Goal: Communication & Community: Participate in discussion

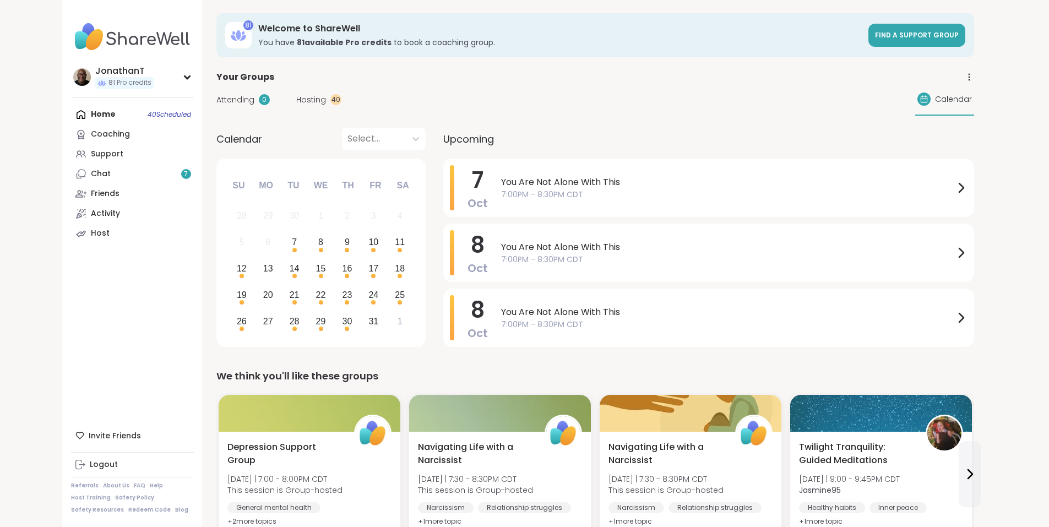
click at [633, 78] on div "Your Groups" at bounding box center [595, 76] width 758 height 13
click at [664, 109] on div "Attending 0 Hosting 40 Calendar" at bounding box center [595, 100] width 758 height 32
click at [501, 172] on div "You Are Not Alone With This 7:00PM - 8:30PM CDT" at bounding box center [734, 187] width 466 height 45
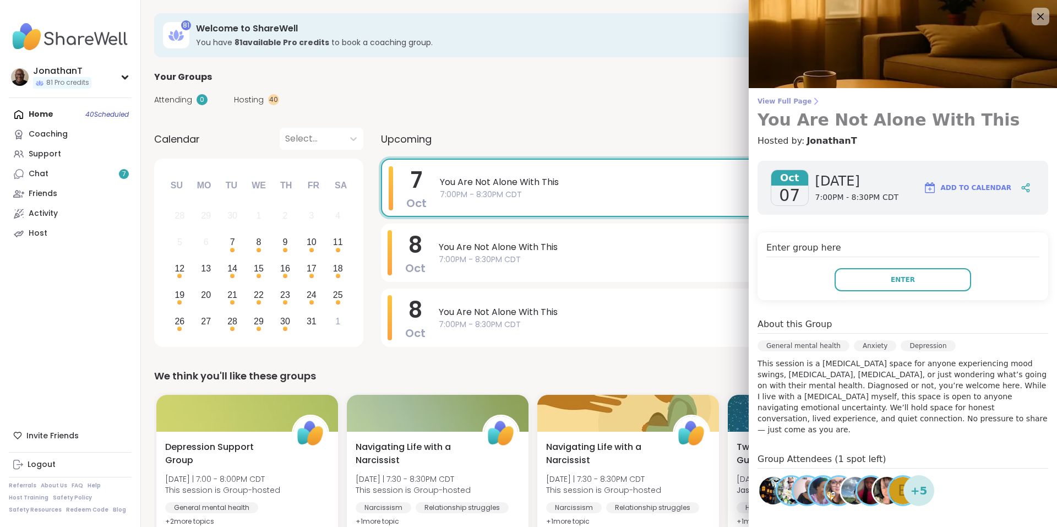
click at [815, 104] on icon at bounding box center [816, 102] width 3 height 6
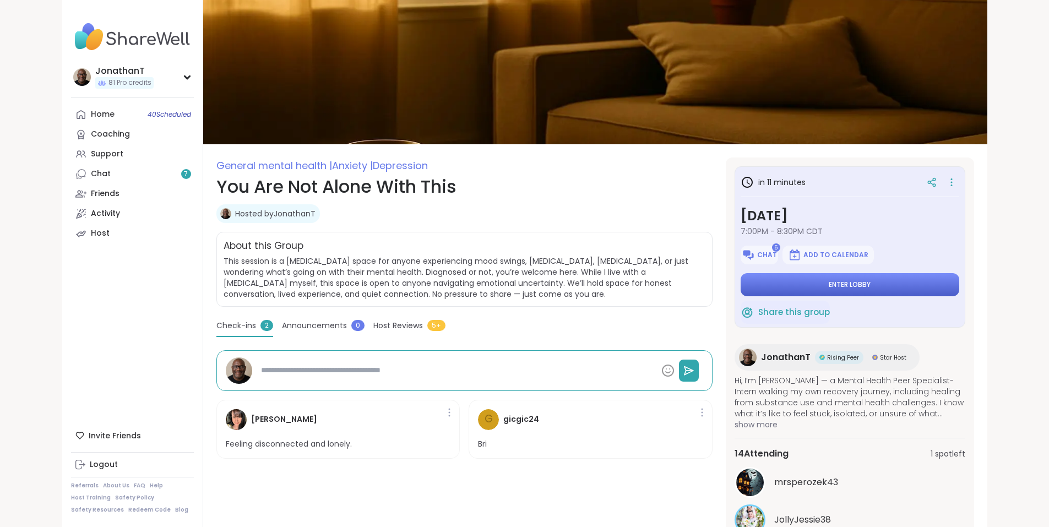
click at [871, 285] on span "Enter lobby" at bounding box center [850, 284] width 42 height 9
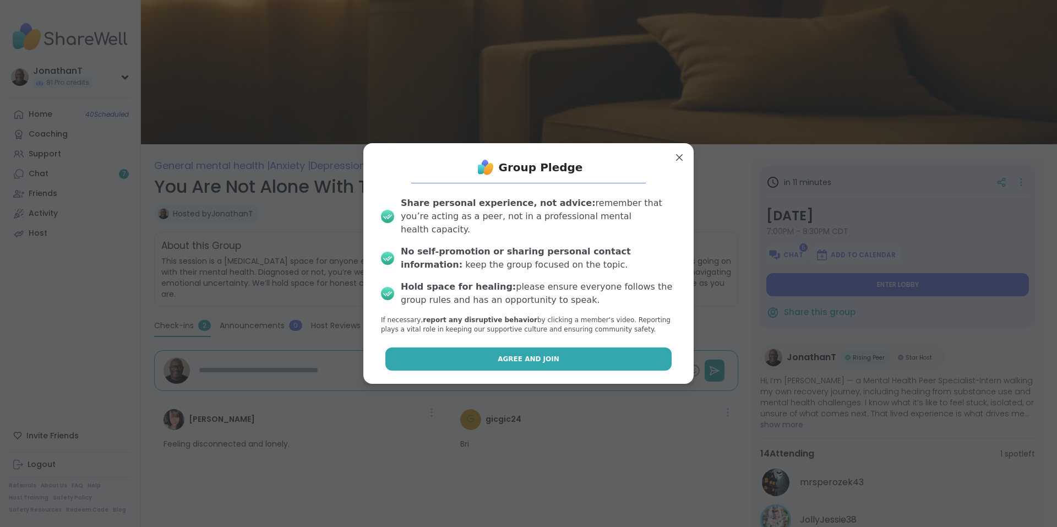
click at [498, 355] on span "Agree and Join" at bounding box center [529, 359] width 62 height 10
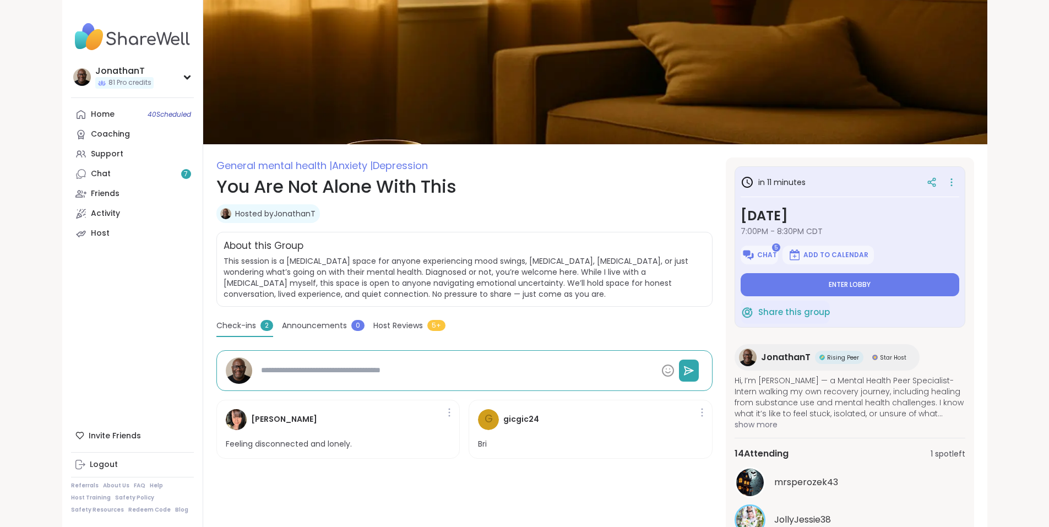
type textarea "*"
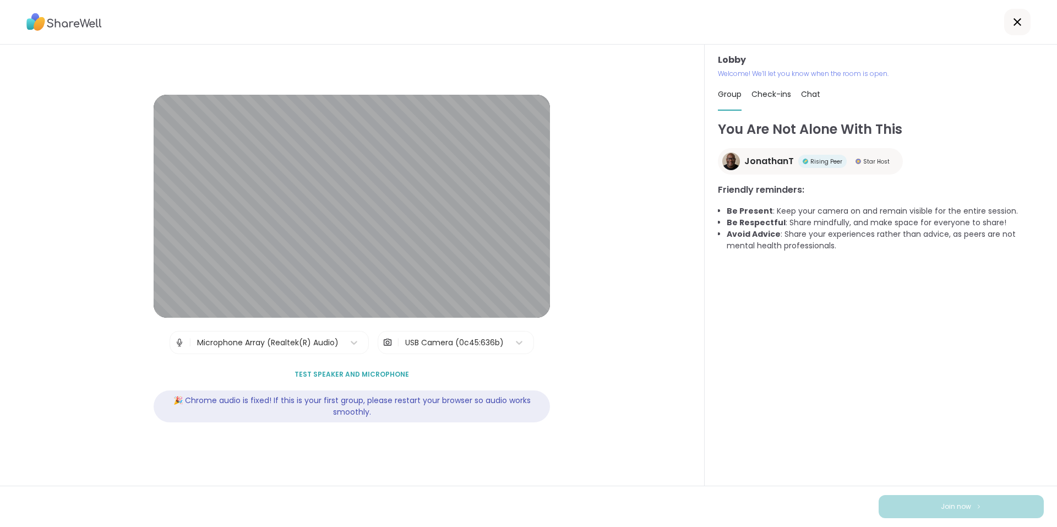
click at [464, 338] on div "USB Camera (0c45:636b)" at bounding box center [454, 343] width 99 height 12
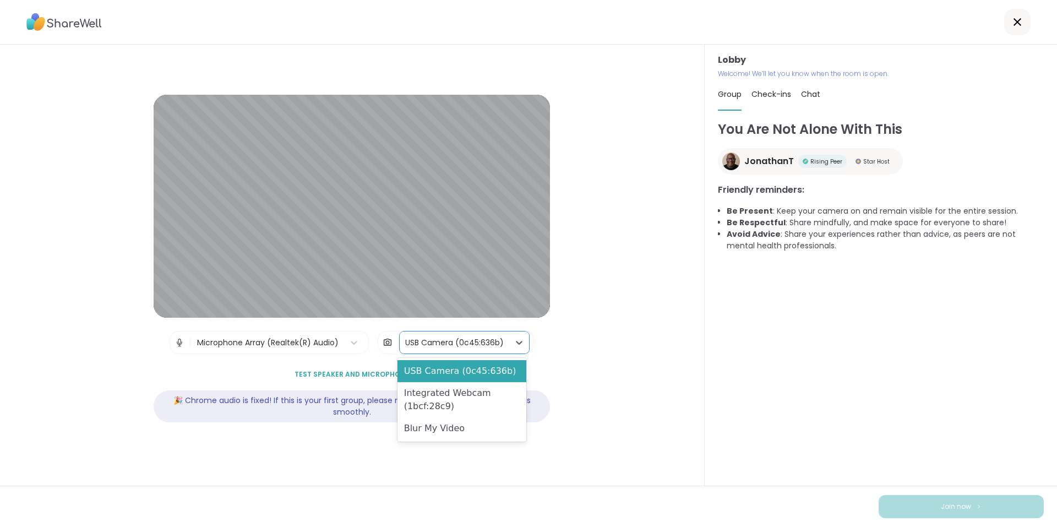
click at [484, 426] on div "Blur My Video" at bounding box center [462, 428] width 129 height 22
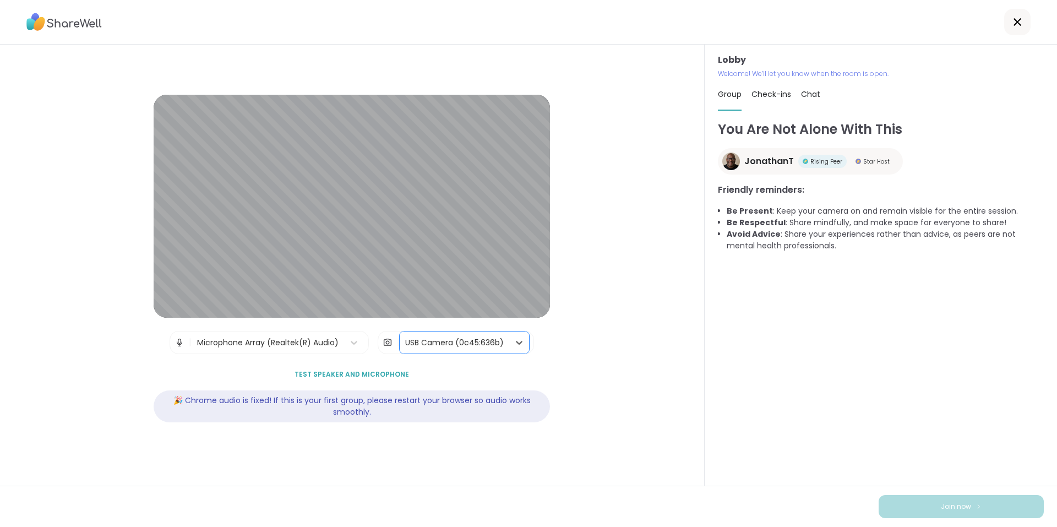
click at [685, 434] on div "Lobby | Microphone Array (Realtek(R) Audio) | option Blur My Video, selected. U…" at bounding box center [352, 265] width 705 height 441
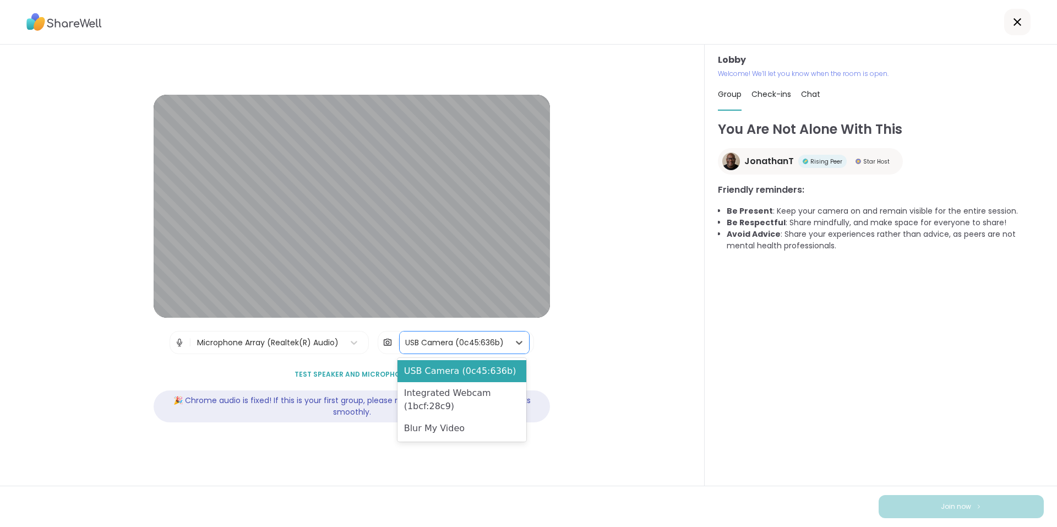
click at [484, 343] on div "USB Camera (0c45:636b)" at bounding box center [454, 343] width 99 height 12
click at [469, 419] on div "Blur My Video" at bounding box center [462, 428] width 129 height 22
click at [504, 346] on div "USB Camera (0c45:636b)" at bounding box center [455, 343] width 110 height 22
click at [443, 423] on div "Blur My Video" at bounding box center [462, 428] width 129 height 22
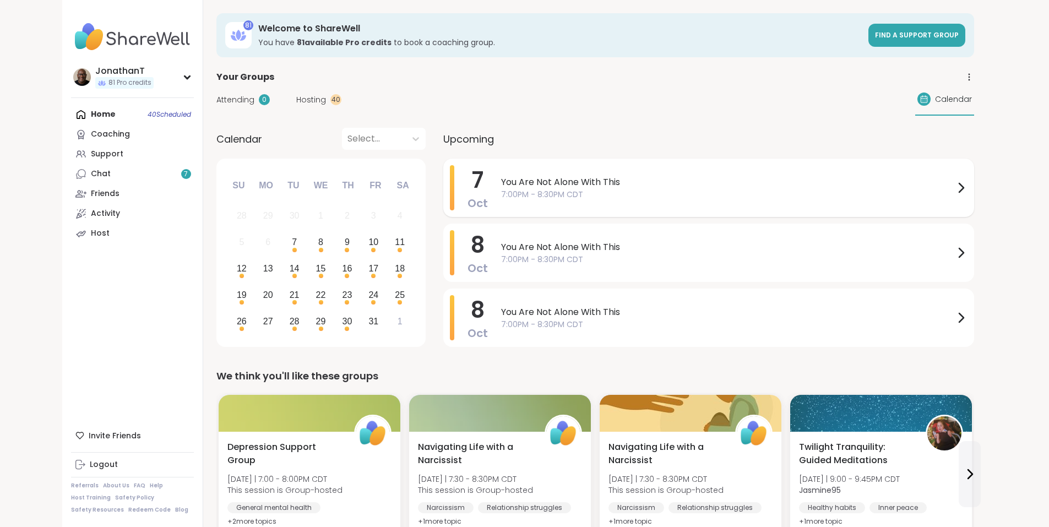
click at [568, 186] on span "You Are Not Alone With This" at bounding box center [727, 182] width 453 height 13
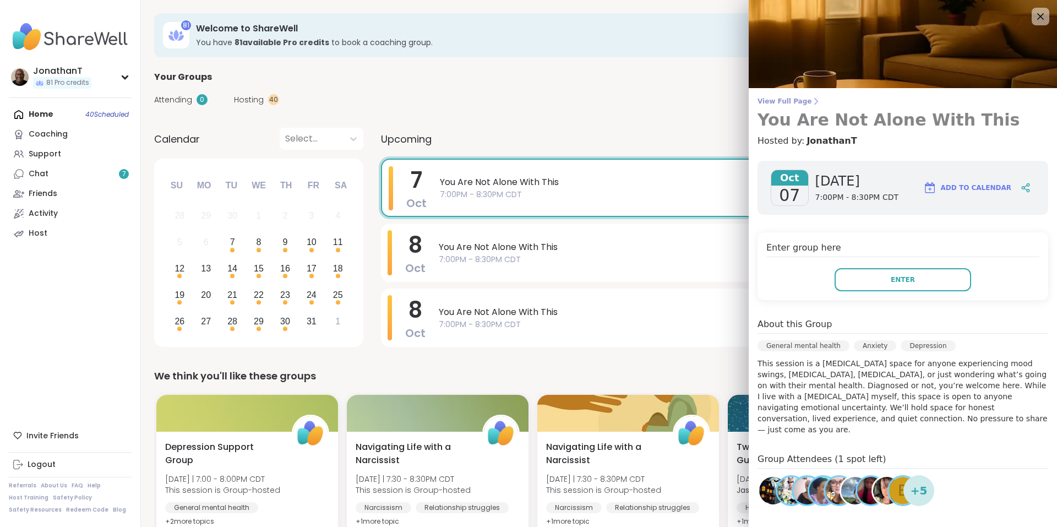
click at [769, 99] on span "View Full Page" at bounding box center [903, 101] width 291 height 9
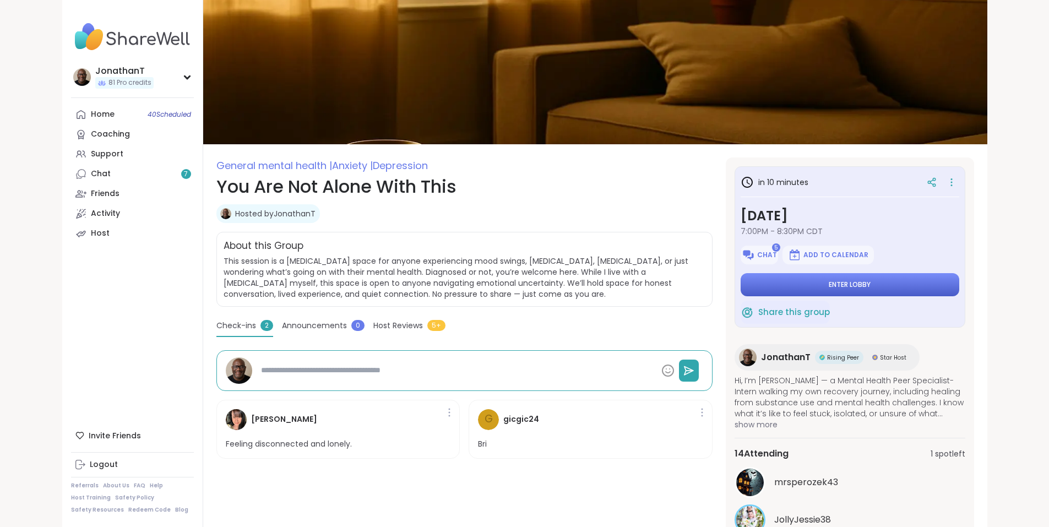
click at [847, 284] on button "Enter lobby" at bounding box center [850, 284] width 219 height 23
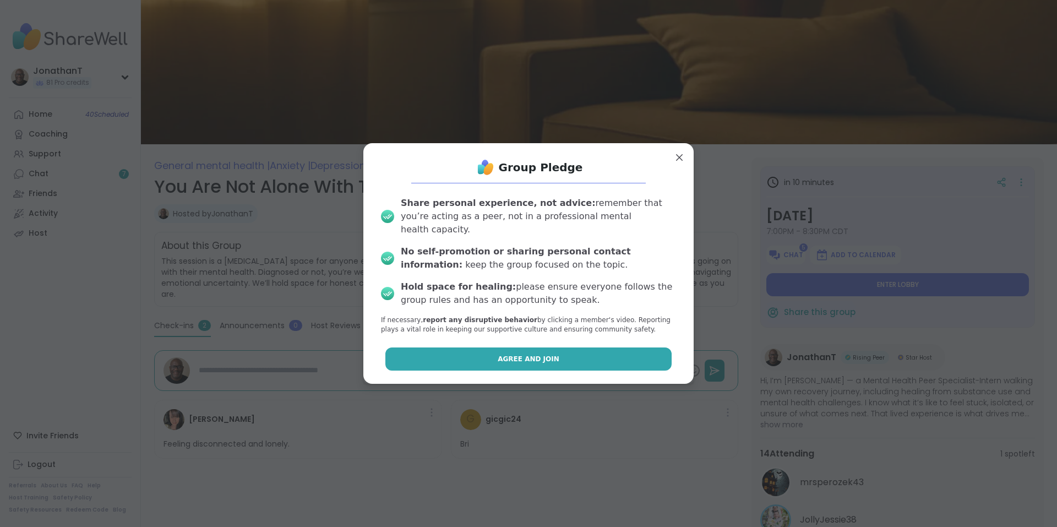
click at [597, 349] on button "Agree and Join" at bounding box center [528, 358] width 287 height 23
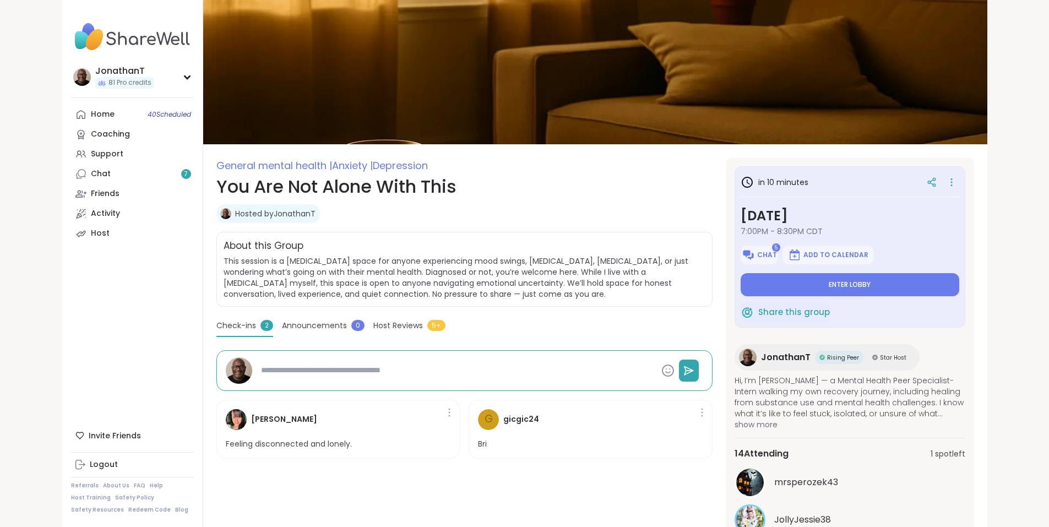
type textarea "*"
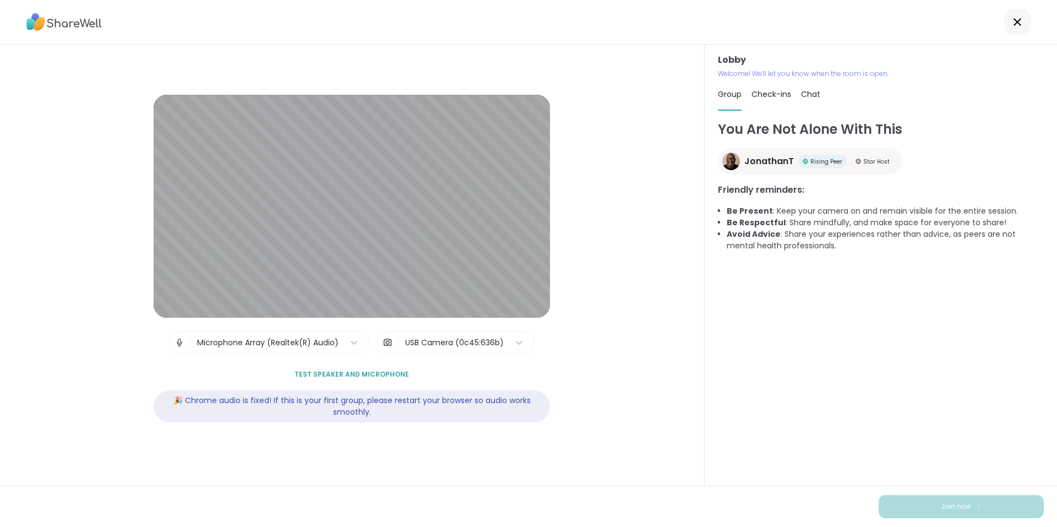
click at [438, 343] on div "USB Camera (0c45:636b)" at bounding box center [454, 343] width 99 height 12
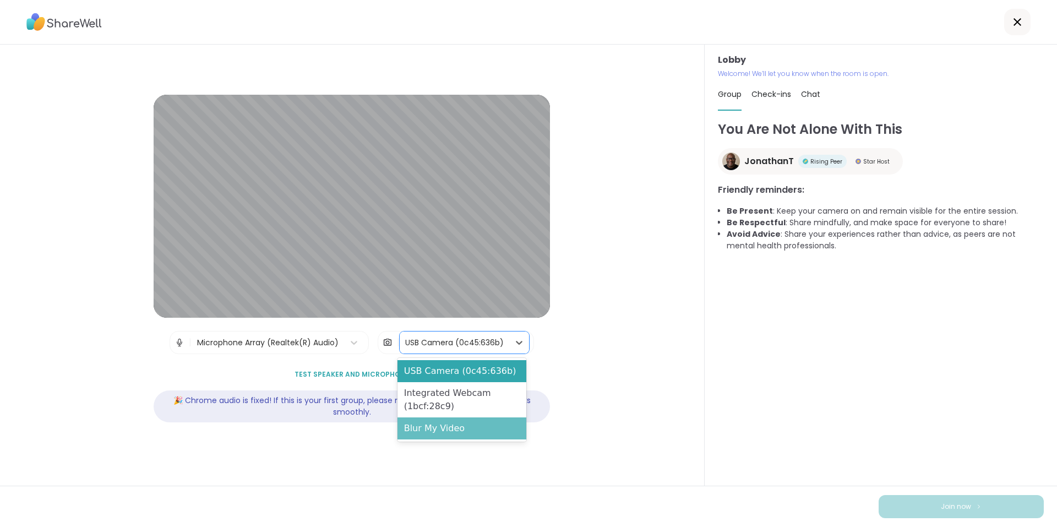
click at [448, 431] on div "Blur My Video" at bounding box center [462, 428] width 129 height 22
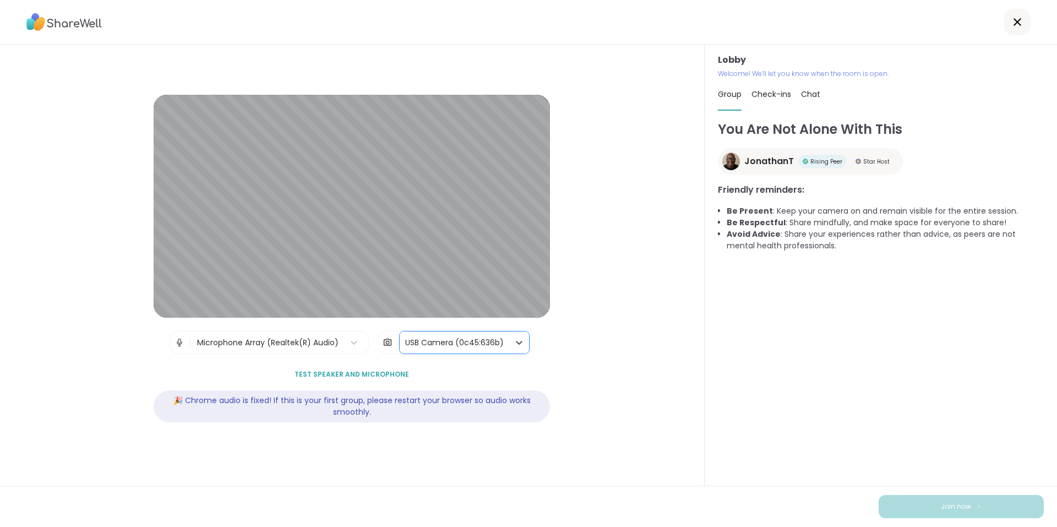
click at [420, 344] on div "USB Camera (0c45:636b)" at bounding box center [454, 343] width 99 height 12
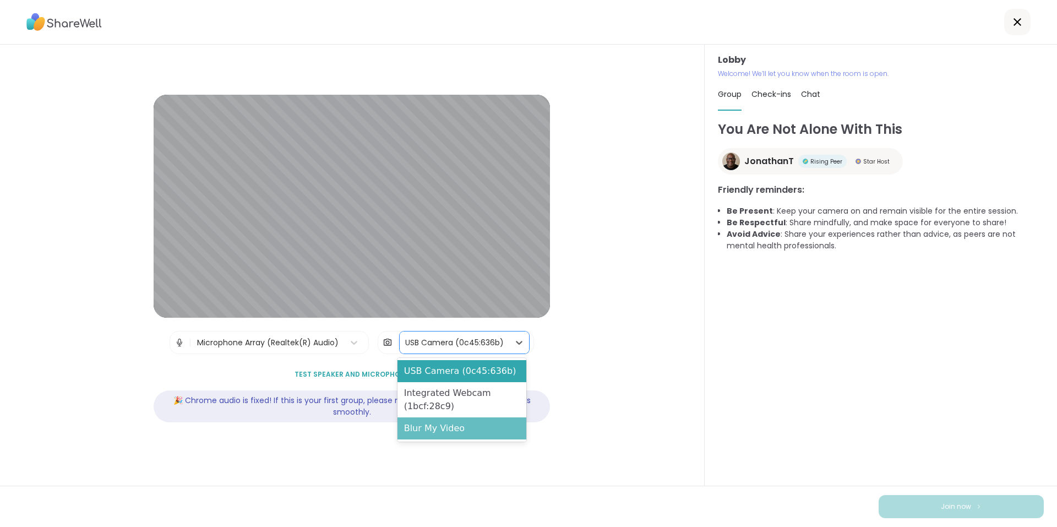
click at [421, 422] on div "Blur My Video" at bounding box center [462, 428] width 129 height 22
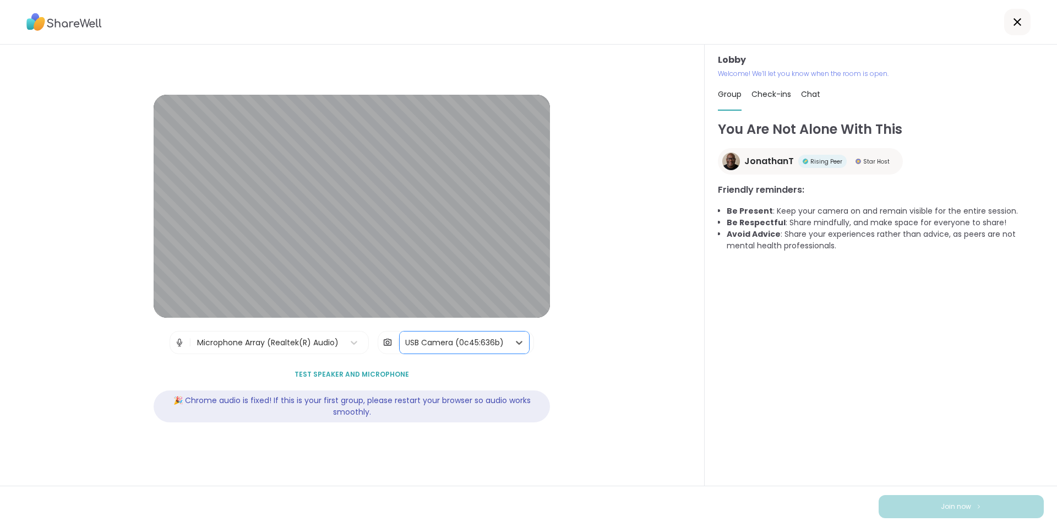
click at [486, 344] on div "USB Camera (0c45:636b)" at bounding box center [454, 343] width 99 height 12
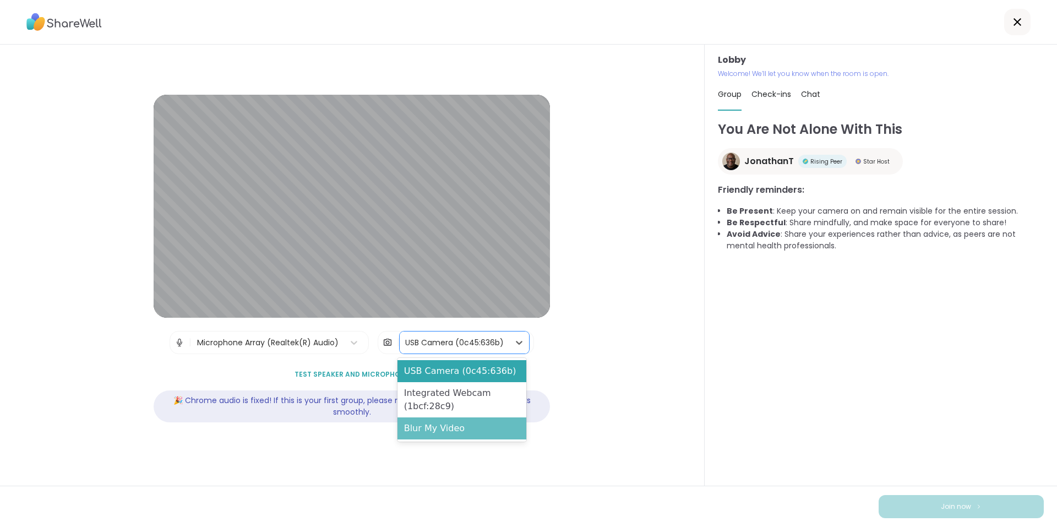
click at [453, 427] on div "Blur My Video" at bounding box center [462, 428] width 129 height 22
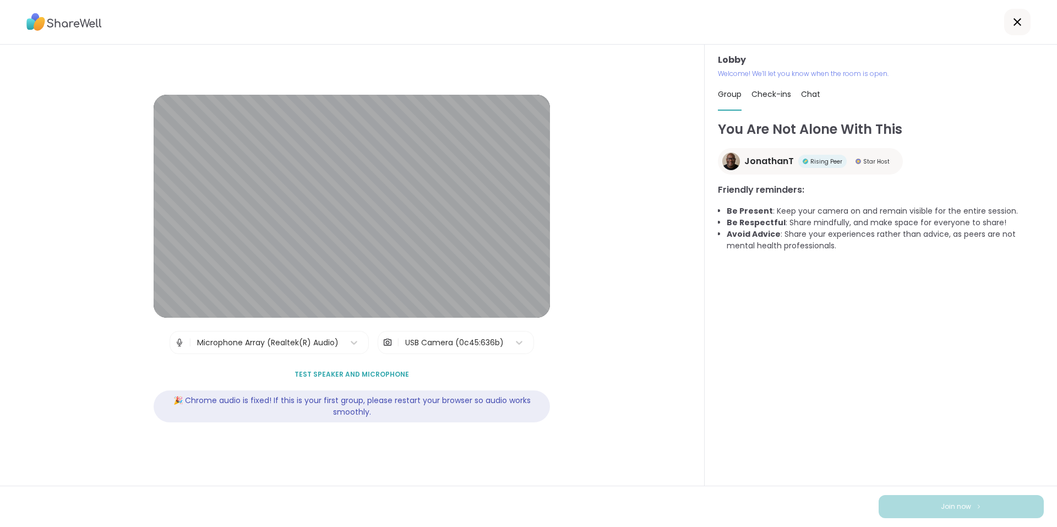
click at [363, 371] on span "Test speaker and microphone" at bounding box center [352, 375] width 115 height 10
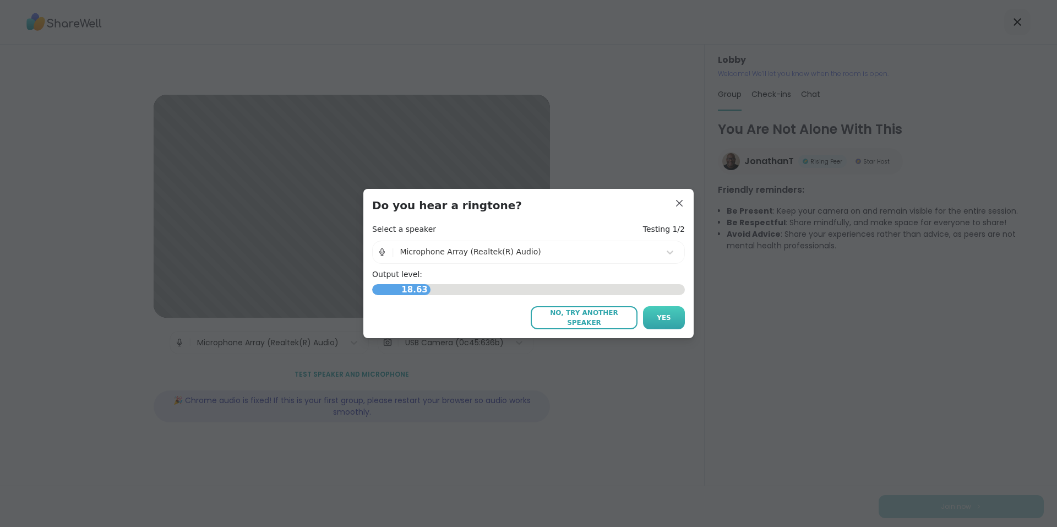
click at [666, 313] on button "Yes" at bounding box center [664, 317] width 42 height 23
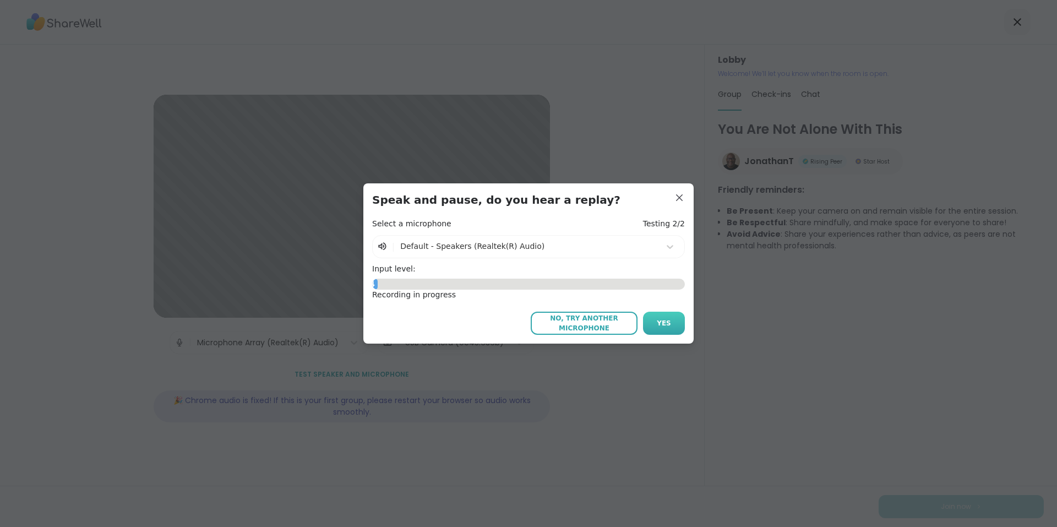
click at [657, 319] on span "Yes" at bounding box center [664, 323] width 14 height 10
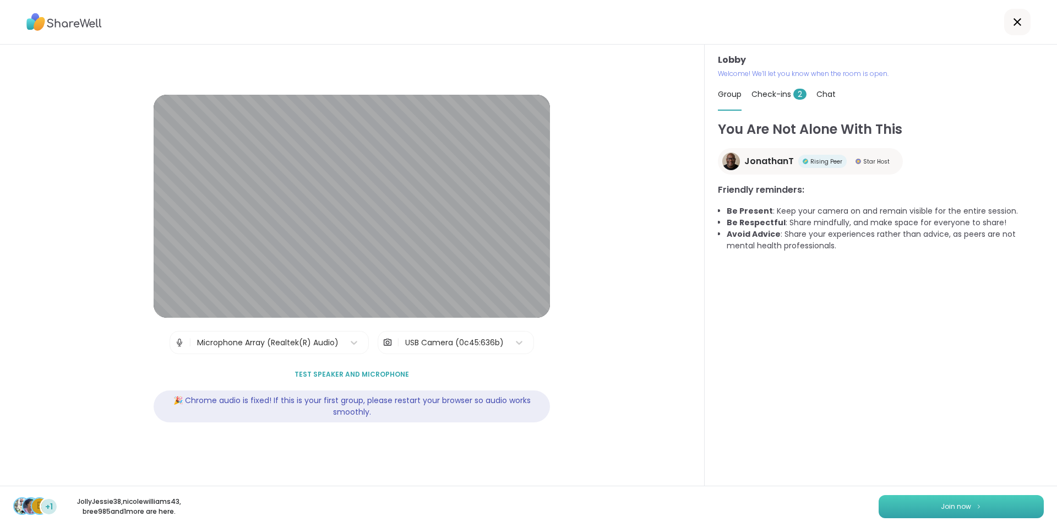
click at [947, 502] on span "Join now" at bounding box center [956, 507] width 30 height 10
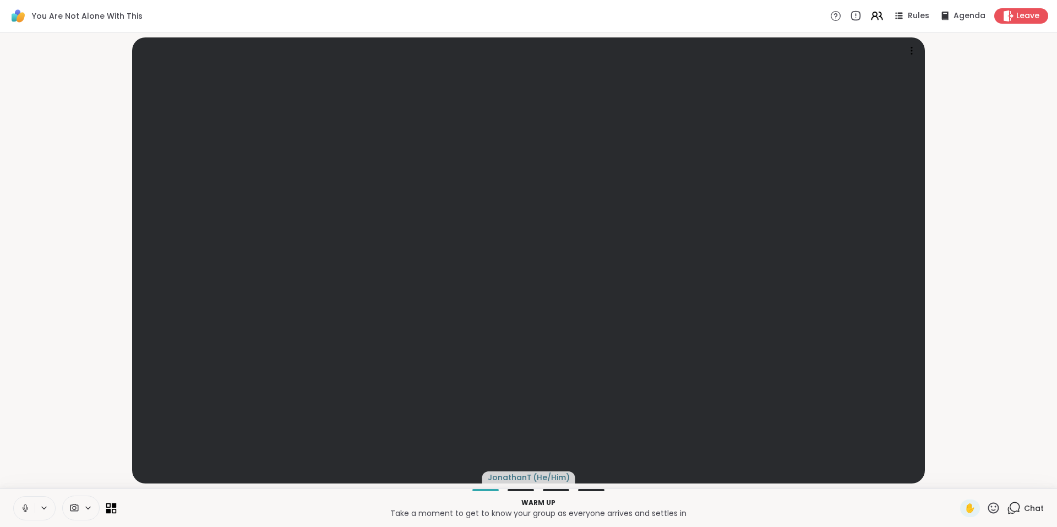
click at [109, 509] on icon at bounding box center [108, 510] width 5 height 5
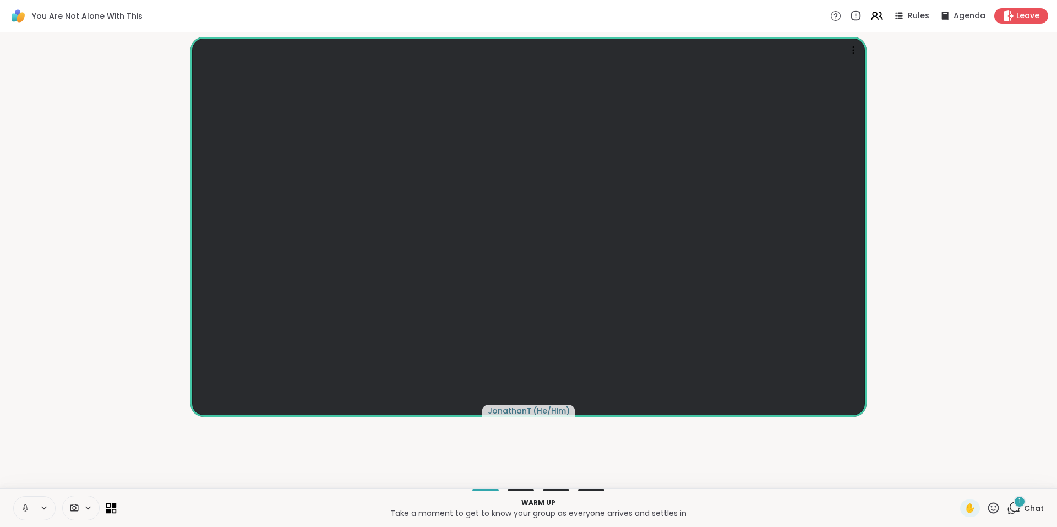
click at [114, 509] on icon at bounding box center [114, 510] width 5 height 5
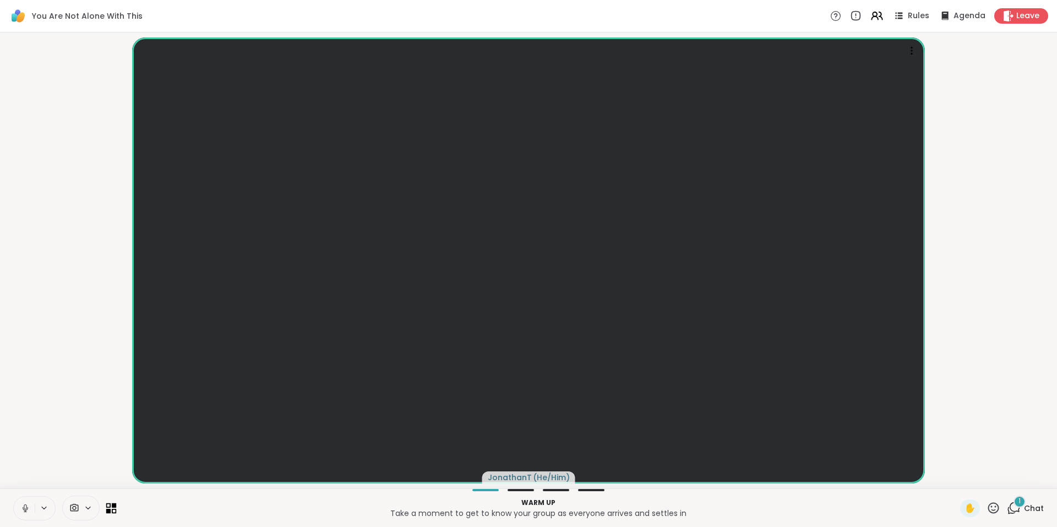
click at [114, 509] on icon at bounding box center [114, 510] width 5 height 5
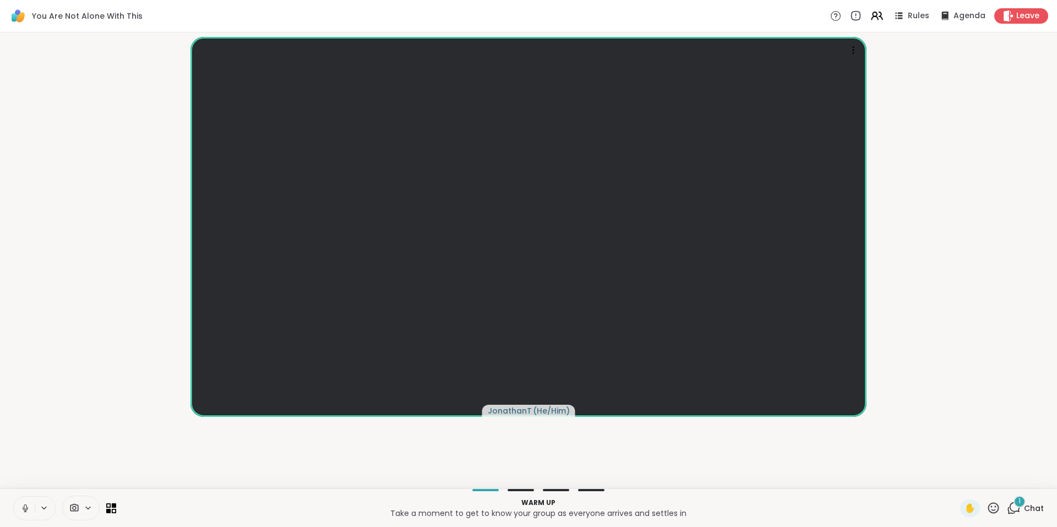
click at [1014, 506] on div "1" at bounding box center [1020, 502] width 12 height 12
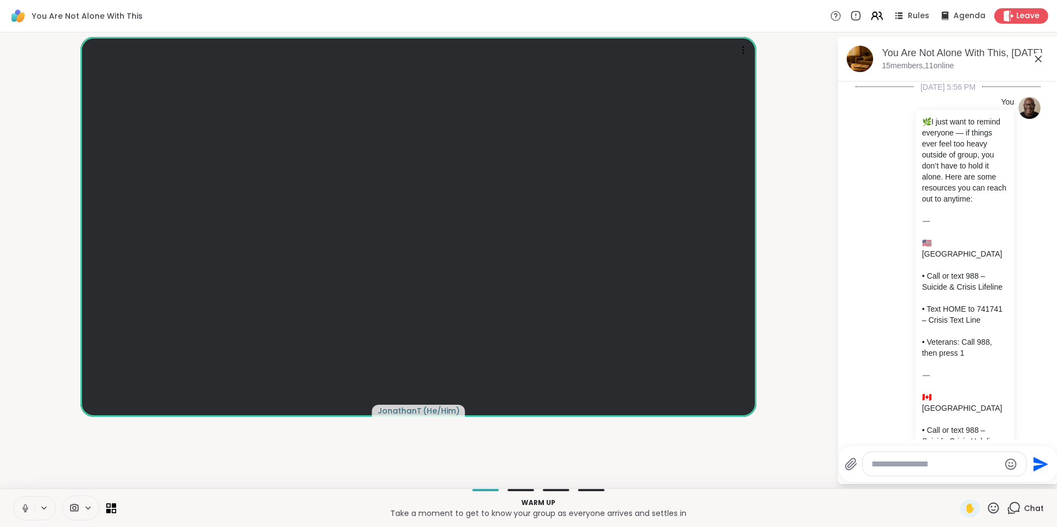
scroll to position [3021, 0]
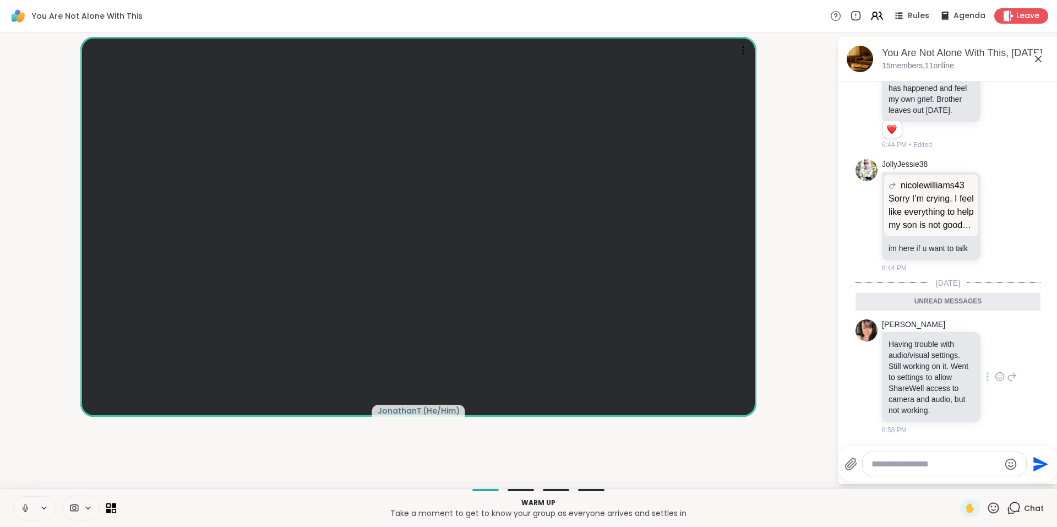
click at [1007, 371] on icon at bounding box center [1012, 376] width 10 height 13
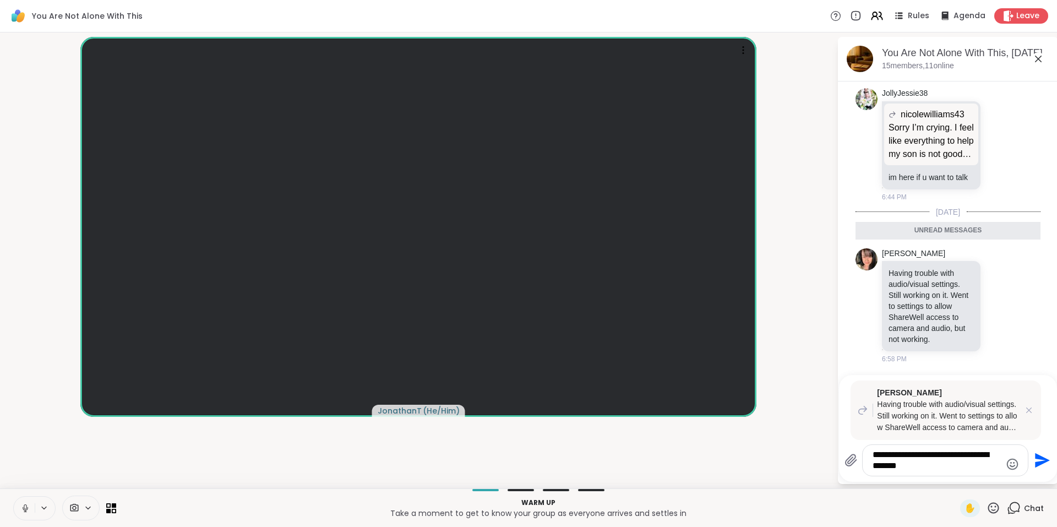
type textarea "**********"
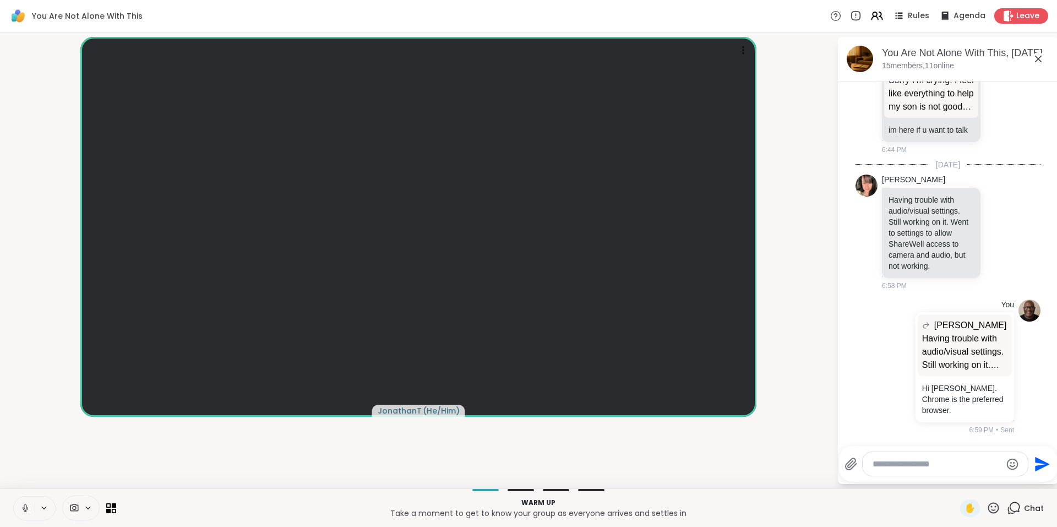
scroll to position [3139, 0]
click at [883, 370] on icon at bounding box center [887, 367] width 8 height 8
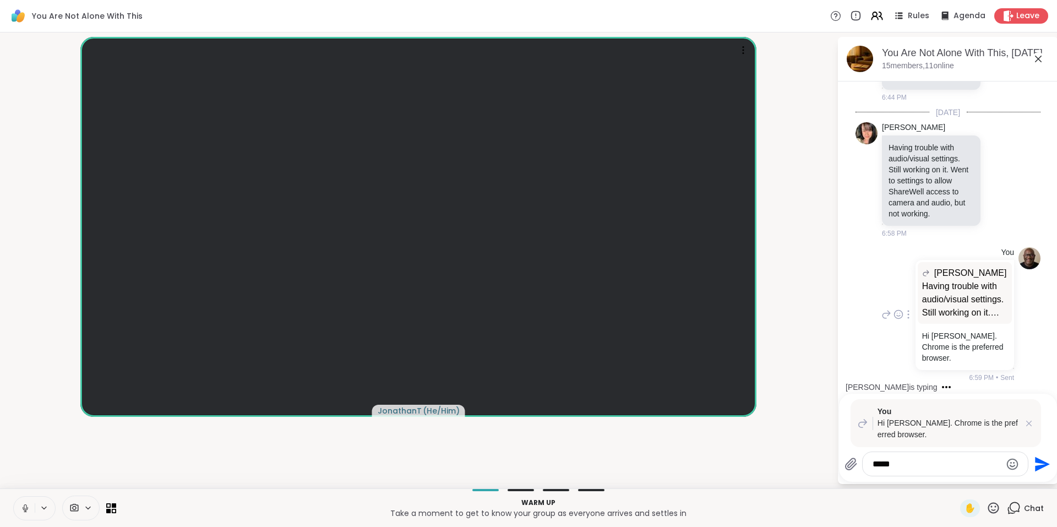
type textarea "******"
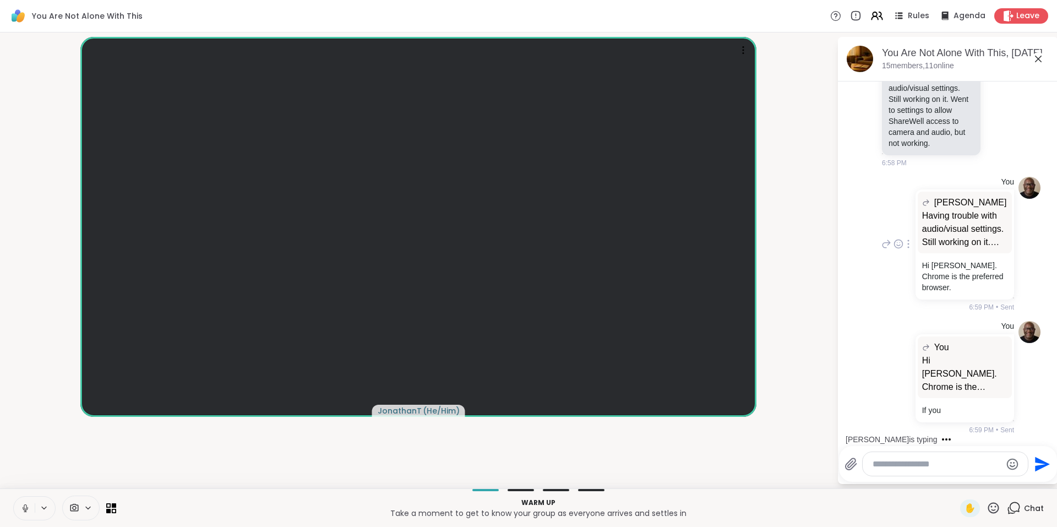
scroll to position [3262, 0]
click at [908, 378] on icon at bounding box center [909, 377] width 2 height 9
click at [903, 395] on icon at bounding box center [908, 393] width 11 height 11
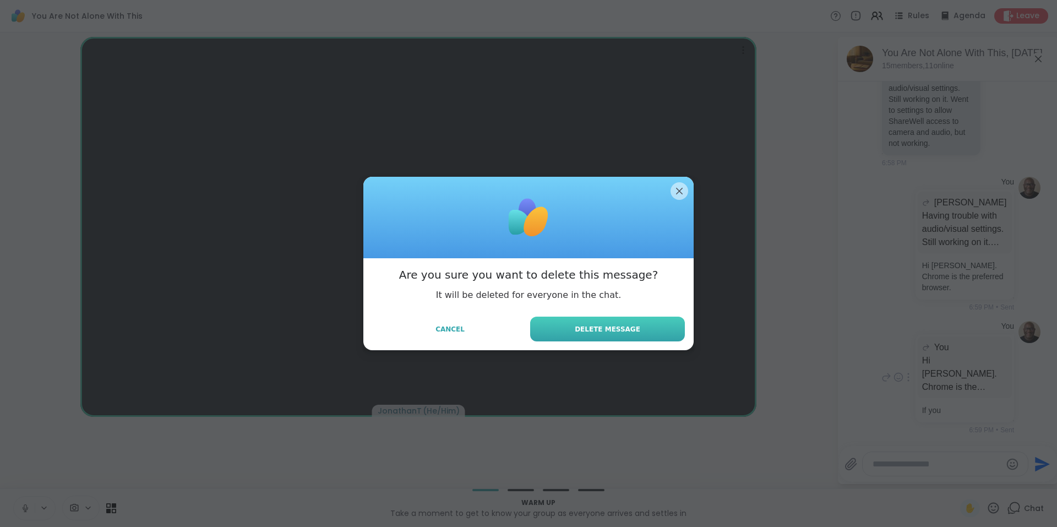
click at [609, 335] on button "Delete Message" at bounding box center [607, 329] width 155 height 25
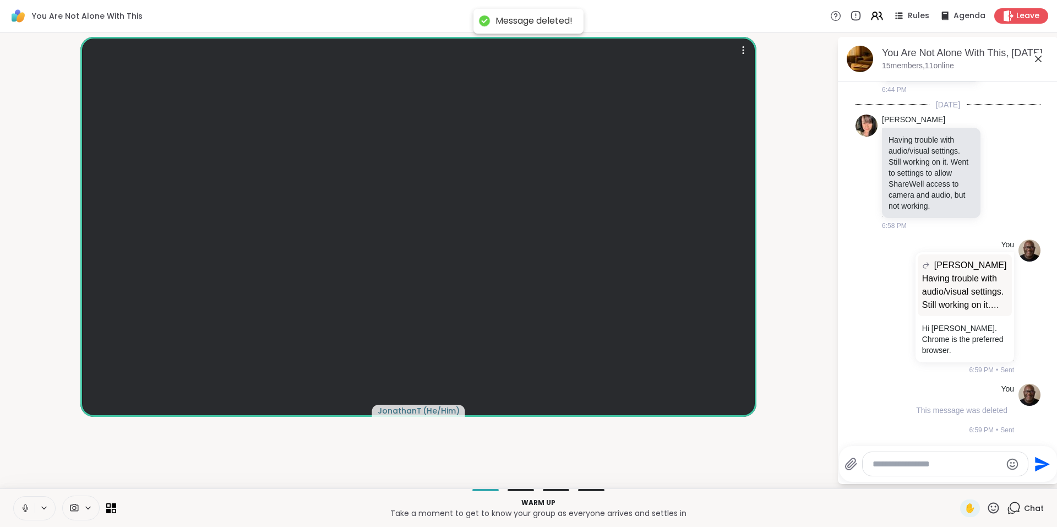
scroll to position [3199, 0]
click at [952, 464] on textarea "Type your message" at bounding box center [937, 464] width 128 height 11
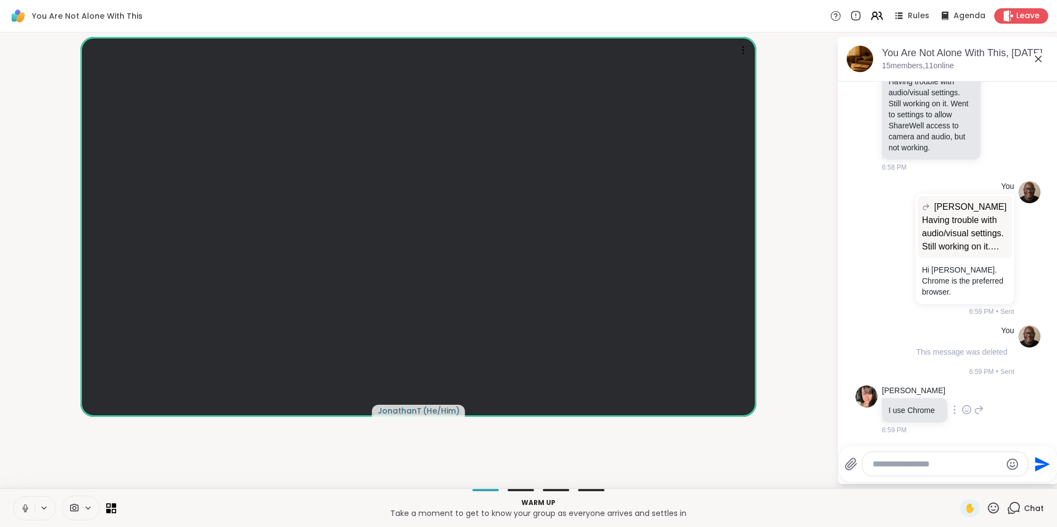
click at [974, 410] on icon at bounding box center [979, 409] width 10 height 13
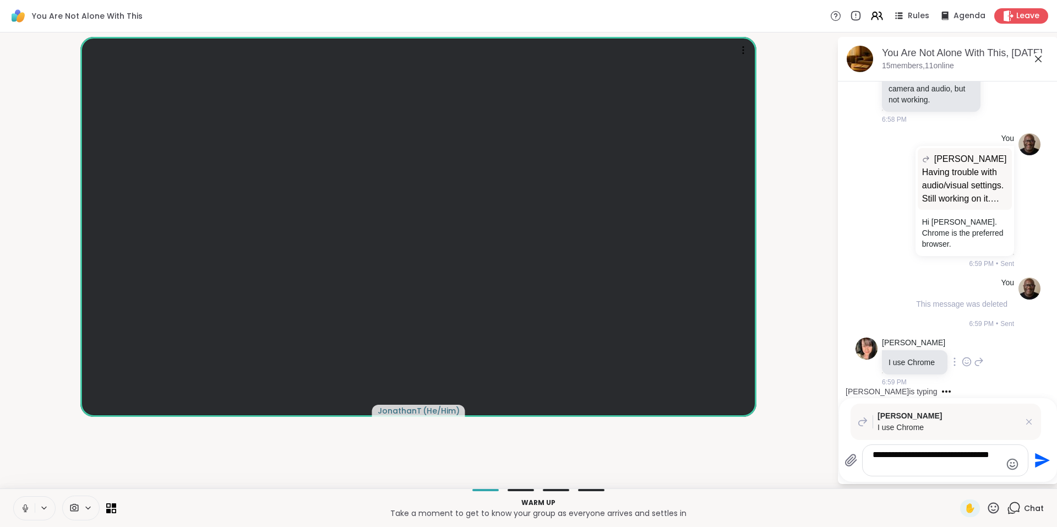
scroll to position [3303, 0]
type textarea "**********"
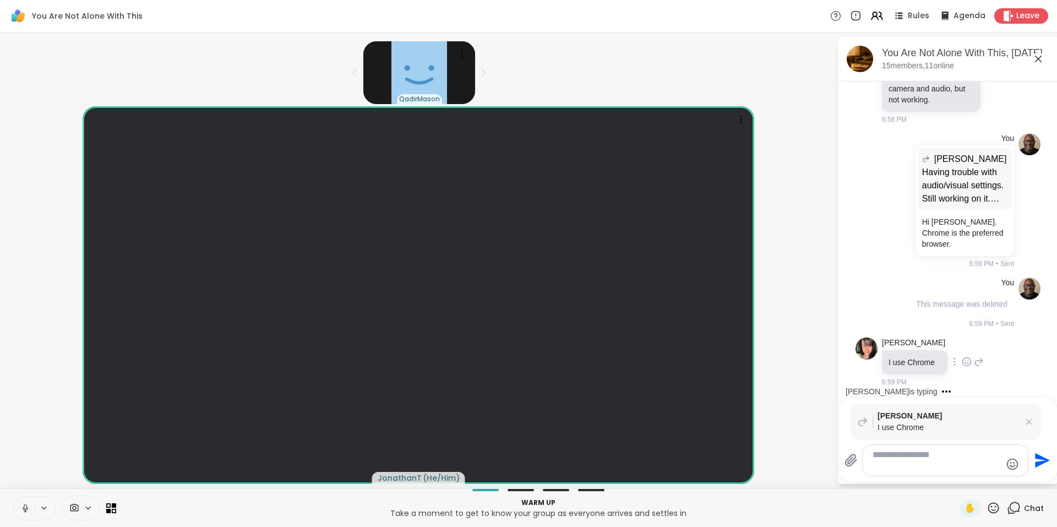
scroll to position [3387, 0]
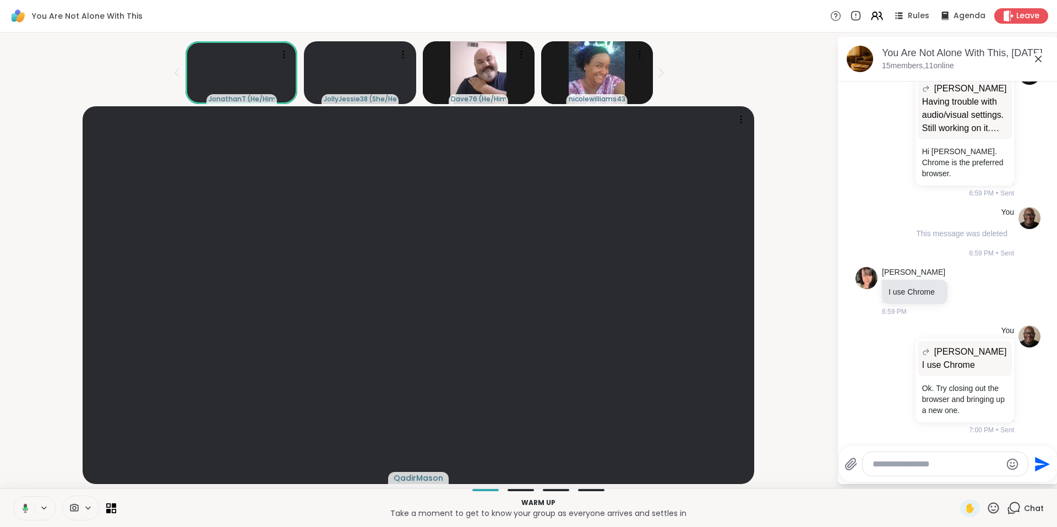
click at [1038, 57] on icon at bounding box center [1038, 58] width 13 height 13
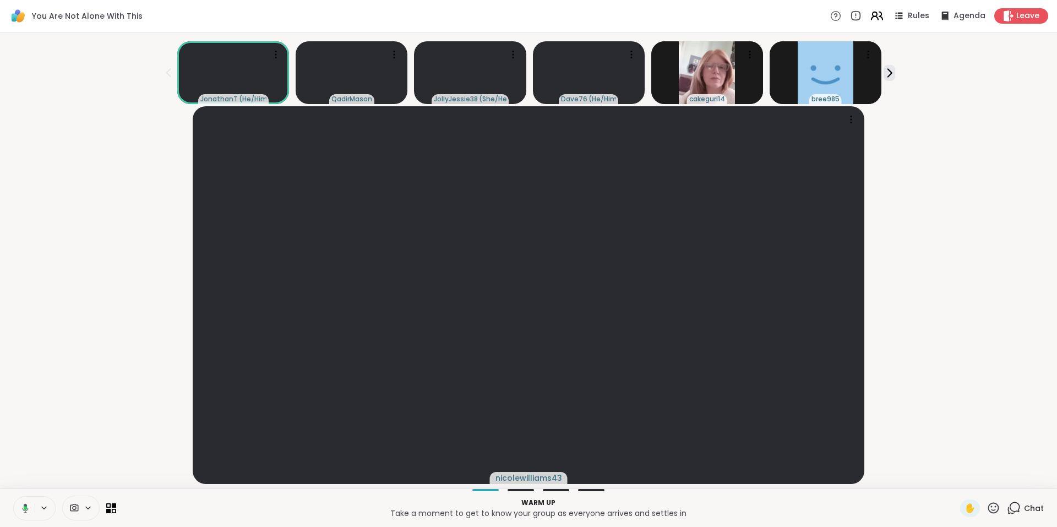
click at [874, 21] on icon at bounding box center [877, 16] width 14 height 14
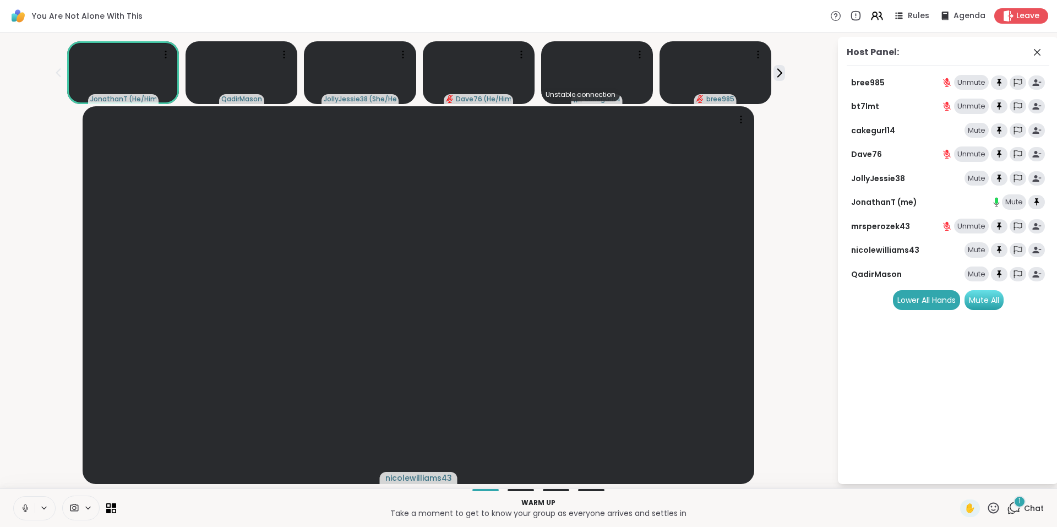
click at [986, 306] on div "Mute All" at bounding box center [984, 300] width 39 height 20
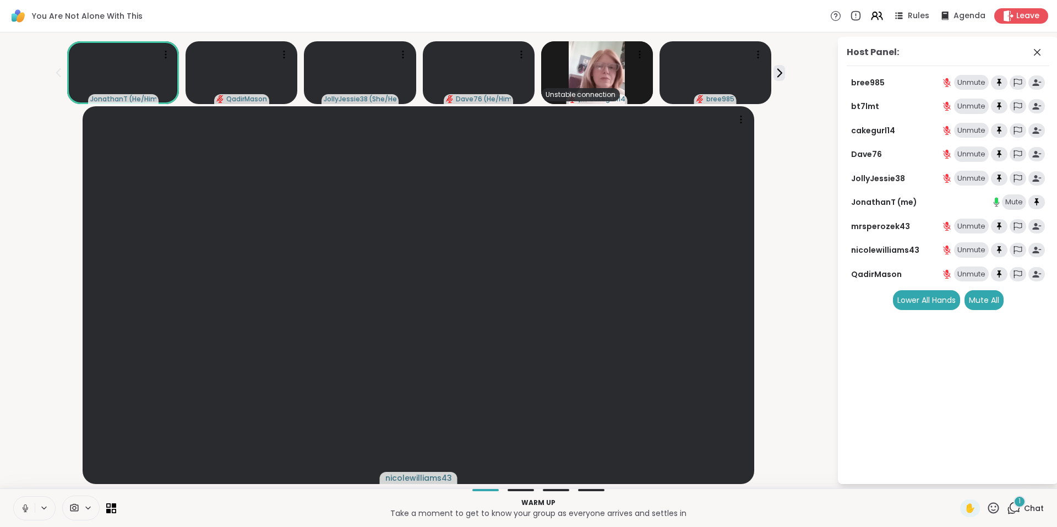
click at [1010, 511] on icon at bounding box center [1015, 507] width 10 height 10
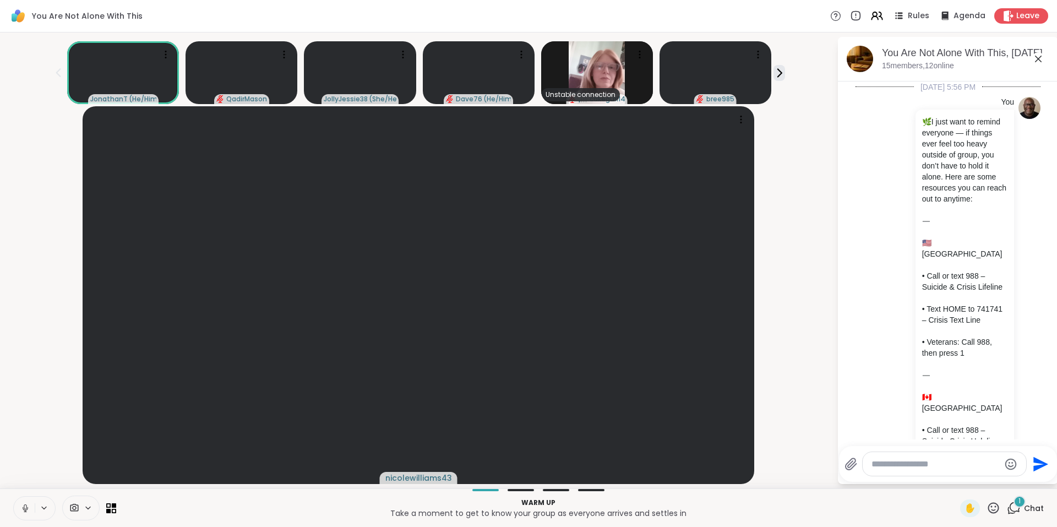
scroll to position [3516, 0]
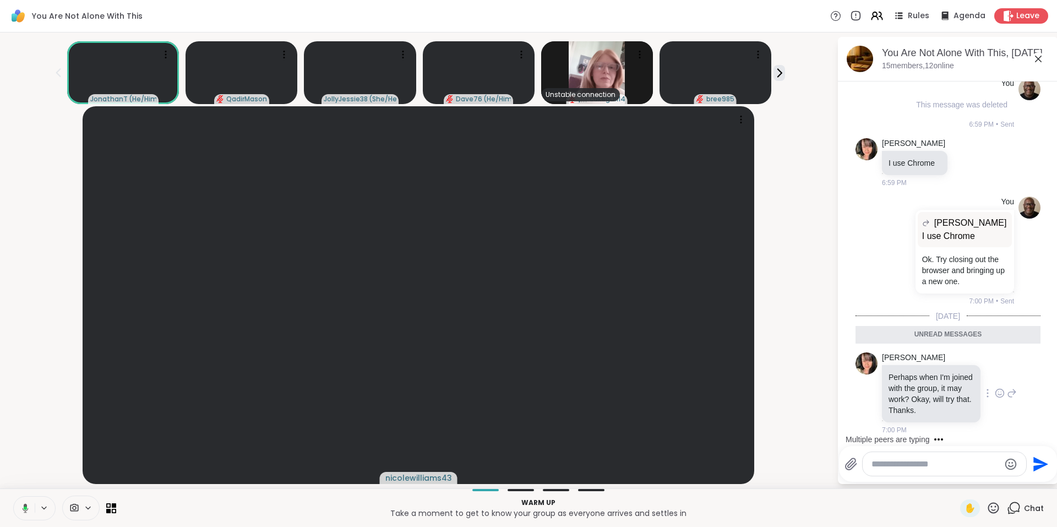
click at [995, 388] on icon at bounding box center [1000, 393] width 10 height 11
click at [995, 370] on span "Select Reaction: Heart" at bounding box center [1000, 375] width 10 height 11
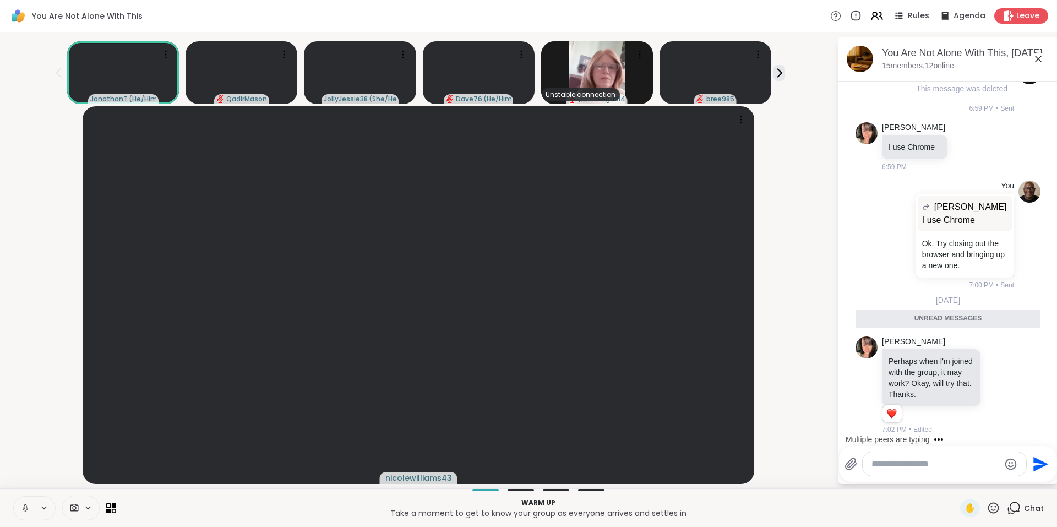
click at [1039, 55] on icon at bounding box center [1038, 58] width 13 height 13
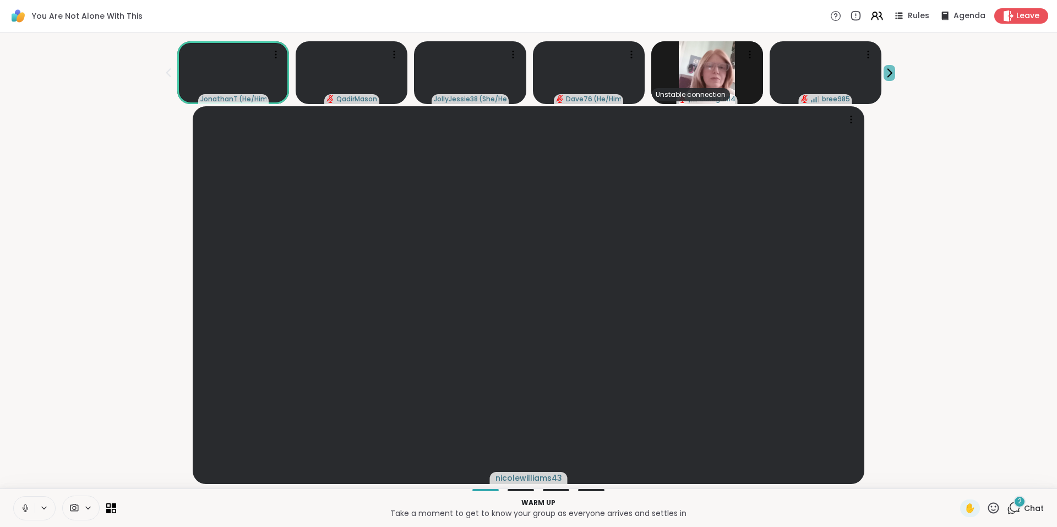
click at [893, 72] on icon at bounding box center [890, 73] width 12 height 12
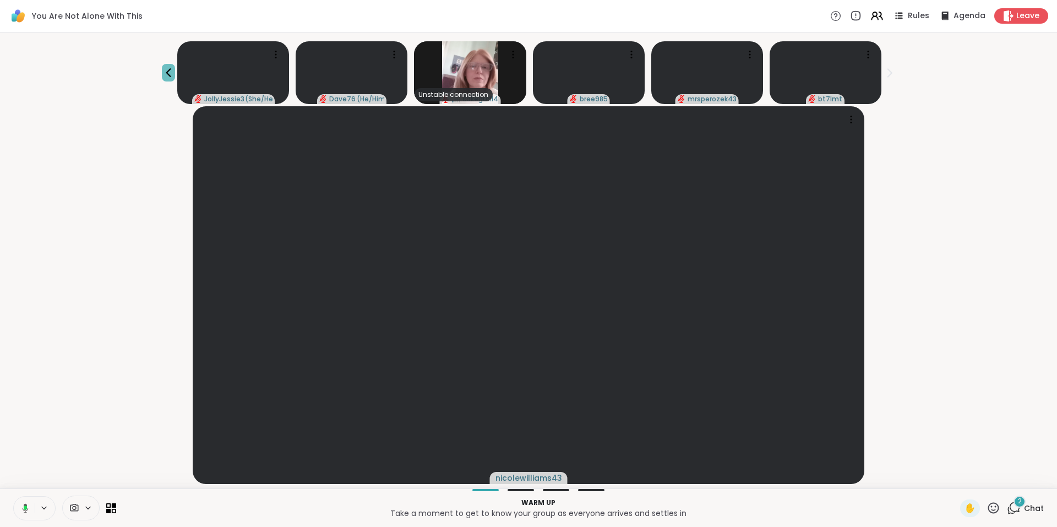
click at [170, 74] on icon at bounding box center [168, 72] width 13 height 13
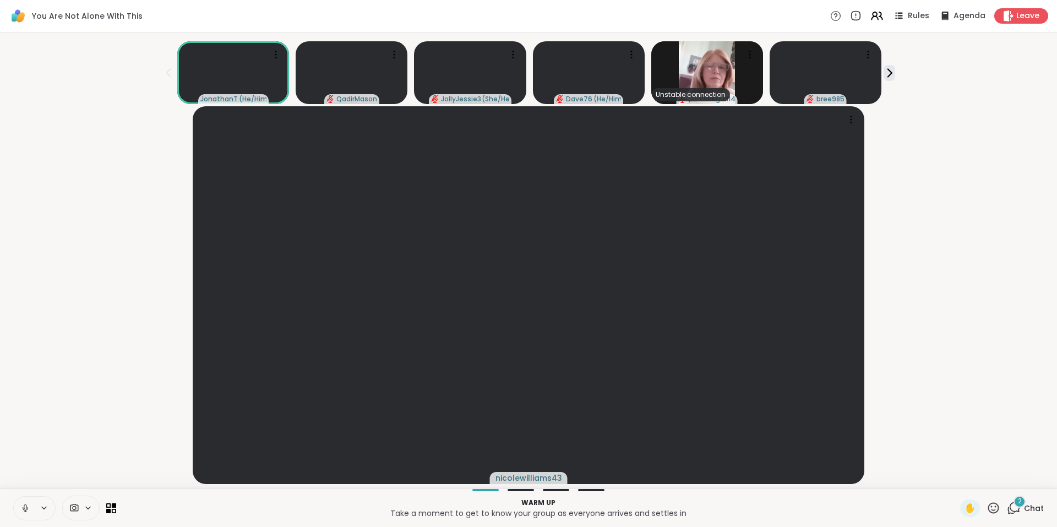
click at [1018, 504] on span "2" at bounding box center [1020, 501] width 4 height 9
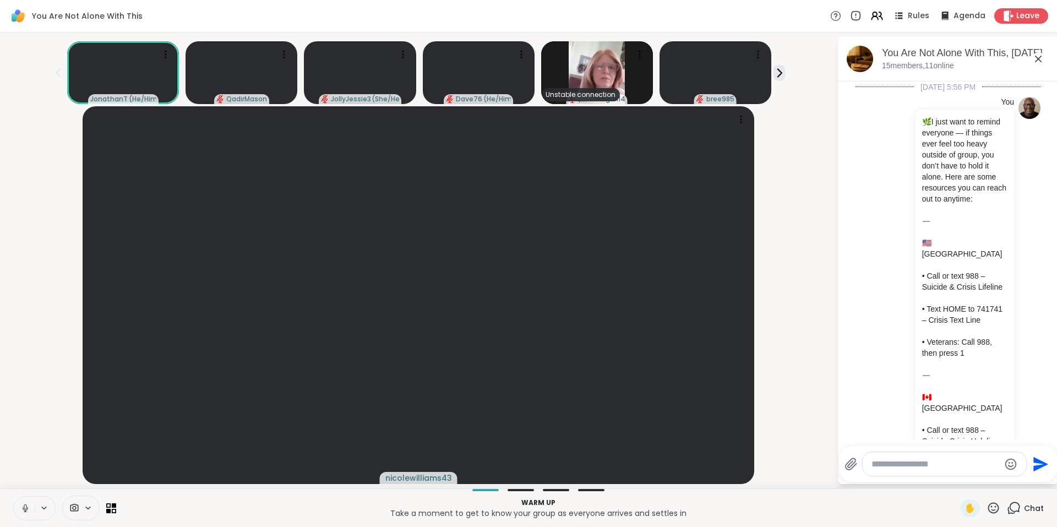
scroll to position [3682, 0]
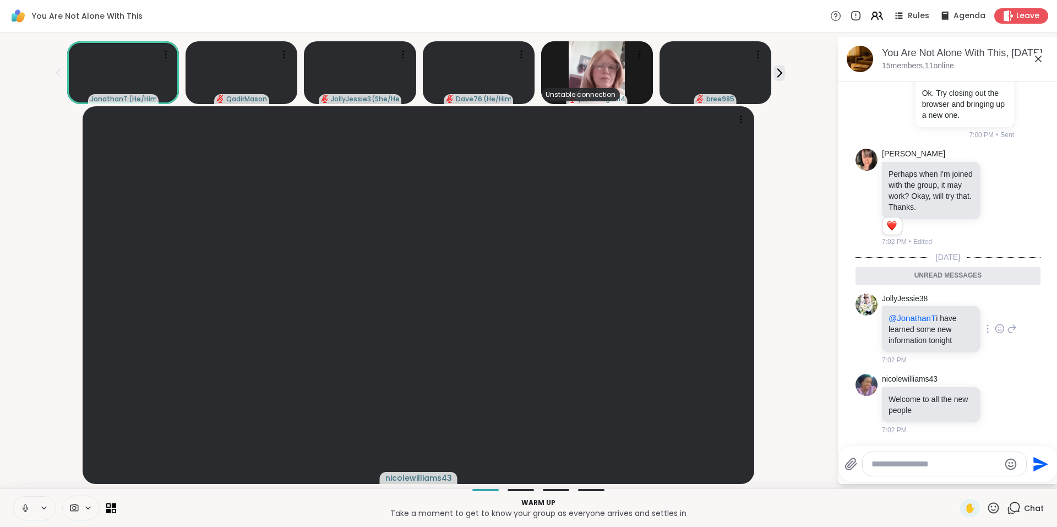
click at [995, 329] on icon at bounding box center [1000, 328] width 10 height 11
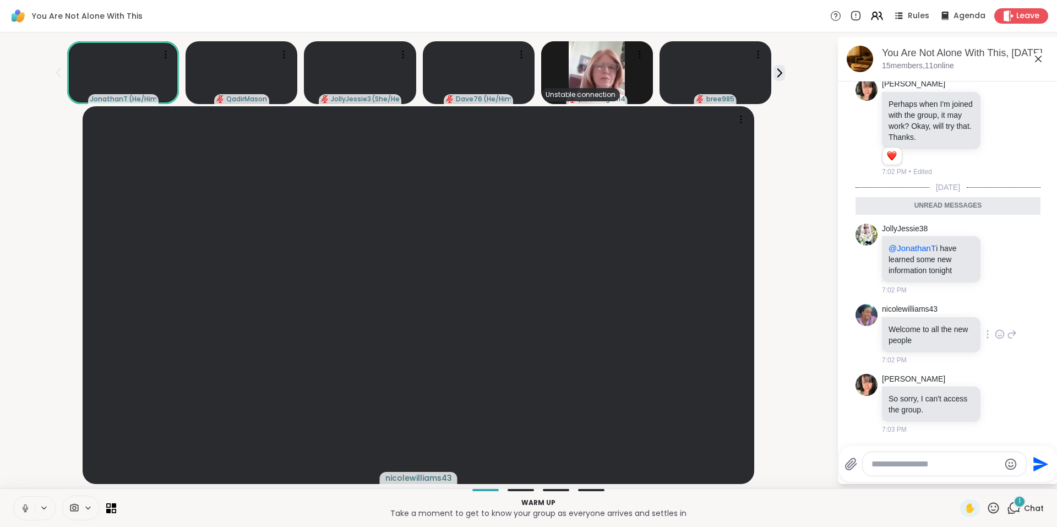
scroll to position [3726, 0]
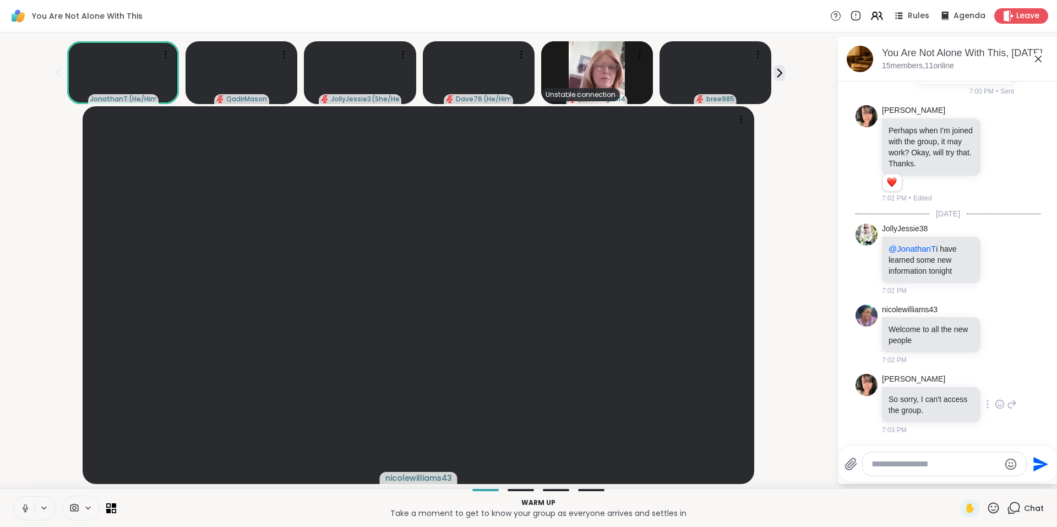
click at [1007, 405] on icon at bounding box center [1012, 404] width 10 height 13
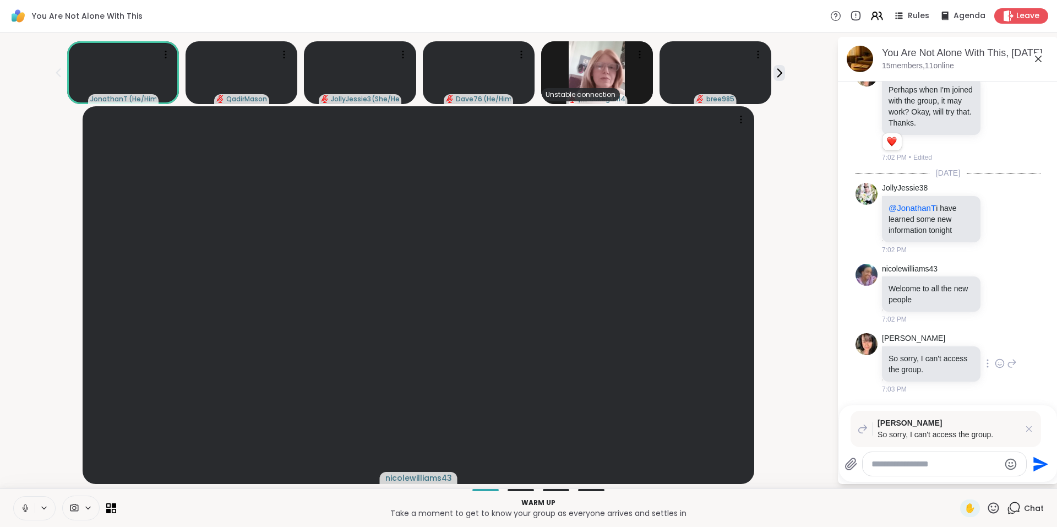
scroll to position [3752, 0]
click at [934, 473] on div at bounding box center [945, 464] width 164 height 24
click at [940, 468] on textarea "Type your message" at bounding box center [936, 464] width 128 height 11
type textarea "*"
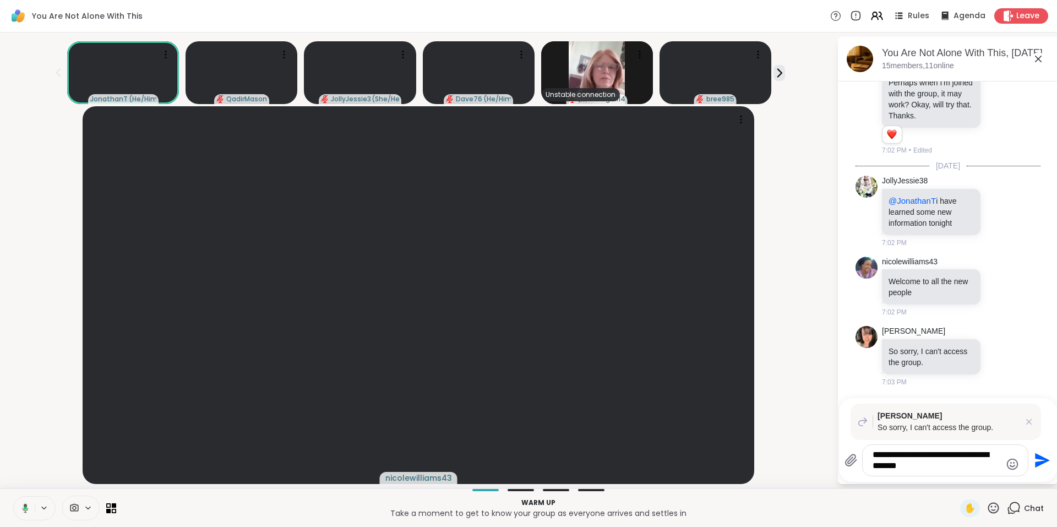
type textarea "**********"
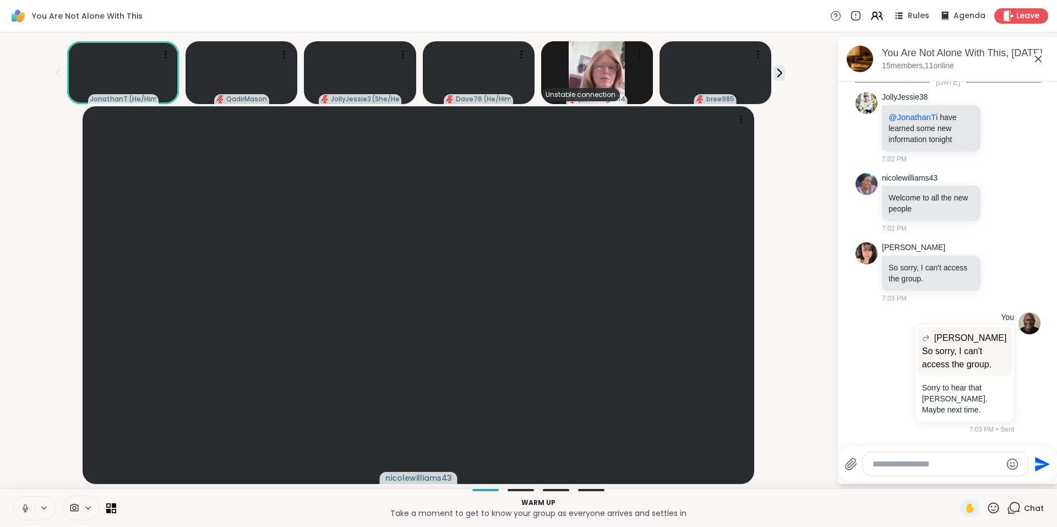
click at [1042, 61] on icon at bounding box center [1038, 58] width 13 height 13
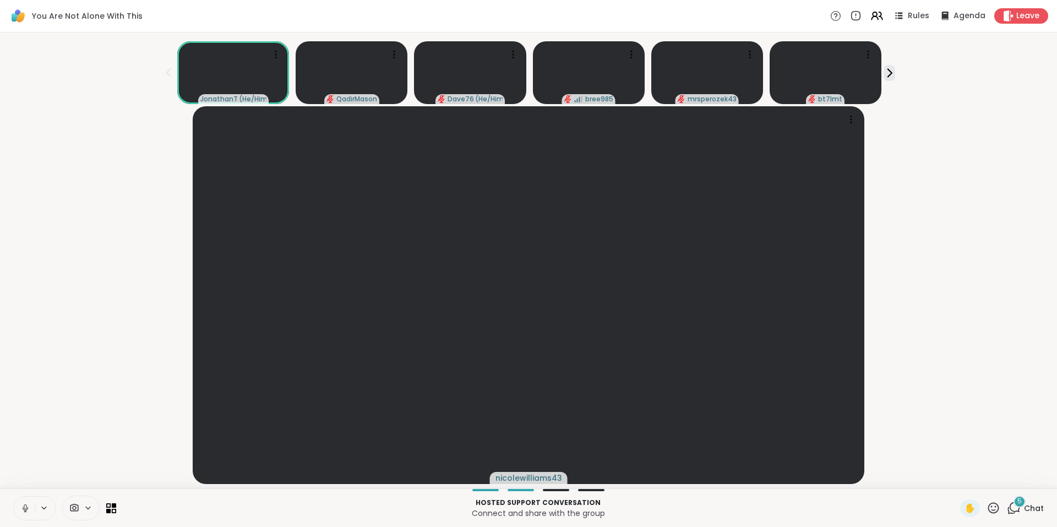
click at [896, 74] on div "JonathanT ( He/Him ) QadirMason Dave76 ( He/Him ) bree985 mrsperozek43 bt7lmt" at bounding box center [529, 70] width 1044 height 67
click at [895, 74] on icon at bounding box center [890, 73] width 12 height 12
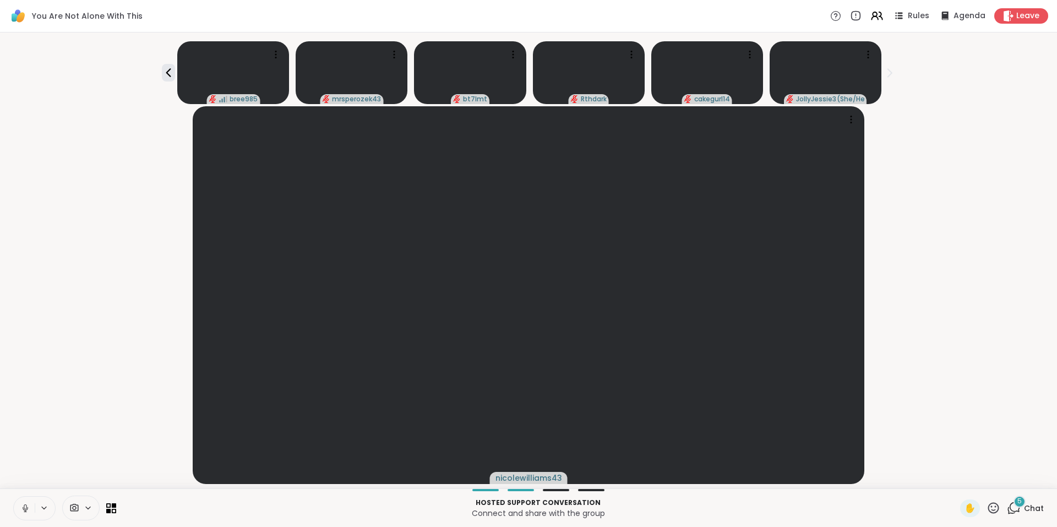
click at [1018, 498] on span "5" at bounding box center [1020, 501] width 4 height 9
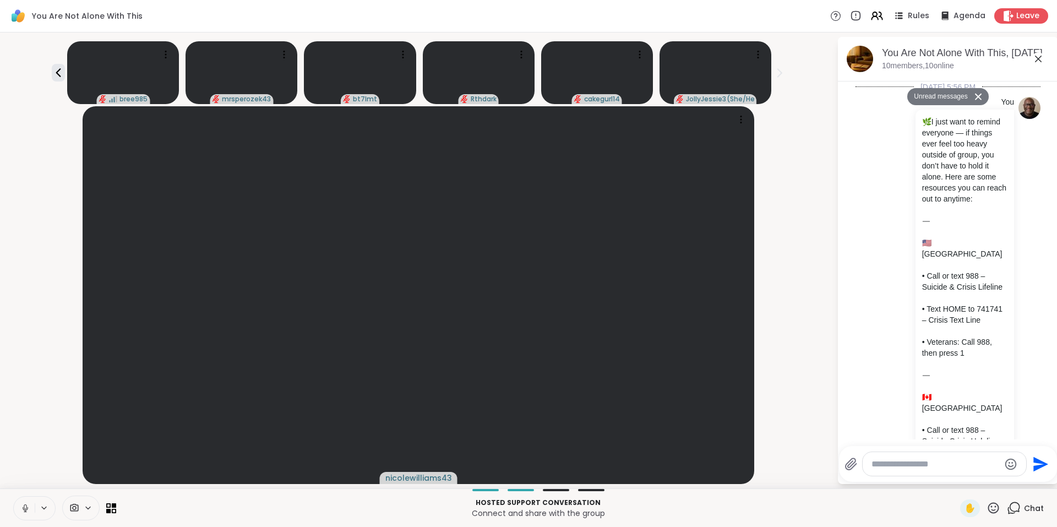
scroll to position [4622, 0]
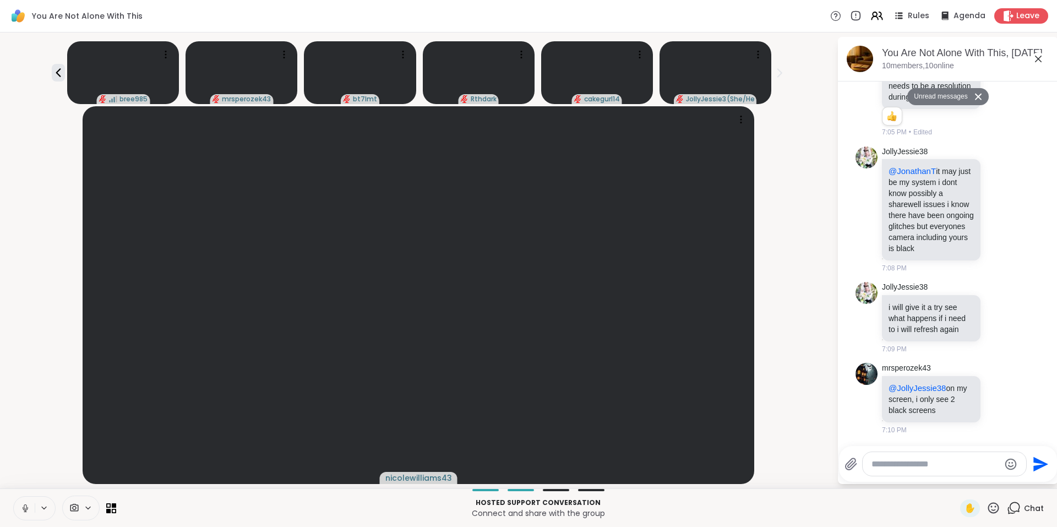
click at [930, 95] on button "Unread messages" at bounding box center [939, 97] width 63 height 18
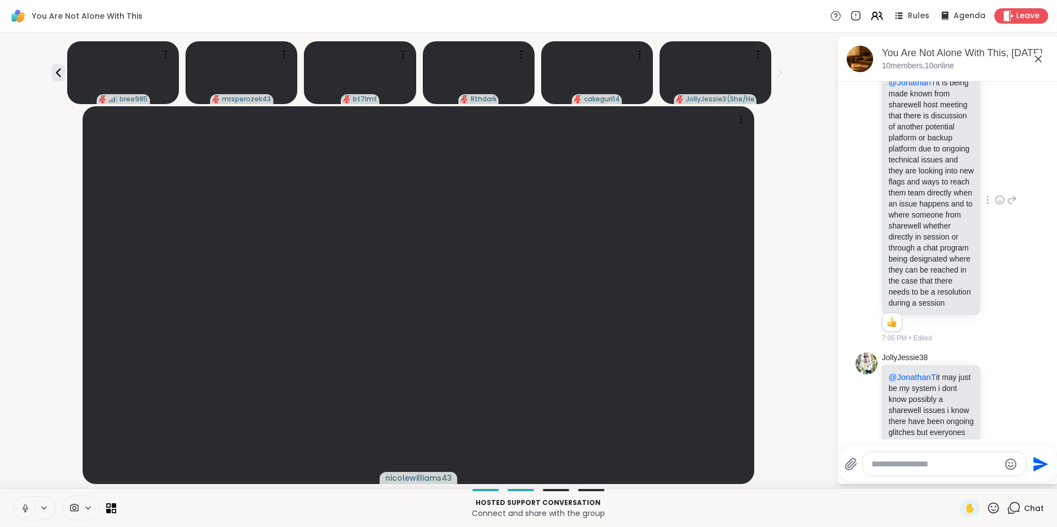
click at [998, 298] on div "JollyJessie38 @JonathanT it is being made known from sharewell host meeting tha…" at bounding box center [948, 200] width 185 height 295
click at [1039, 63] on icon at bounding box center [1038, 58] width 13 height 13
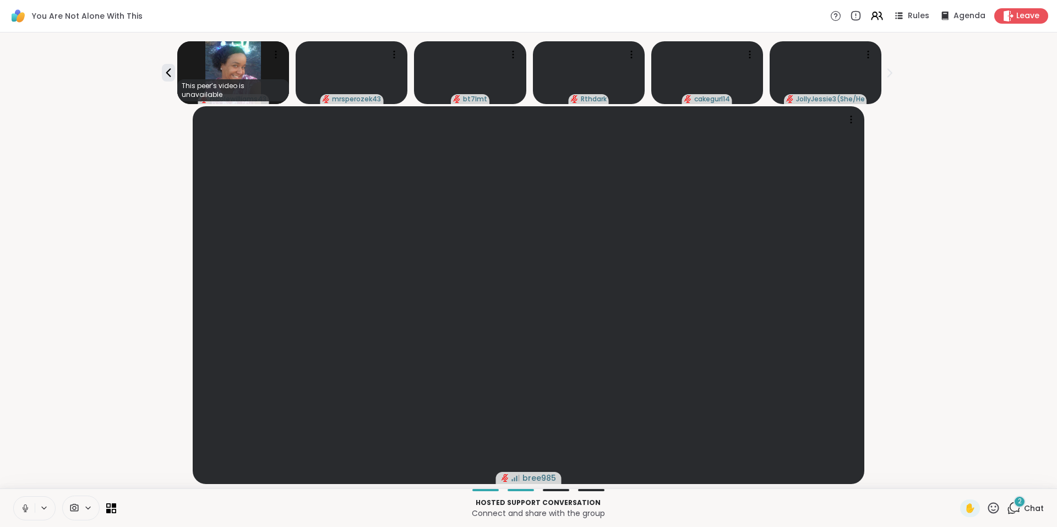
click at [1014, 504] on div "2" at bounding box center [1020, 502] width 12 height 12
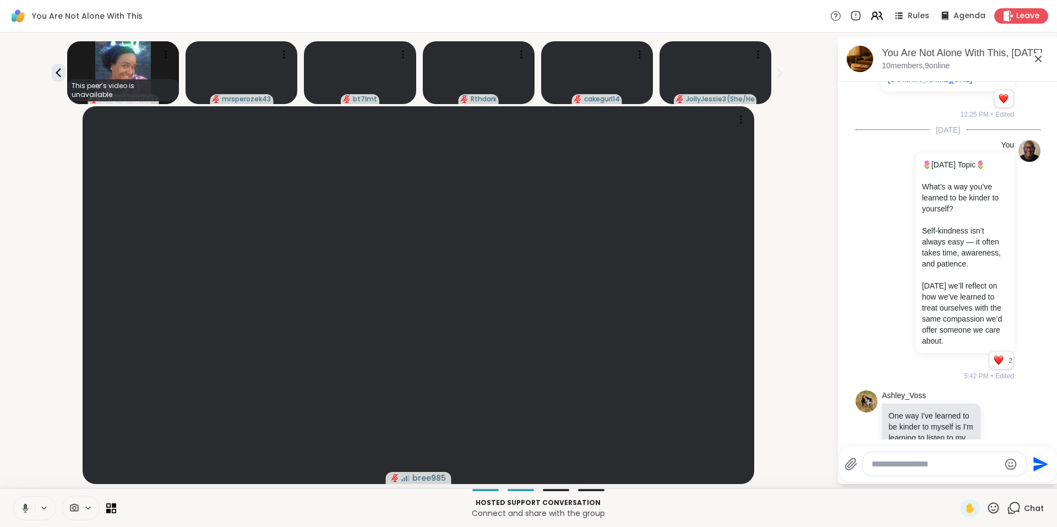
scroll to position [1181, 0]
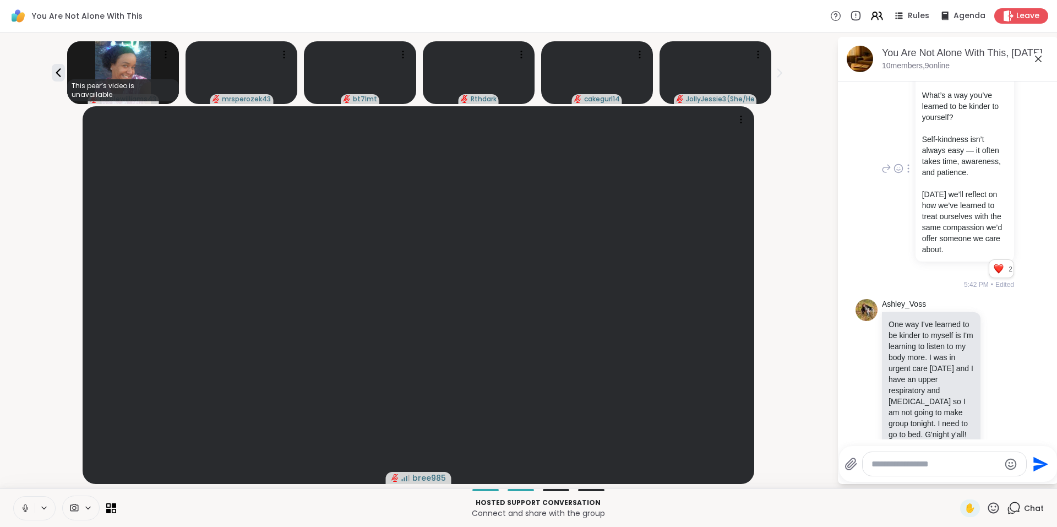
click at [908, 173] on icon at bounding box center [909, 168] width 2 height 9
click at [897, 189] on icon at bounding box center [901, 185] width 9 height 10
click at [909, 465] on textarea "Type your message" at bounding box center [936, 464] width 128 height 11
paste textarea "**********"
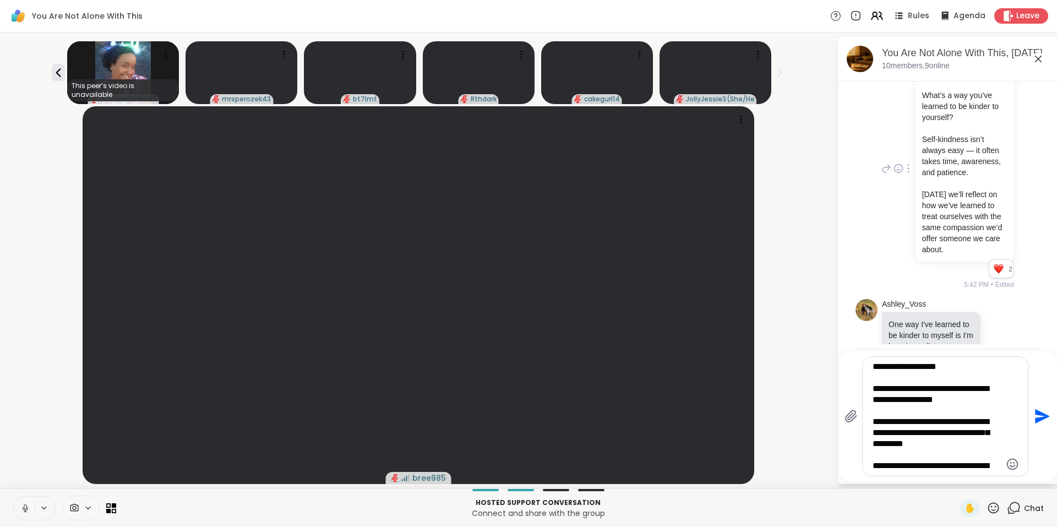
type textarea "**********"
click at [1041, 420] on icon "Send" at bounding box center [1042, 417] width 18 height 18
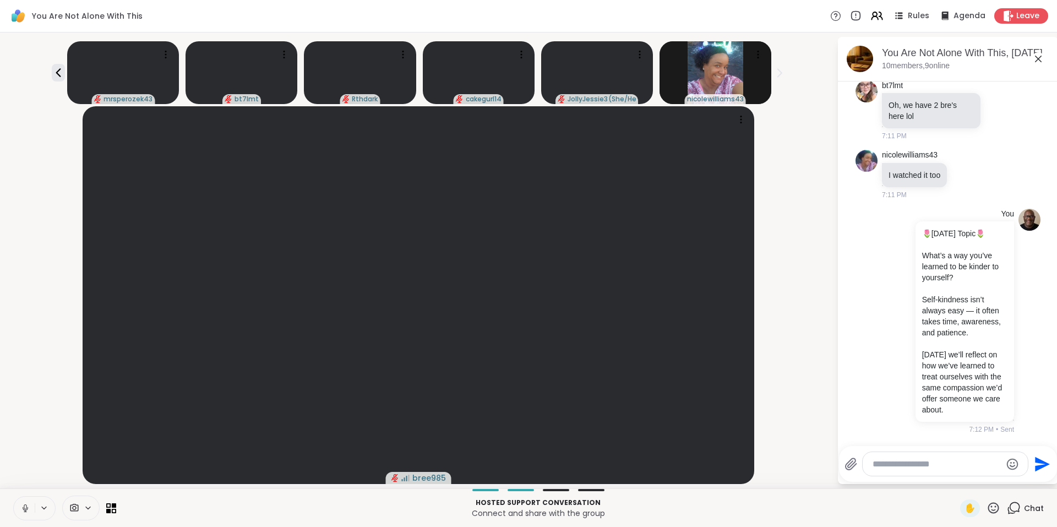
scroll to position [4970, 0]
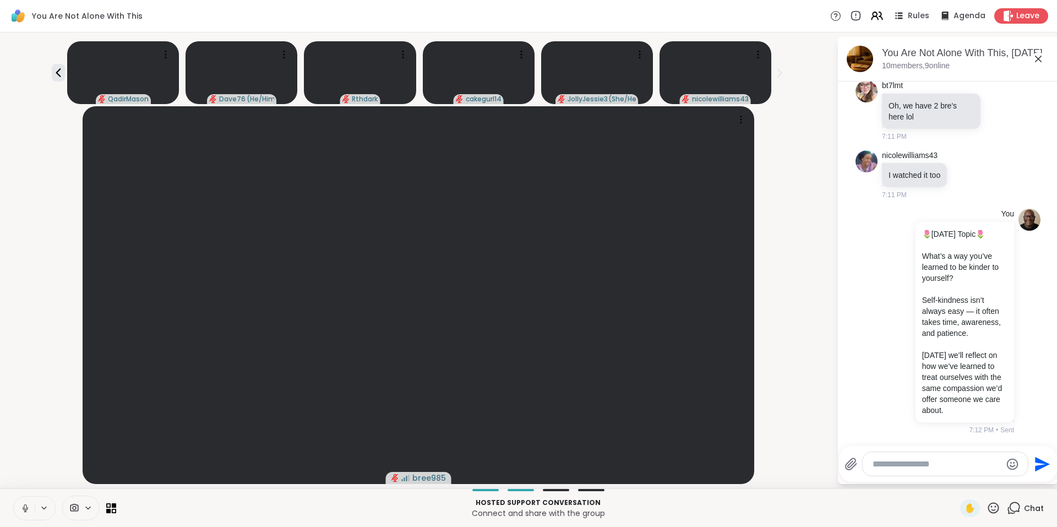
click at [1038, 58] on icon at bounding box center [1038, 59] width 7 height 7
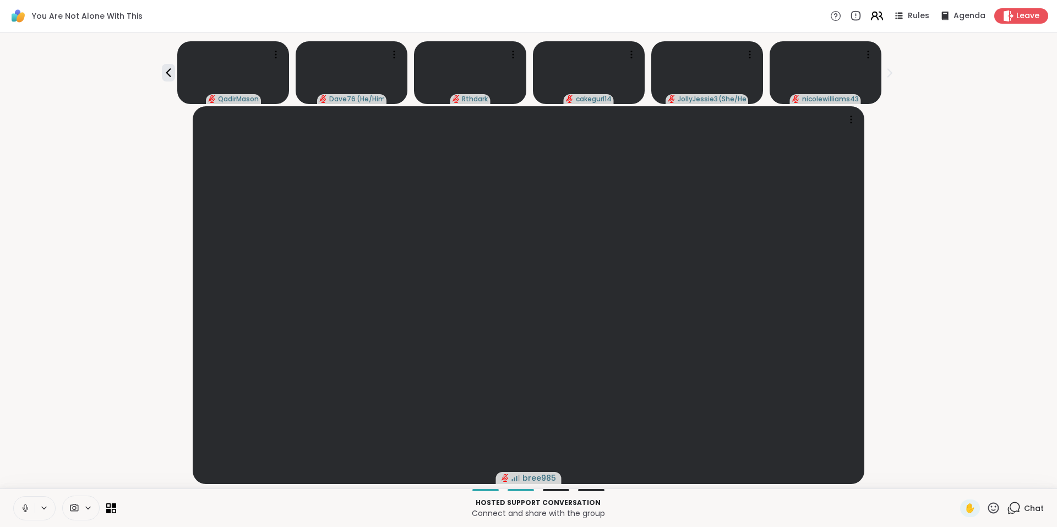
click at [871, 18] on icon at bounding box center [877, 16] width 14 height 14
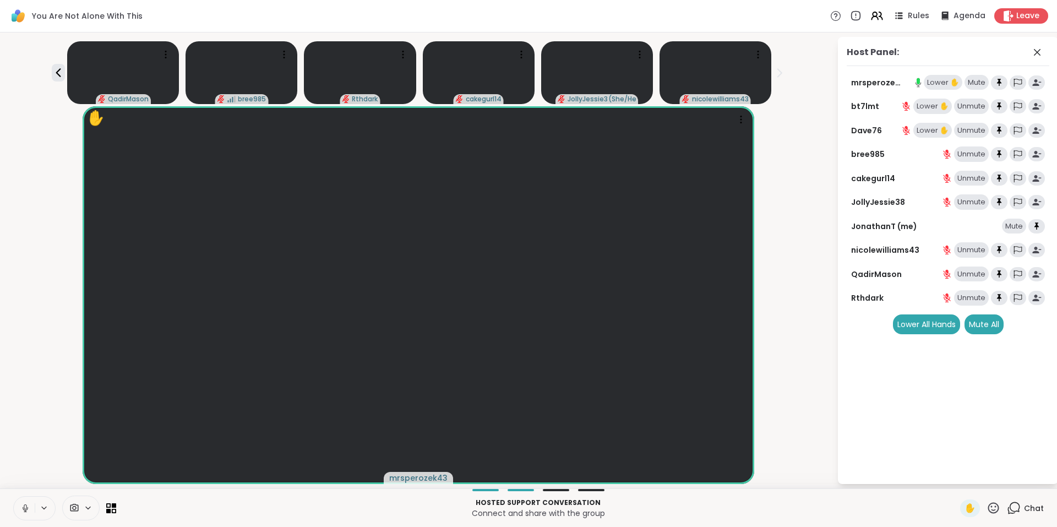
click at [934, 81] on div "Lower ✋" at bounding box center [943, 82] width 39 height 15
click at [987, 507] on icon at bounding box center [994, 508] width 14 height 14
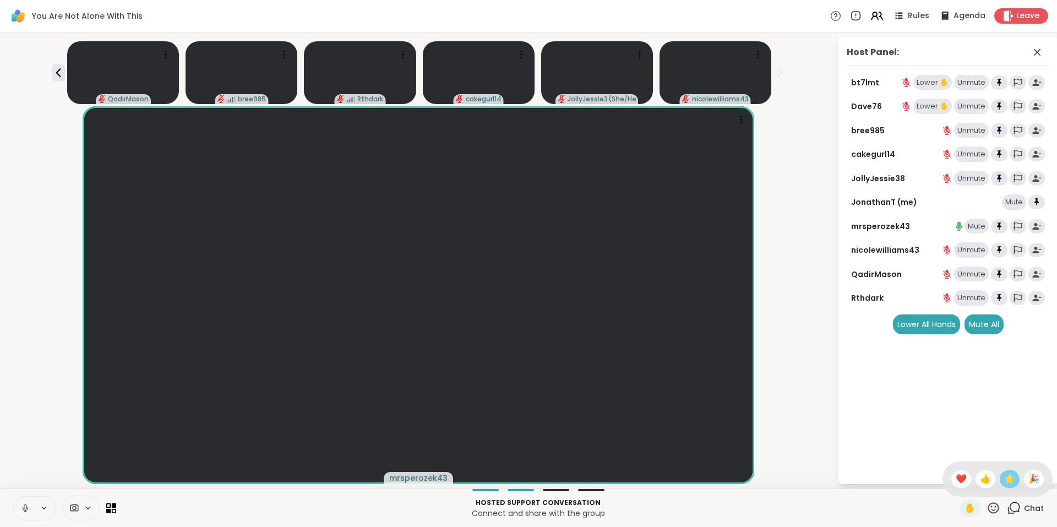
click at [1004, 480] on span "🌟" at bounding box center [1009, 479] width 11 height 13
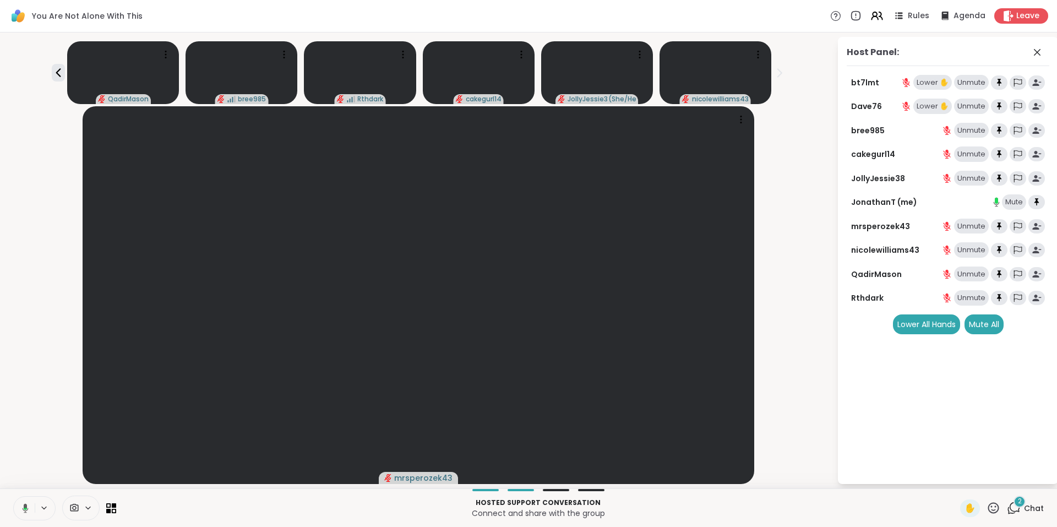
click at [928, 79] on div "Lower ✋" at bounding box center [933, 82] width 39 height 15
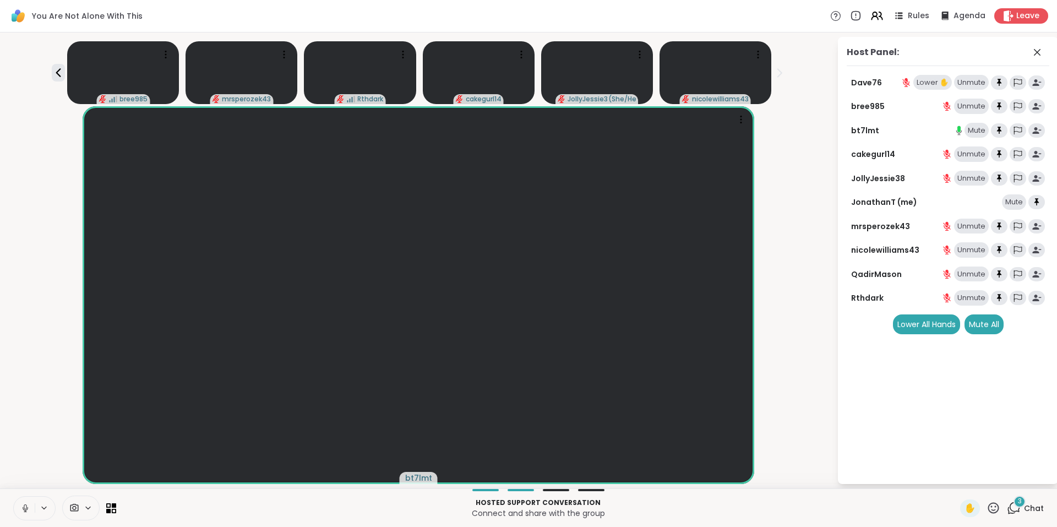
click at [987, 509] on icon at bounding box center [994, 508] width 14 height 14
click at [1004, 480] on span "🌟" at bounding box center [1009, 479] width 11 height 13
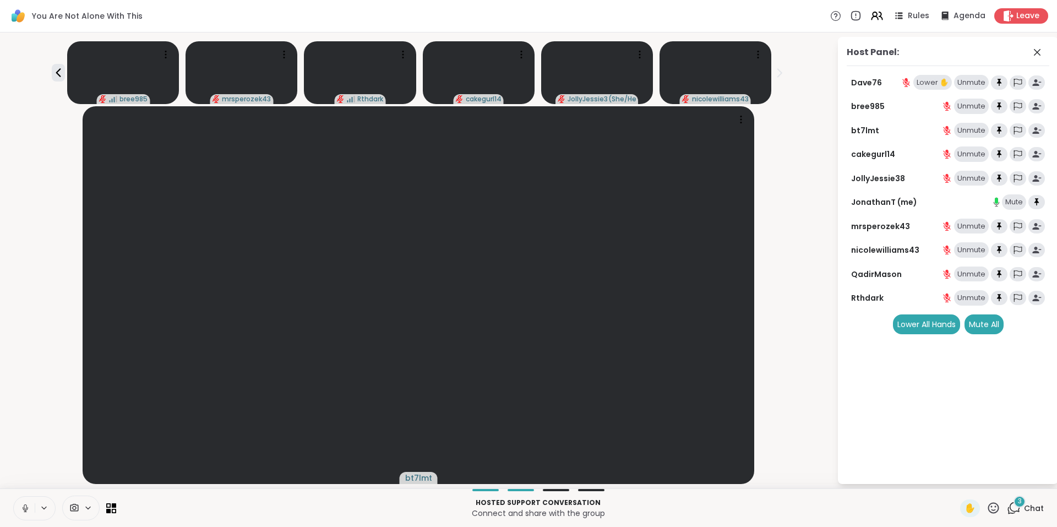
click at [987, 509] on icon at bounding box center [994, 508] width 14 height 14
click at [1004, 479] on span "🌟" at bounding box center [1009, 479] width 11 height 13
click at [61, 69] on icon at bounding box center [58, 72] width 5 height 9
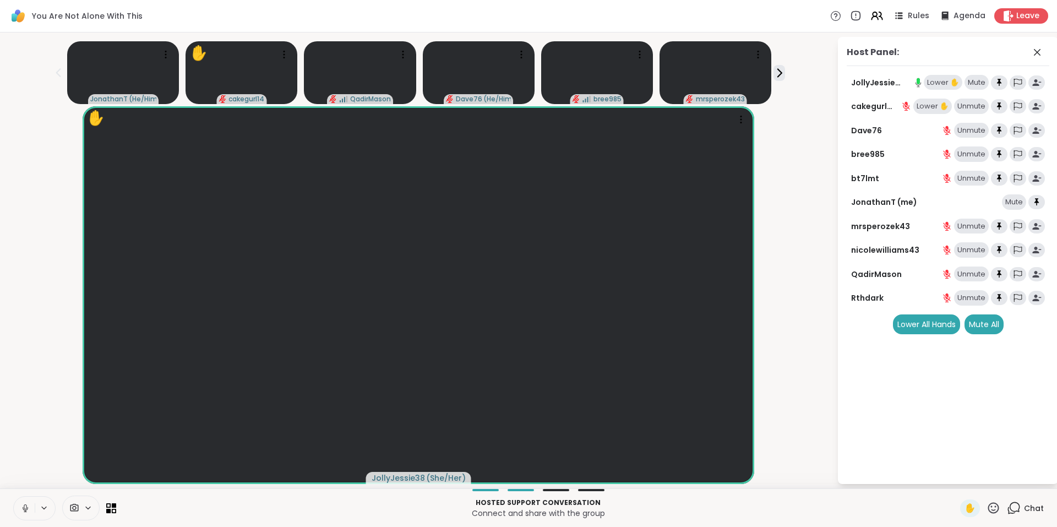
click at [937, 82] on div "Lower ✋" at bounding box center [943, 82] width 39 height 15
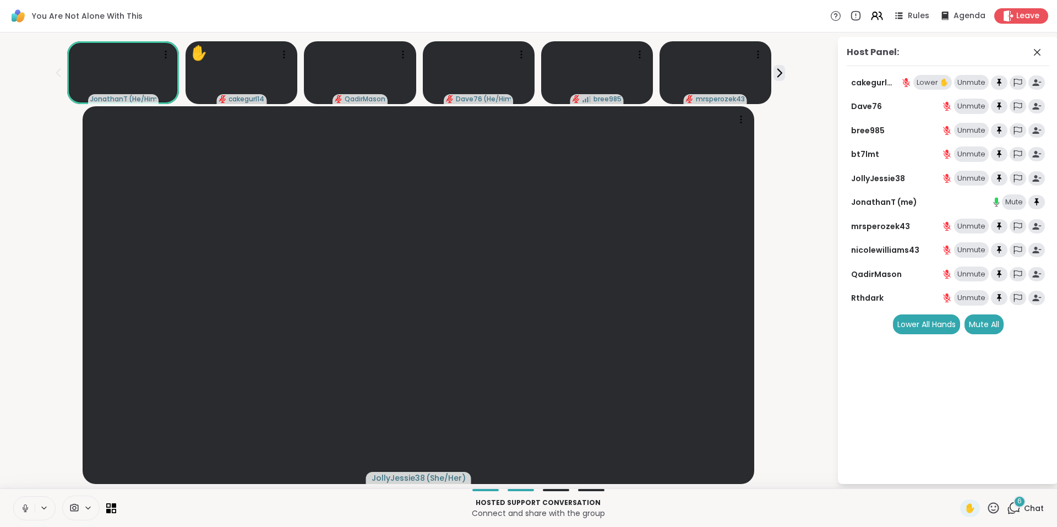
click at [930, 82] on div "Lower ✋" at bounding box center [933, 82] width 39 height 15
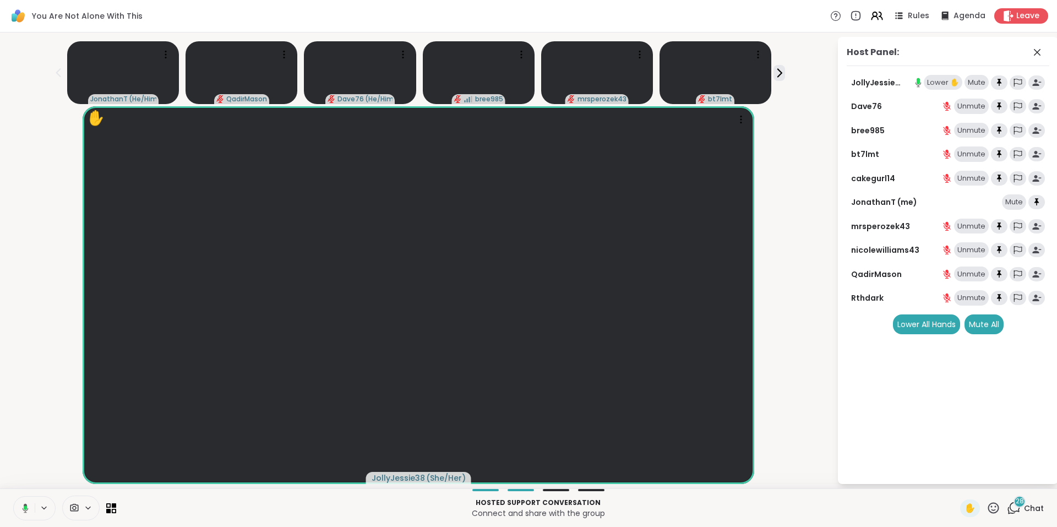
click at [938, 84] on div "Lower ✋" at bounding box center [943, 82] width 39 height 15
click at [458, 114] on video at bounding box center [418, 295] width 671 height 378
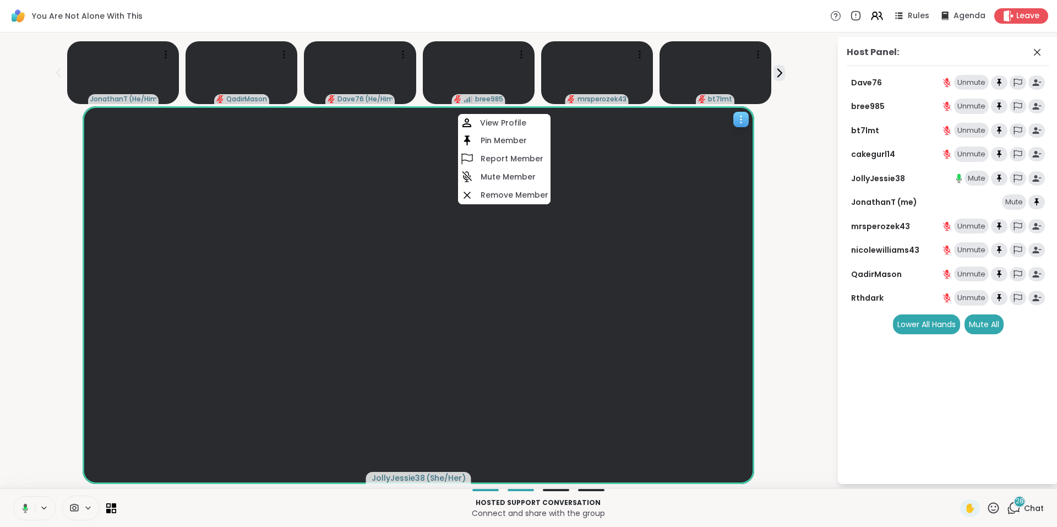
click at [458, 114] on video at bounding box center [418, 295] width 671 height 378
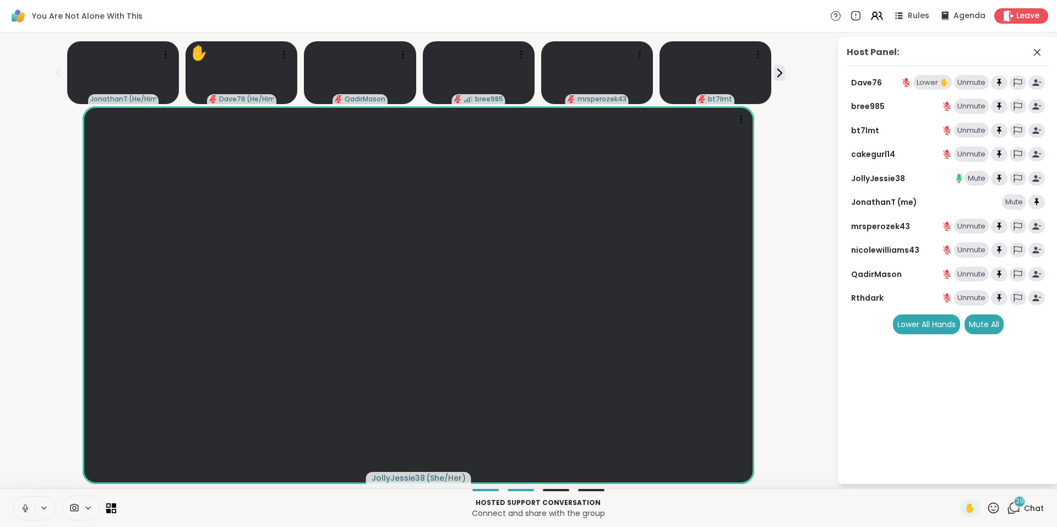
click at [1016, 501] on span "29" at bounding box center [1020, 501] width 8 height 9
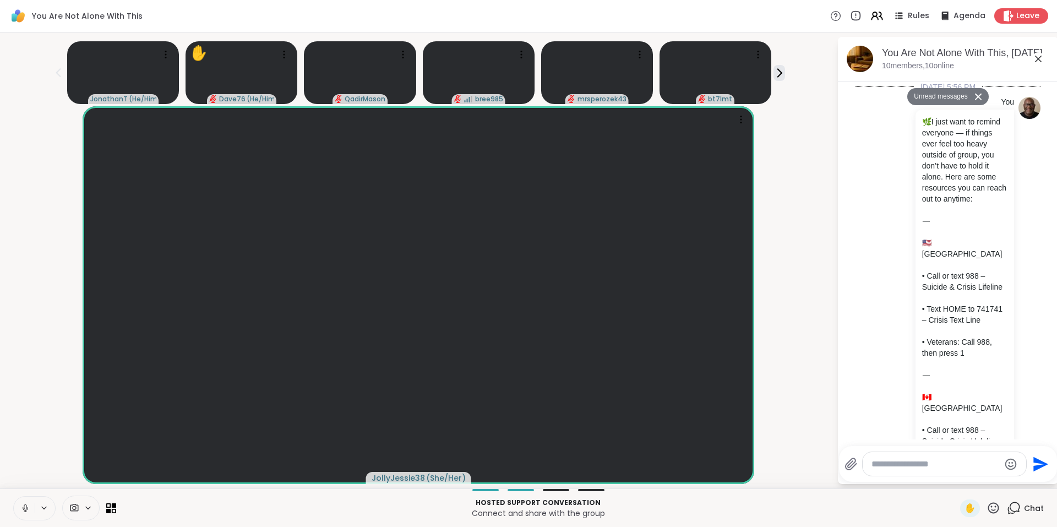
scroll to position [8785, 0]
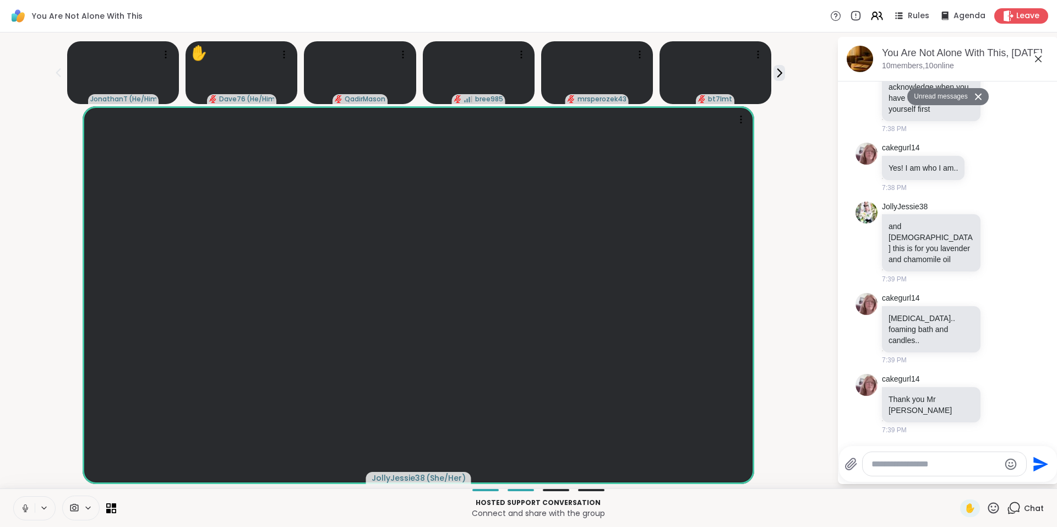
click at [915, 464] on textarea "Type your message" at bounding box center [936, 464] width 128 height 11
paste textarea "**********"
type textarea "**********"
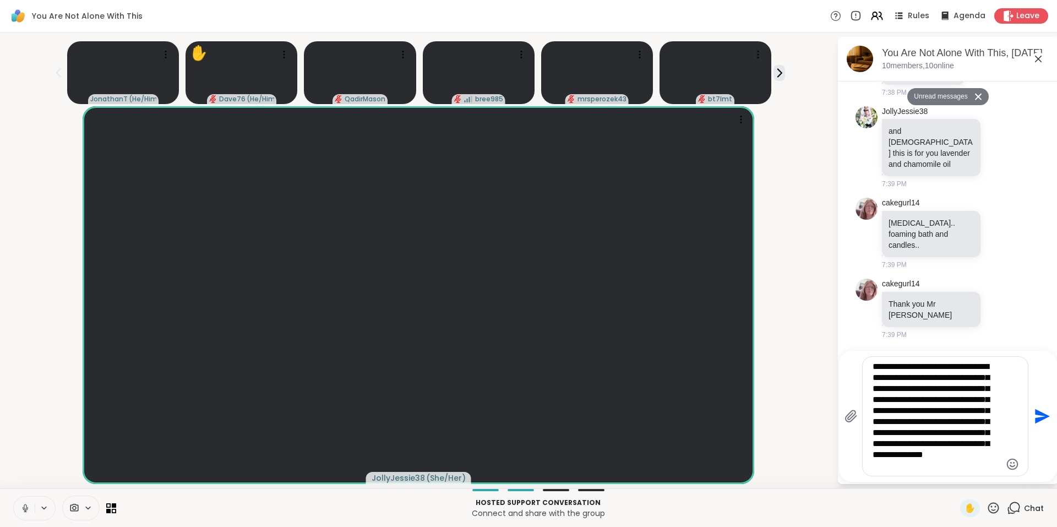
click at [1039, 413] on icon "Send" at bounding box center [1042, 416] width 15 height 15
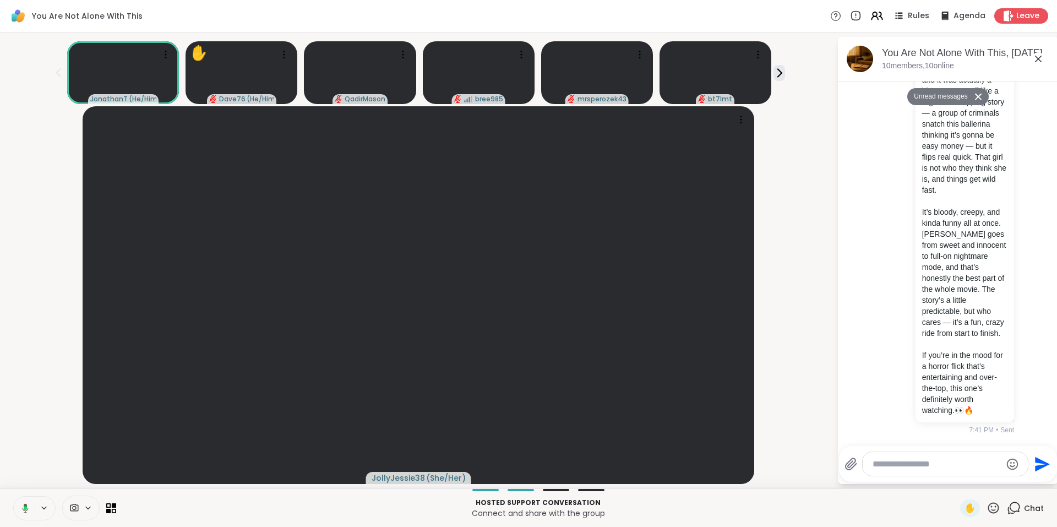
scroll to position [9225, 0]
click at [1038, 56] on icon at bounding box center [1038, 58] width 13 height 13
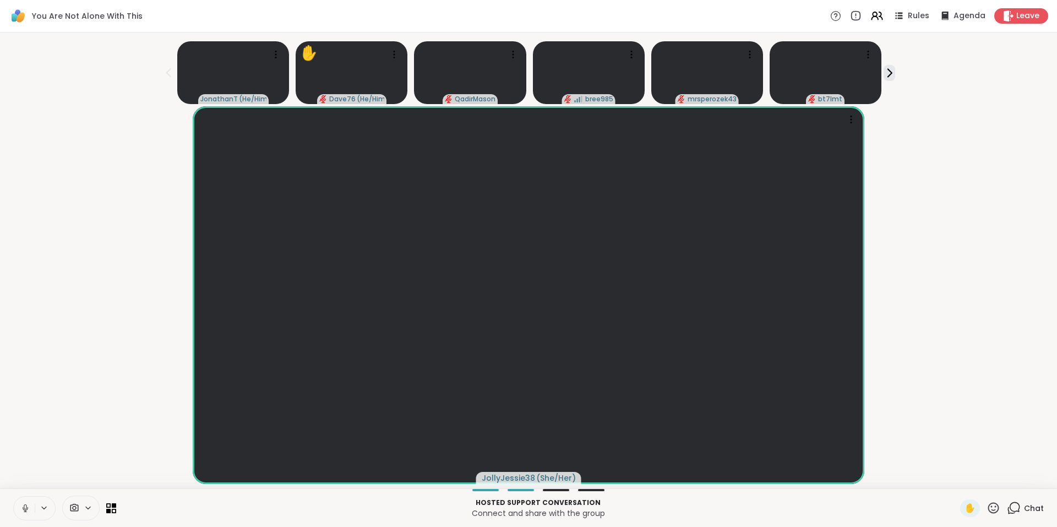
click at [1007, 507] on icon at bounding box center [1014, 508] width 14 height 14
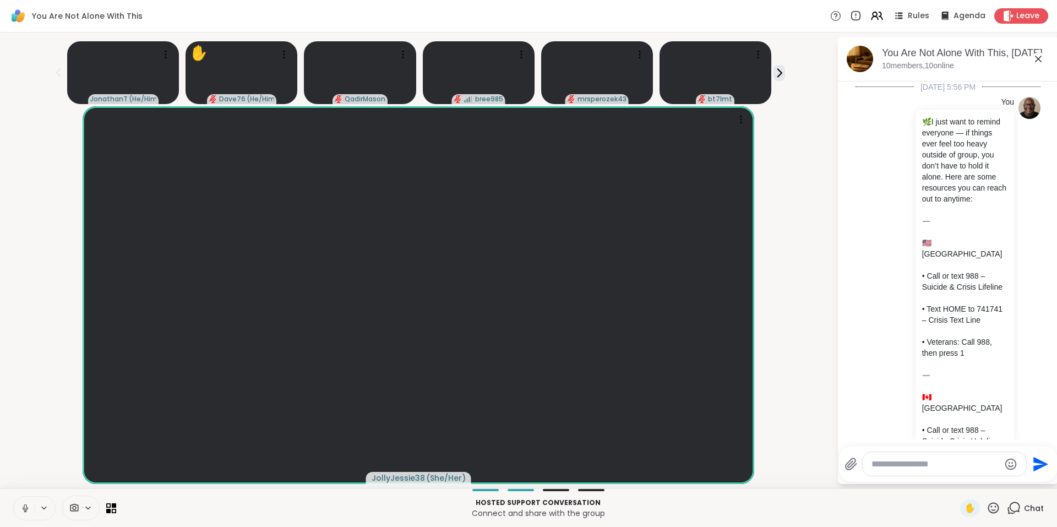
scroll to position [9151, 0]
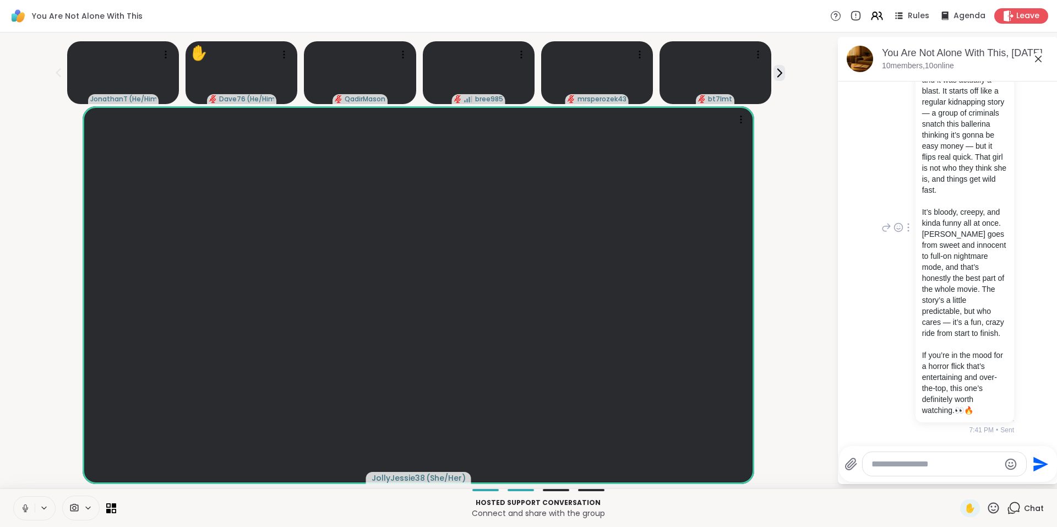
click at [908, 223] on icon at bounding box center [909, 227] width 2 height 9
click at [916, 238] on icon at bounding box center [921, 243] width 11 height 11
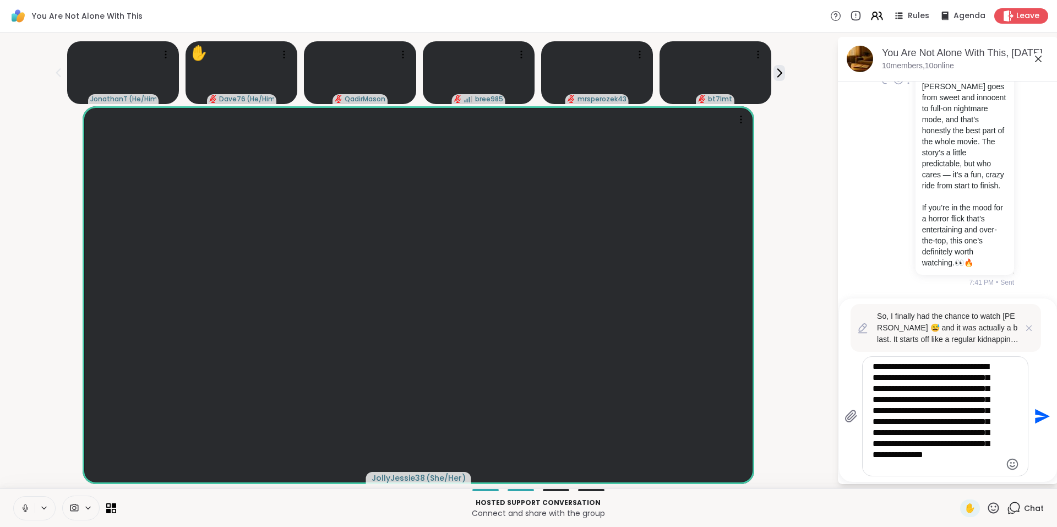
drag, startPoint x: 1006, startPoint y: 427, endPoint x: 984, endPoint y: 473, distance: 50.2
click at [984, 473] on div "**********" at bounding box center [945, 416] width 165 height 119
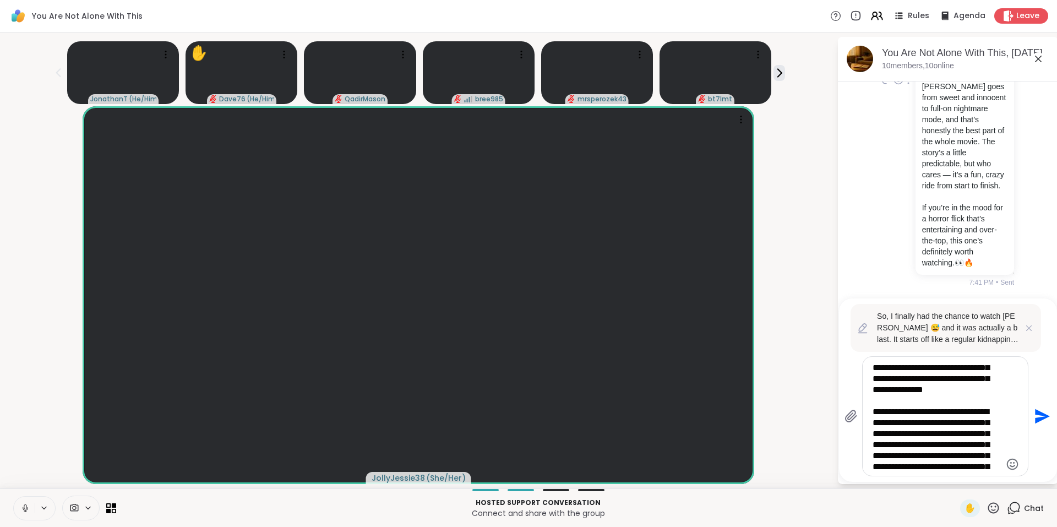
scroll to position [165, 0]
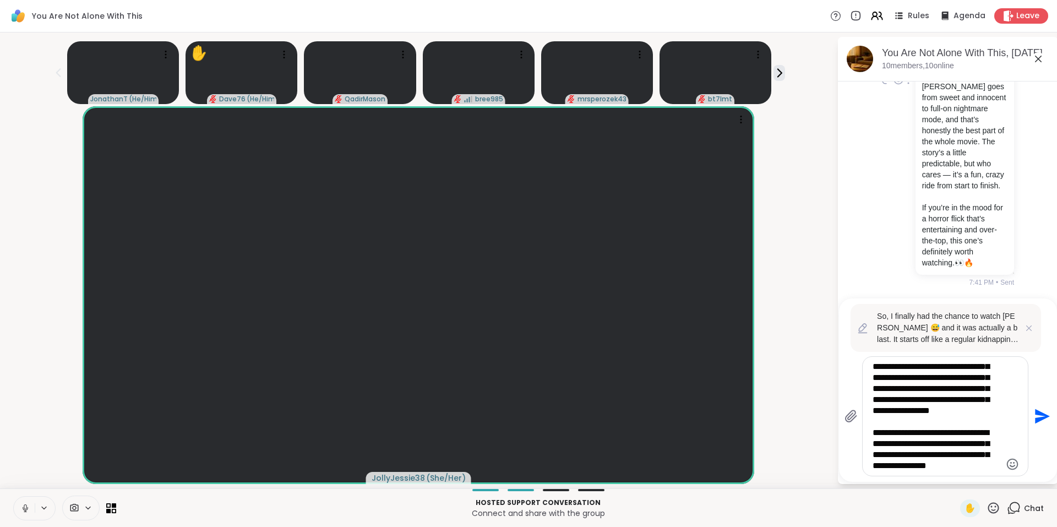
drag, startPoint x: 956, startPoint y: 451, endPoint x: 966, endPoint y: 480, distance: 30.8
click at [958, 485] on div "JonathanT ( He/Him ) ✋ Dave76 ( He/Him ) QadirMason bree985 mrsperozek43 bt7lmt…" at bounding box center [528, 260] width 1057 height 456
click at [977, 466] on textarea "**********" at bounding box center [937, 416] width 128 height 110
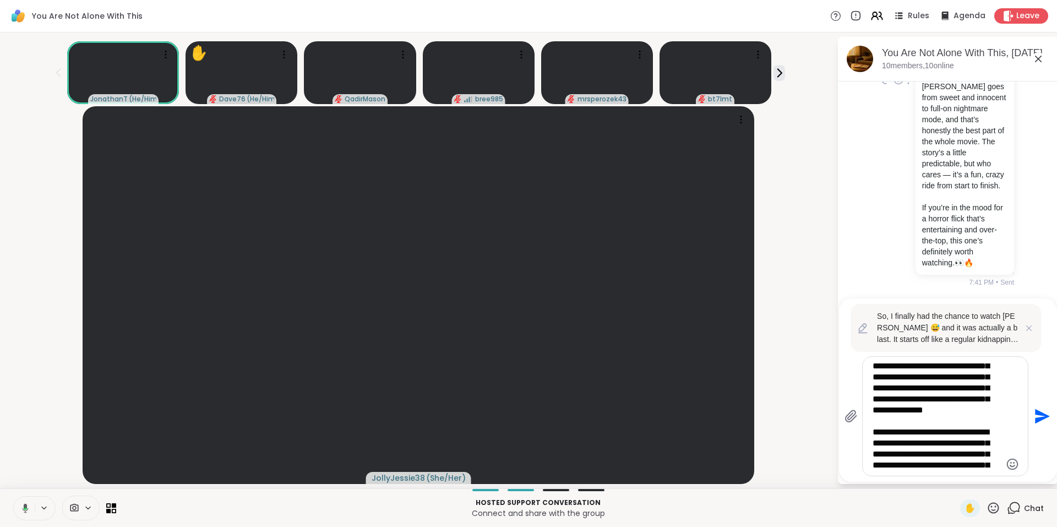
scroll to position [0, 0]
drag, startPoint x: 964, startPoint y: 430, endPoint x: 958, endPoint y: 325, distance: 104.3
click at [959, 328] on div "So, I finally had the chance to watch [PERSON_NAME] 😅 and it was actually a bla…" at bounding box center [948, 389] width 218 height 183
type textarea "**********"
click at [1037, 414] on icon "Send" at bounding box center [1042, 416] width 15 height 15
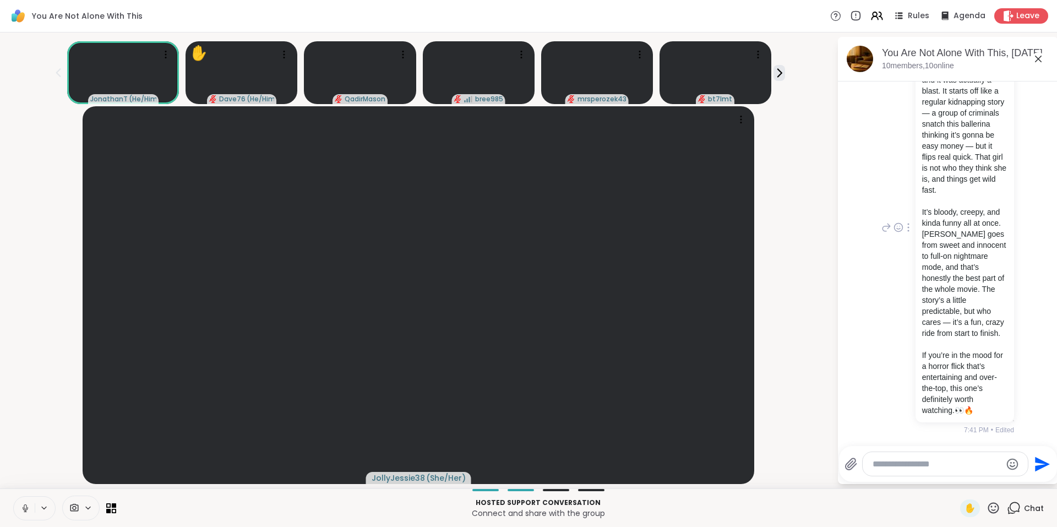
scroll to position [9151, 0]
click at [1042, 56] on icon at bounding box center [1038, 58] width 13 height 13
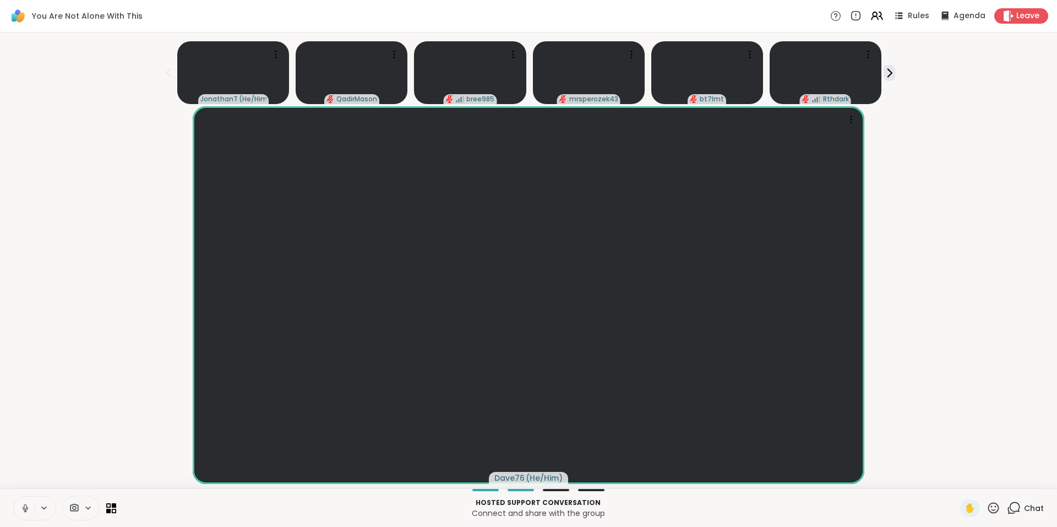
click at [1010, 508] on icon at bounding box center [1015, 507] width 10 height 10
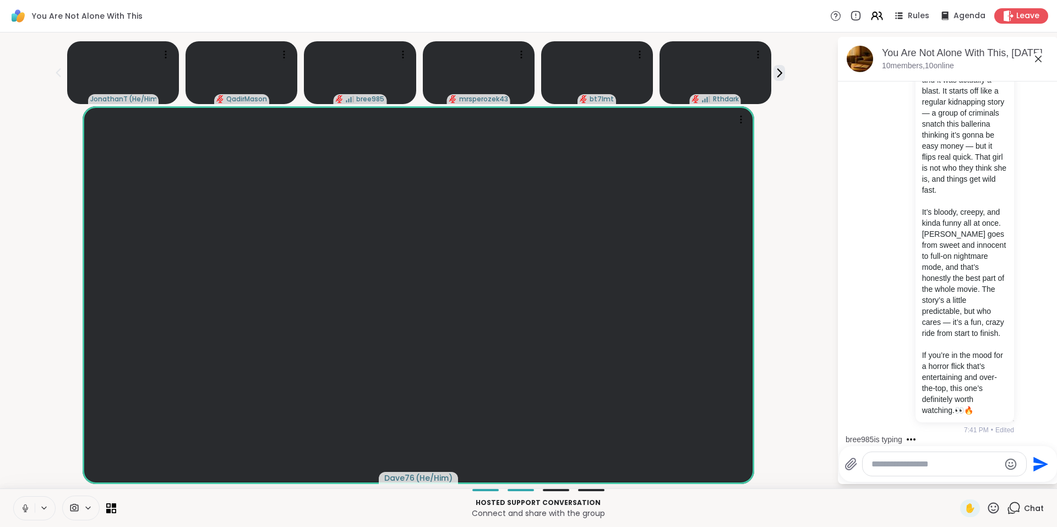
drag, startPoint x: 1049, startPoint y: 422, endPoint x: 1050, endPoint y: 412, distance: 9.4
click at [1049, 412] on html "You Are Not Alone With This Rules Agenda Leave JonathanT ( He/Him ) QadirMason …" at bounding box center [528, 263] width 1057 height 527
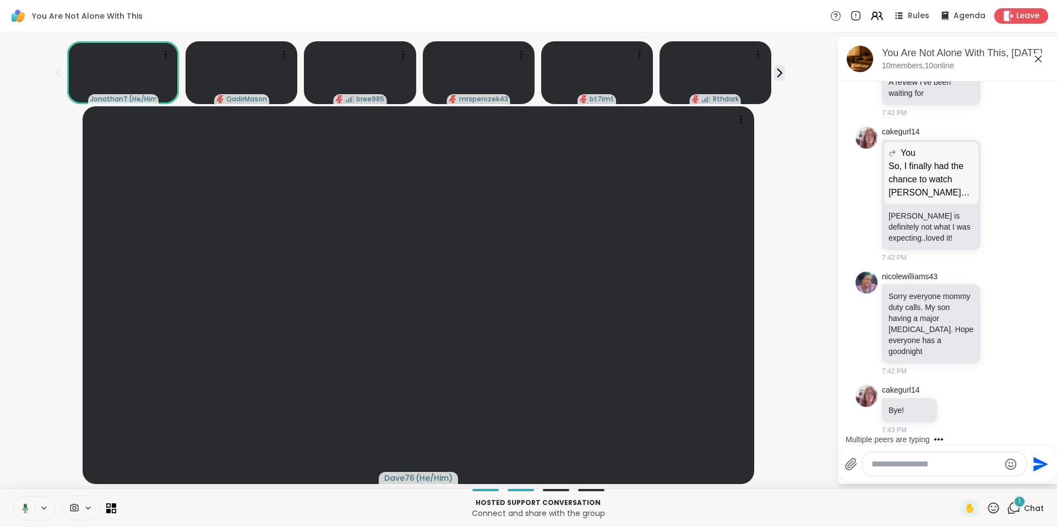
scroll to position [9612, 0]
click at [872, 19] on icon at bounding box center [875, 18] width 7 height 3
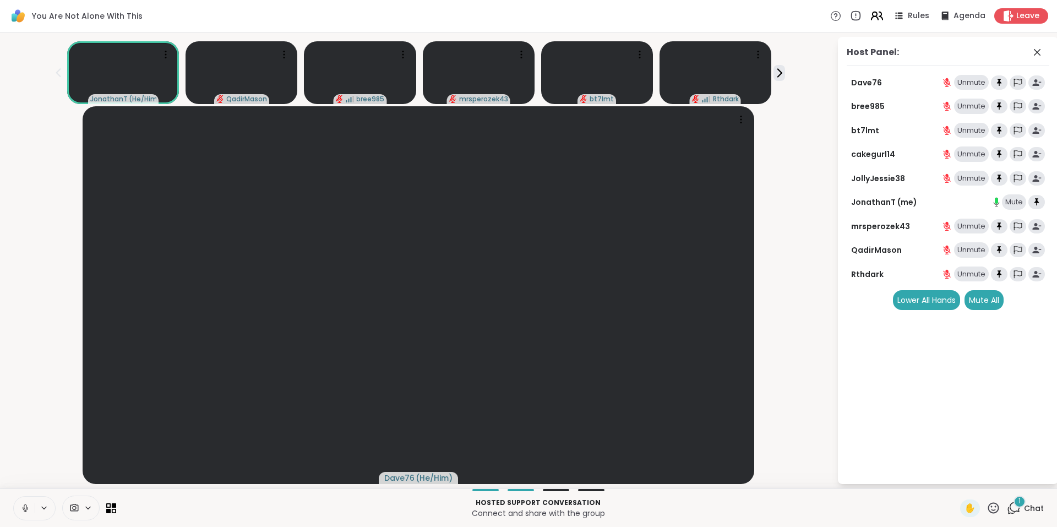
click at [873, 16] on icon at bounding box center [875, 14] width 4 height 4
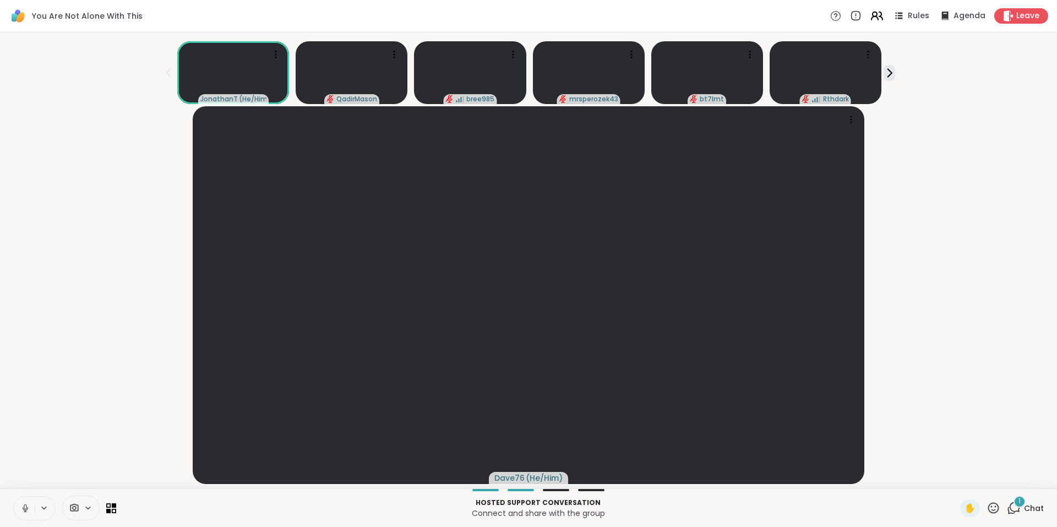
click at [870, 14] on icon at bounding box center [877, 16] width 14 height 14
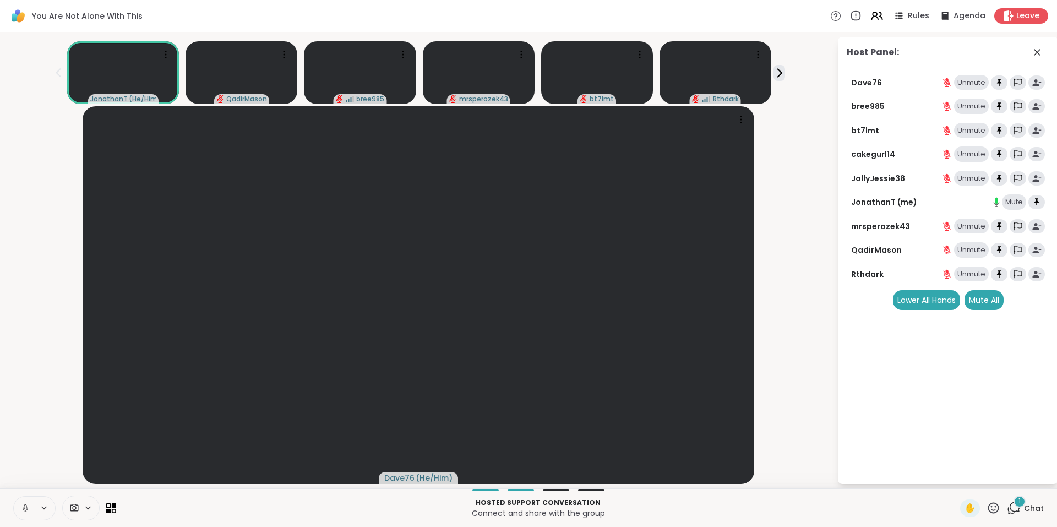
click at [1014, 502] on div "1" at bounding box center [1020, 502] width 12 height 12
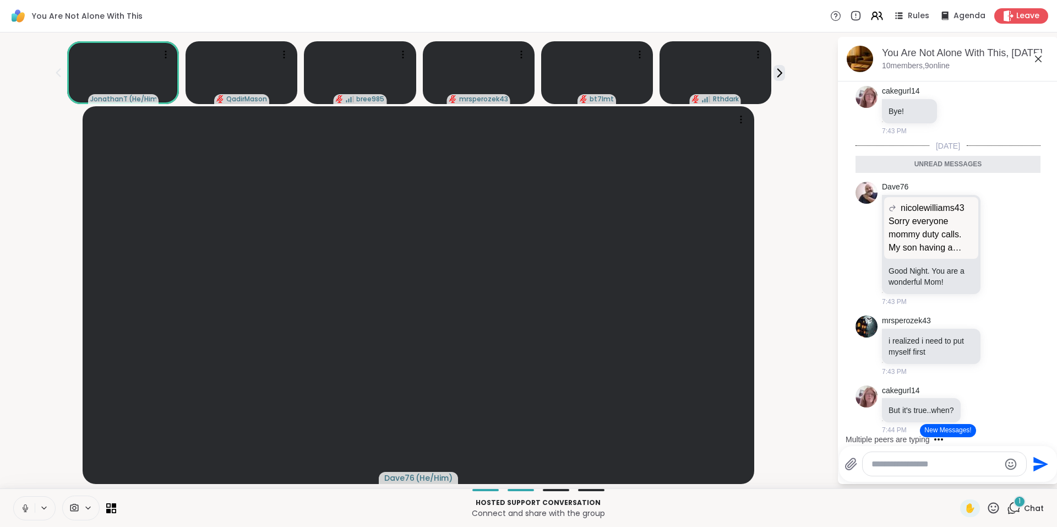
scroll to position [9425, 0]
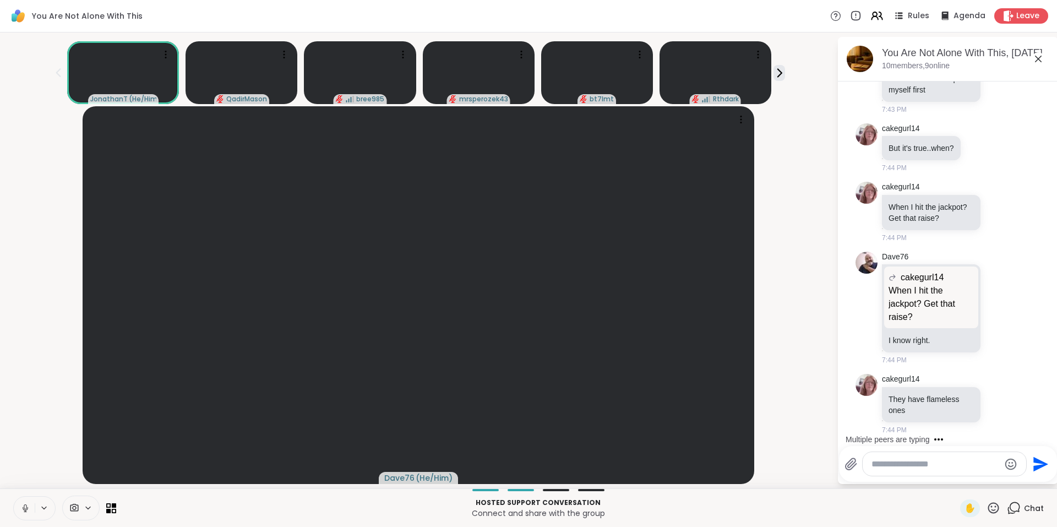
scroll to position [9888, 0]
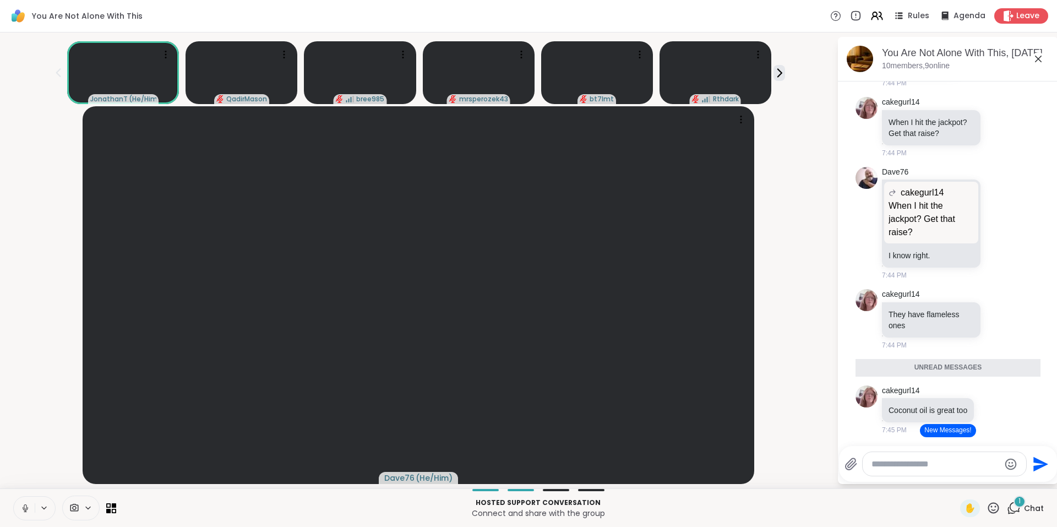
click at [948, 431] on button "New Messages!" at bounding box center [948, 430] width 56 height 13
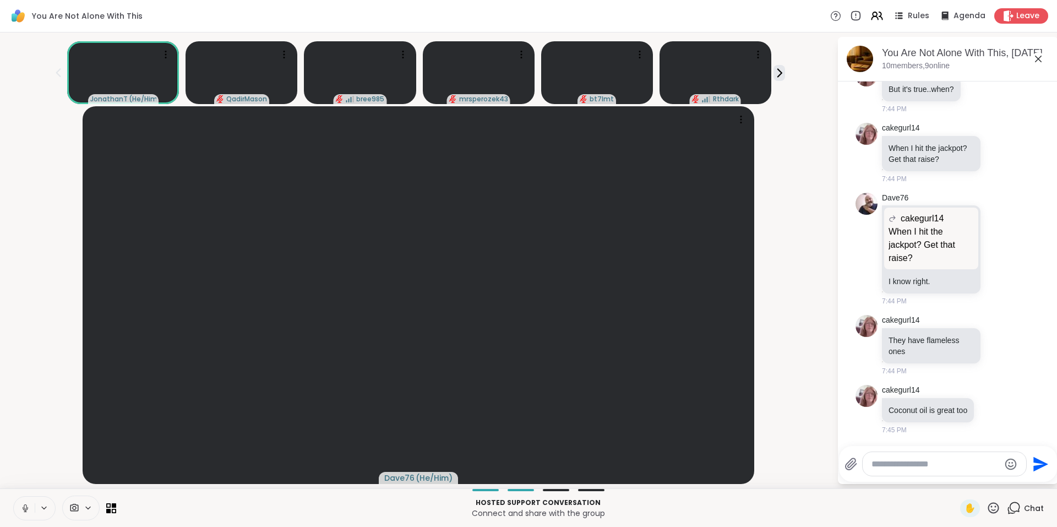
scroll to position [10233, 0]
click at [780, 73] on icon at bounding box center [780, 73] width 12 height 12
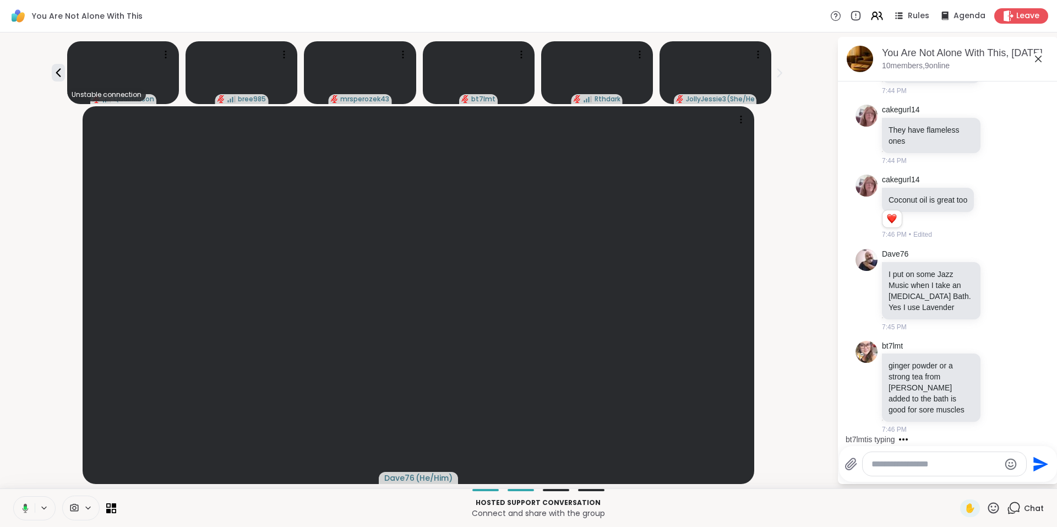
scroll to position [10443, 0]
click at [58, 71] on icon at bounding box center [58, 72] width 5 height 9
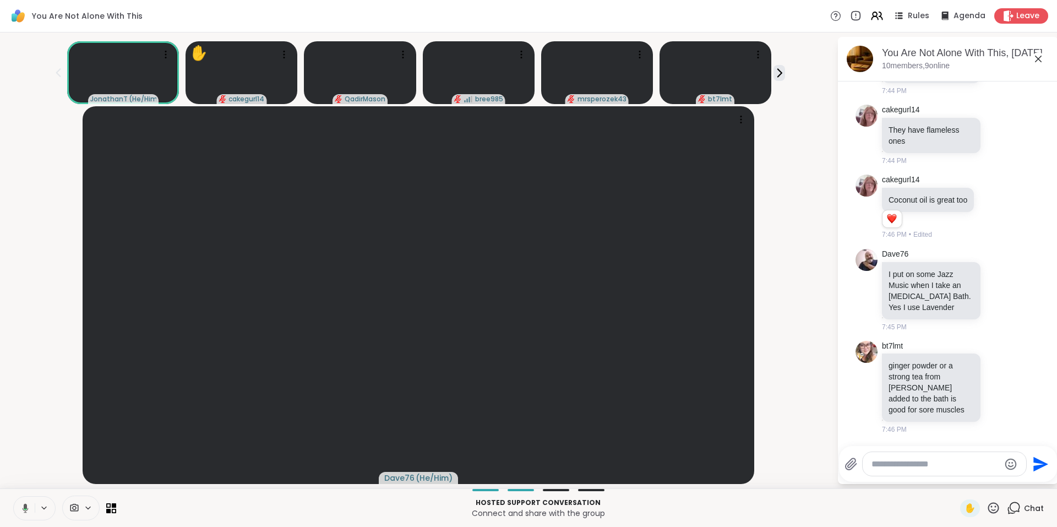
click at [1039, 57] on icon at bounding box center [1038, 58] width 13 height 13
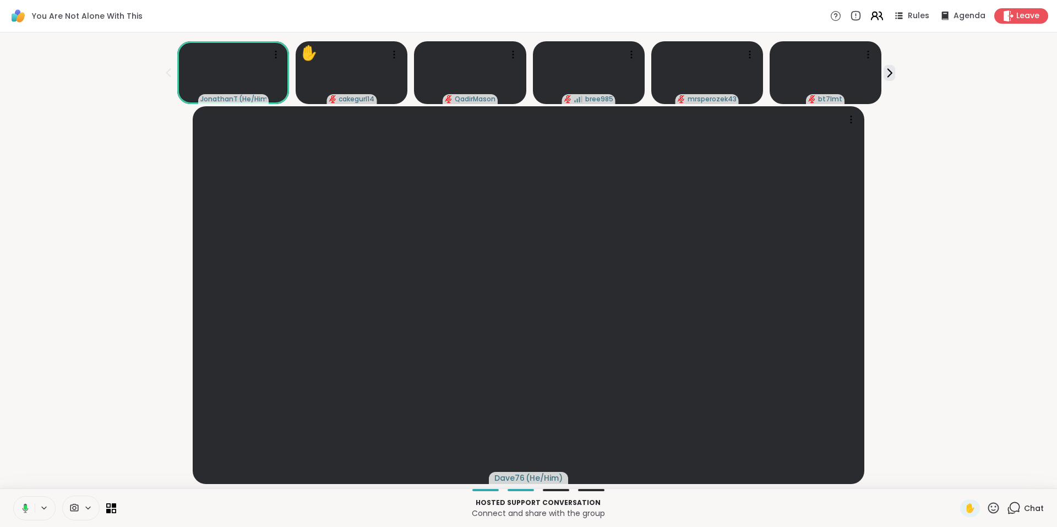
click at [873, 14] on icon at bounding box center [877, 16] width 14 height 14
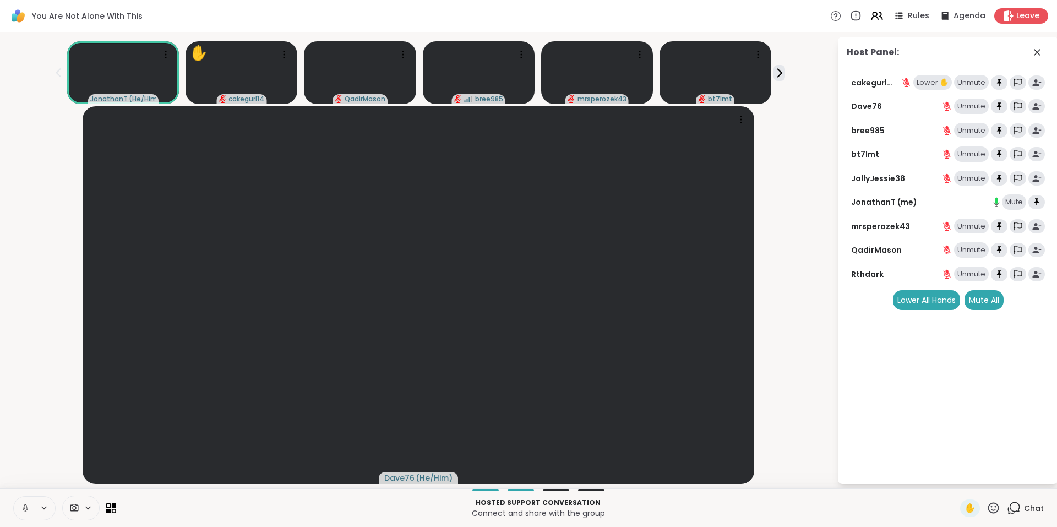
click at [930, 84] on div "Lower ✋" at bounding box center [933, 82] width 39 height 15
click at [927, 83] on div "Lower ✋" at bounding box center [933, 82] width 39 height 15
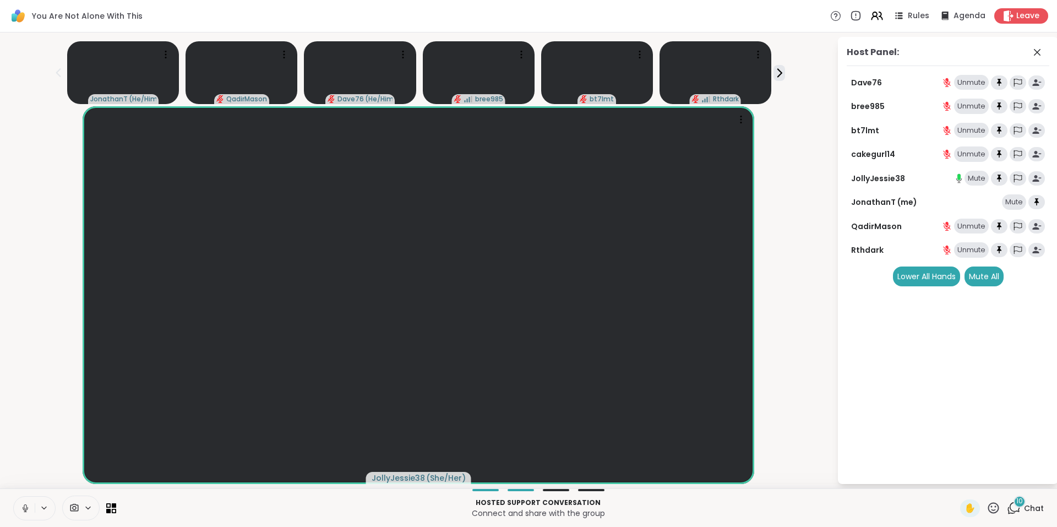
click at [1014, 502] on div "10" at bounding box center [1020, 502] width 12 height 12
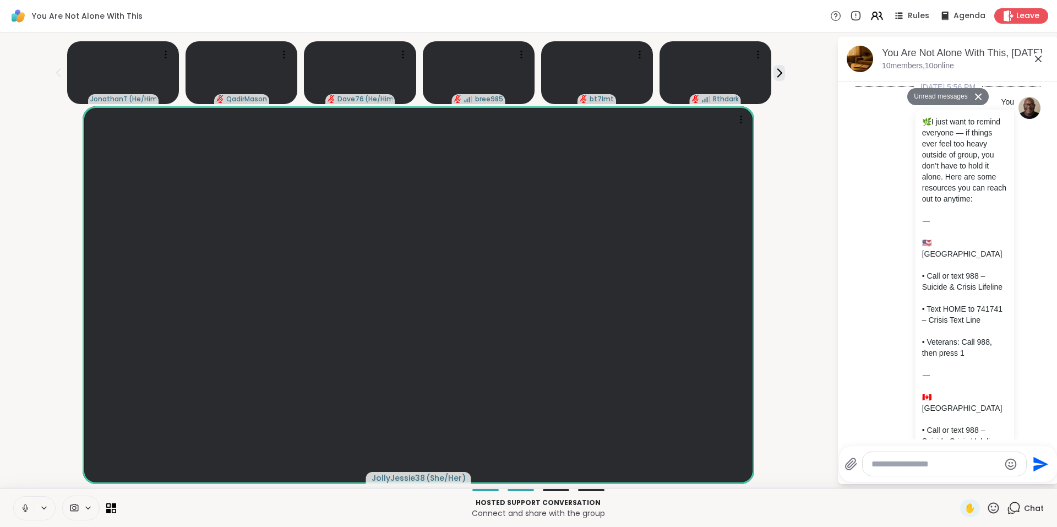
scroll to position [12254, 0]
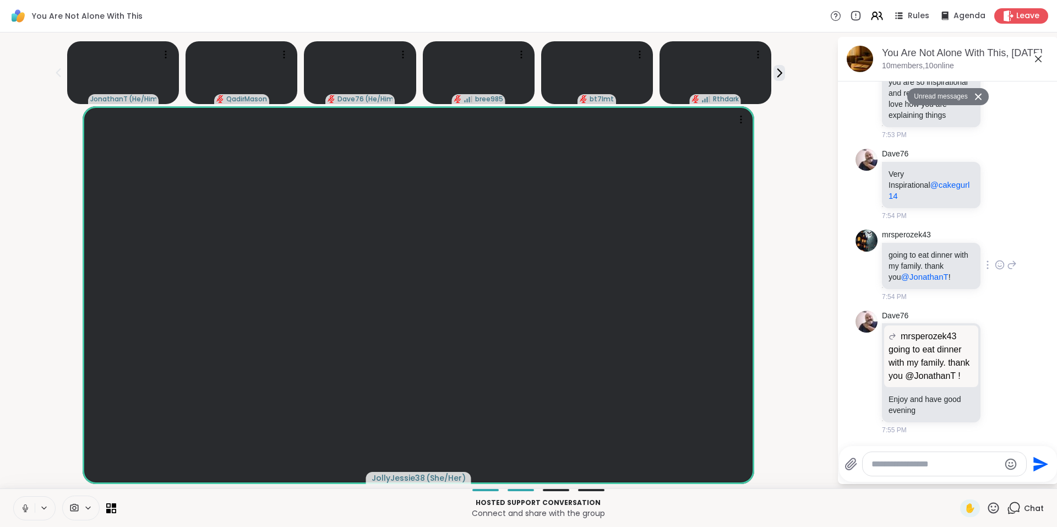
click at [995, 265] on icon at bounding box center [1000, 264] width 10 height 11
click at [995, 249] on div "Select Reaction: Heart" at bounding box center [1000, 247] width 10 height 10
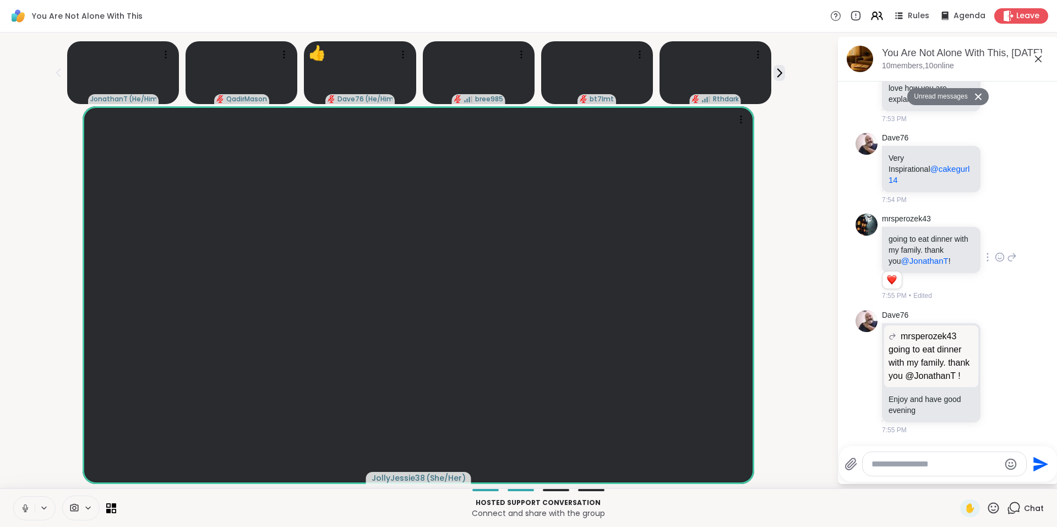
scroll to position [12172, 0]
click at [995, 174] on icon at bounding box center [1000, 168] width 10 height 11
click at [995, 156] on div "Select Reaction: Heart" at bounding box center [1000, 151] width 10 height 10
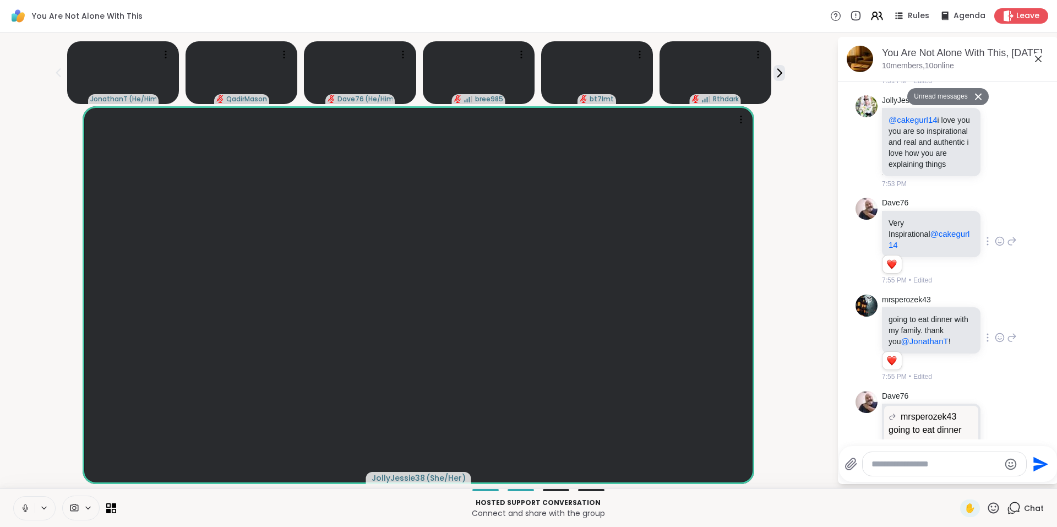
scroll to position [11555, 0]
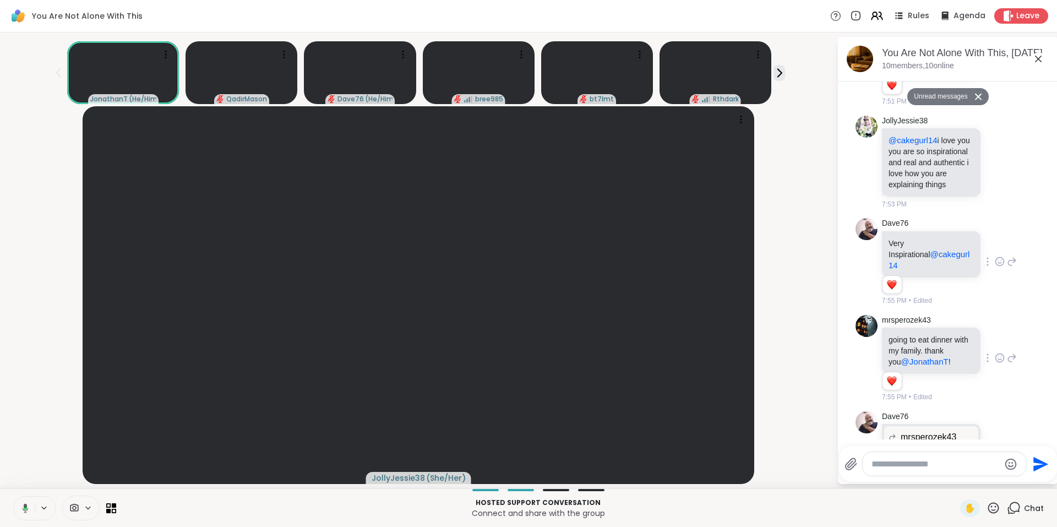
click at [942, 91] on button "Unread messages" at bounding box center [939, 97] width 63 height 18
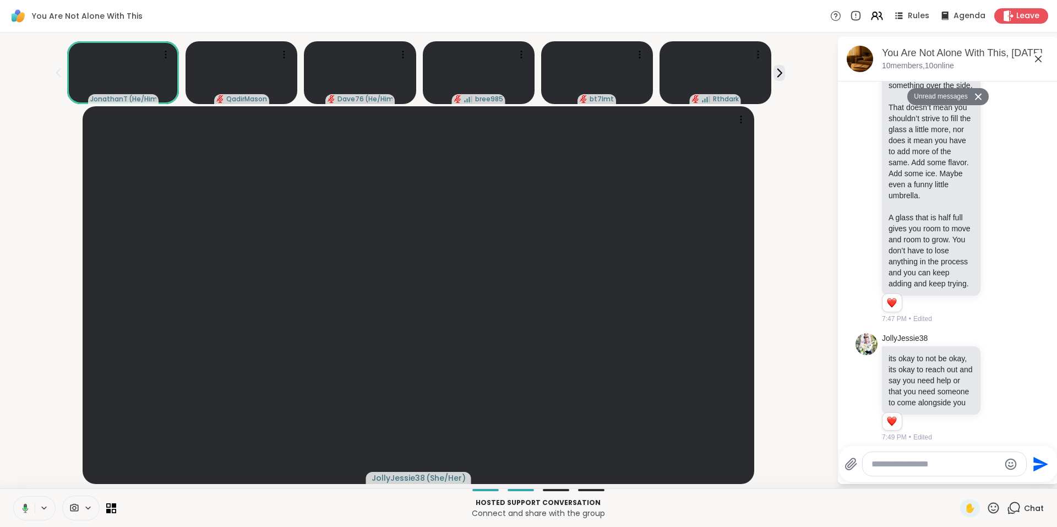
click at [941, 91] on button "Unread messages" at bounding box center [939, 97] width 63 height 18
click at [933, 99] on button "Unread messages" at bounding box center [939, 97] width 63 height 18
click at [932, 93] on button "Unread messages" at bounding box center [939, 97] width 63 height 18
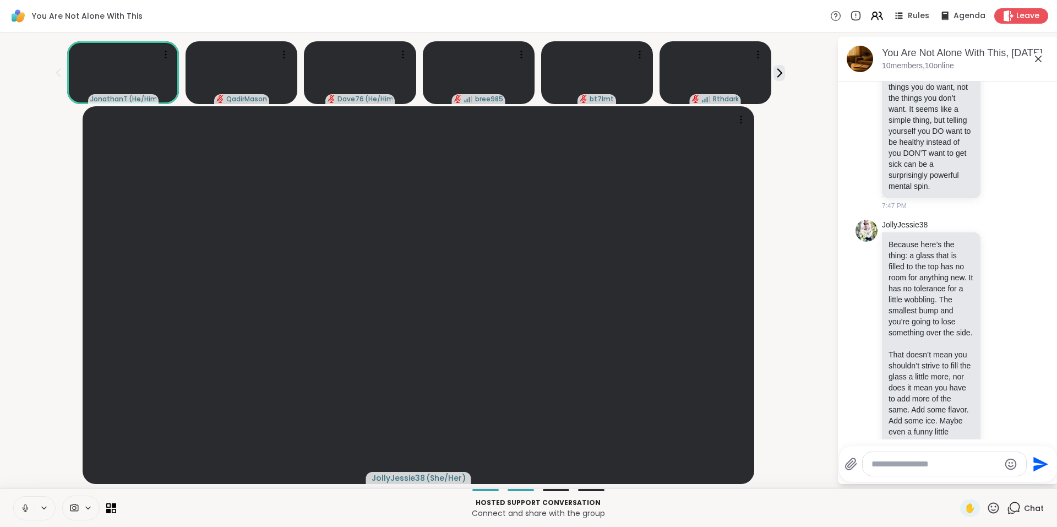
scroll to position [10714, 0]
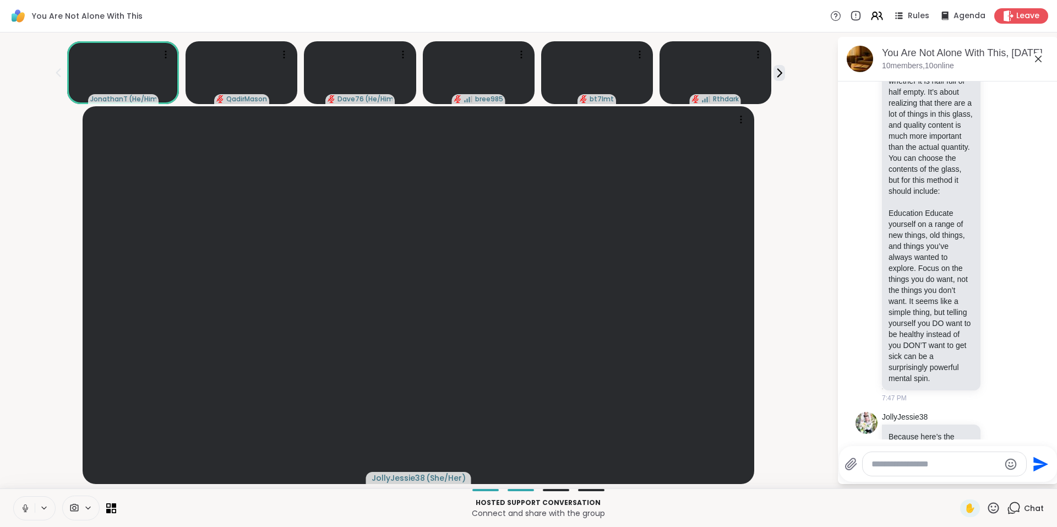
scroll to position [10413, 0]
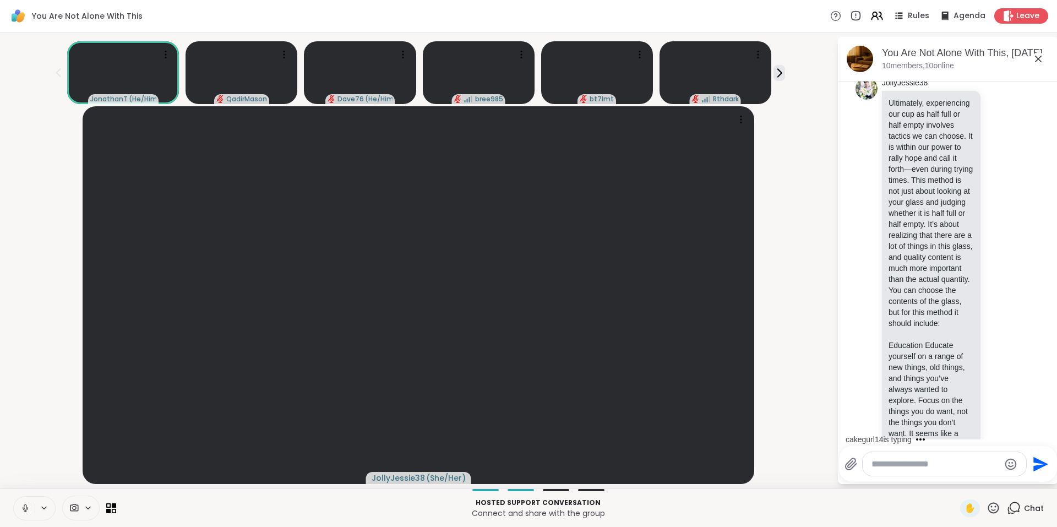
click at [946, 464] on textarea "Type your message" at bounding box center [936, 464] width 128 height 11
type textarea "**********"
click at [1029, 427] on icon at bounding box center [1029, 428] width 11 height 11
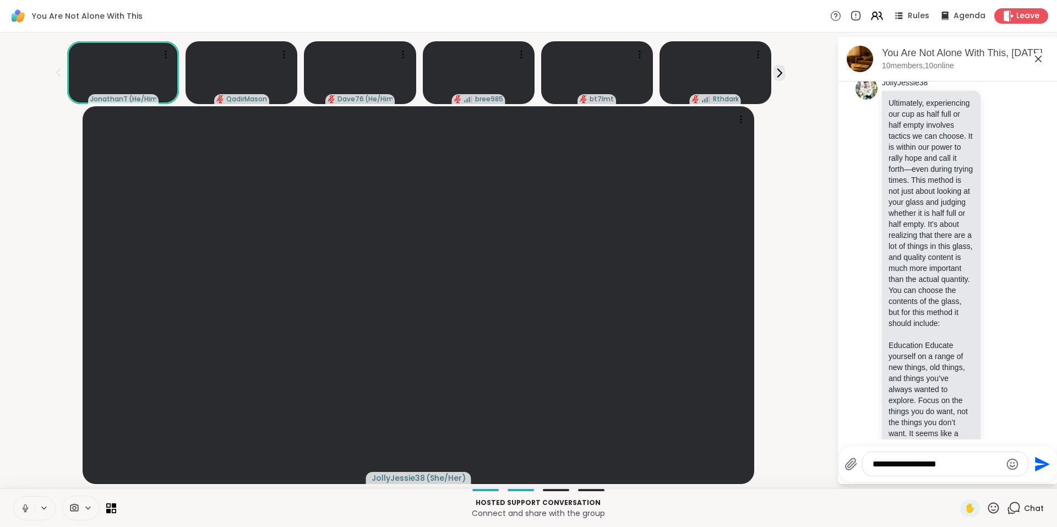
click at [965, 464] on textarea "**********" at bounding box center [937, 464] width 128 height 11
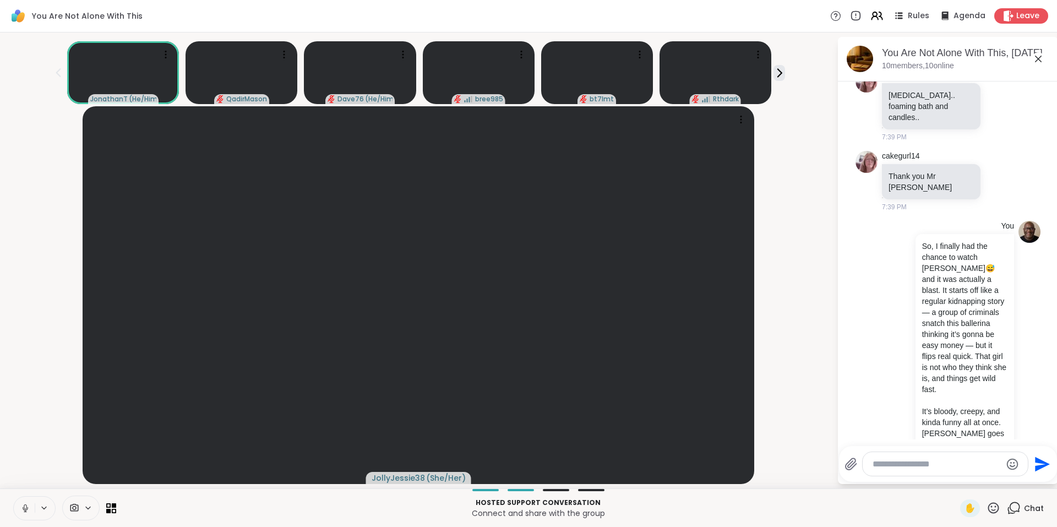
scroll to position [8166, 0]
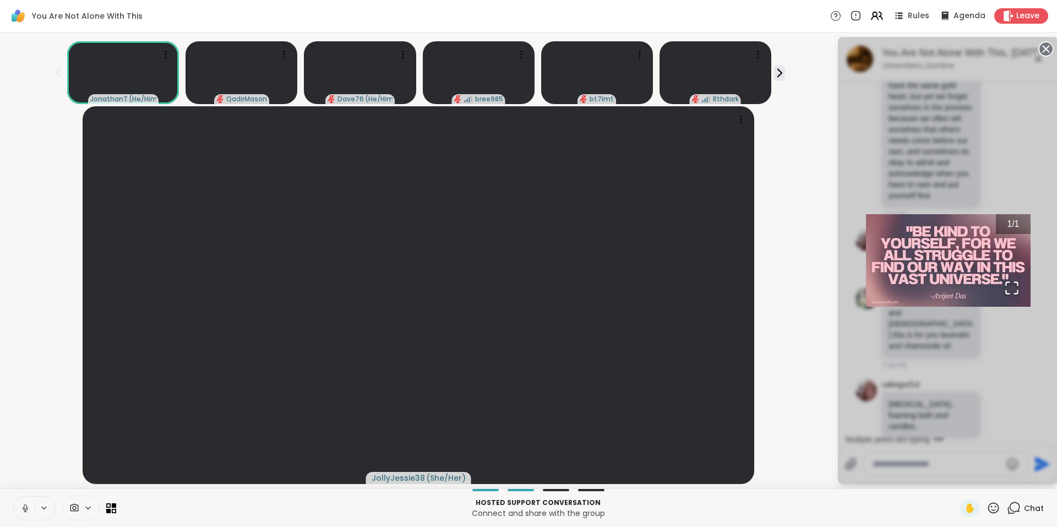
click at [1038, 245] on div "1 / 1" at bounding box center [948, 260] width 220 height 447
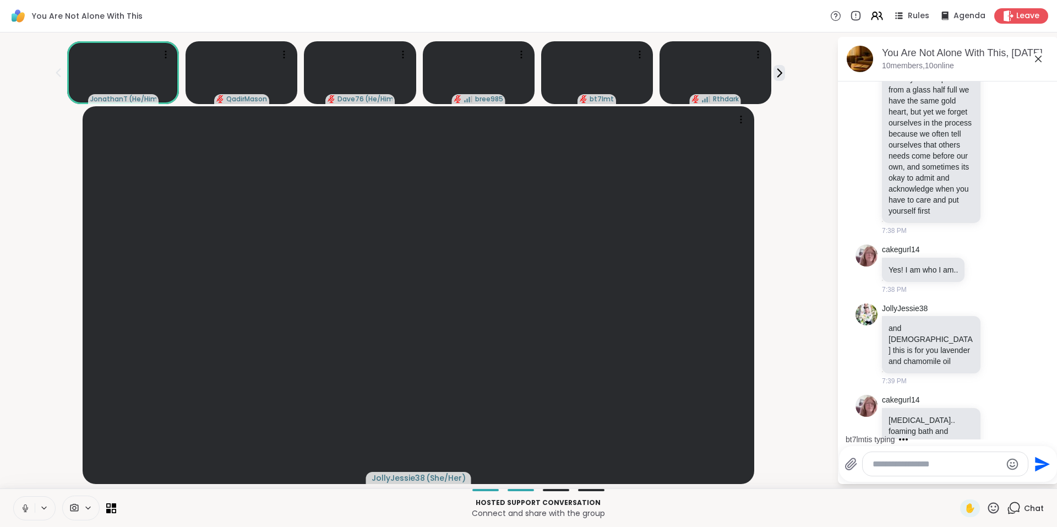
click at [1038, 55] on icon at bounding box center [1038, 58] width 13 height 13
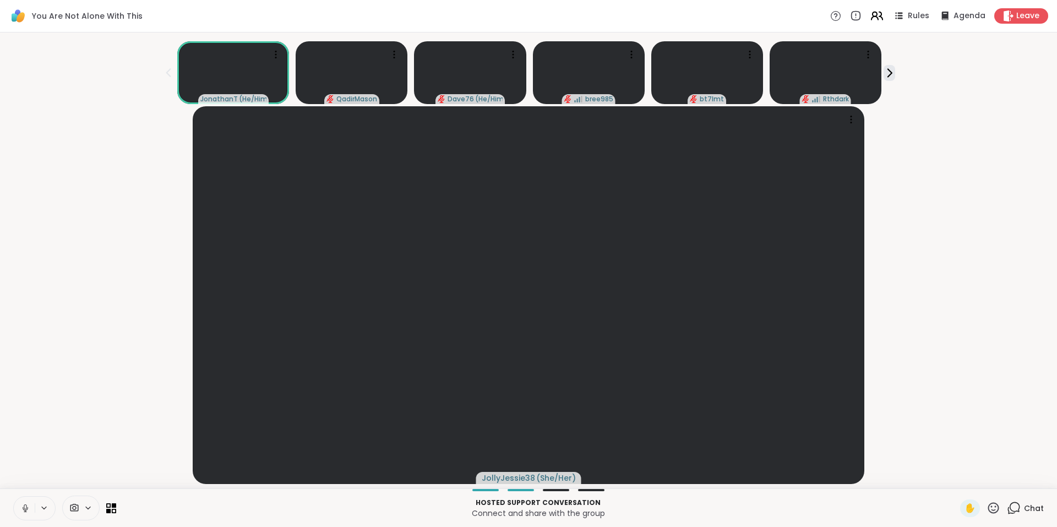
click at [879, 14] on icon at bounding box center [880, 16] width 3 height 8
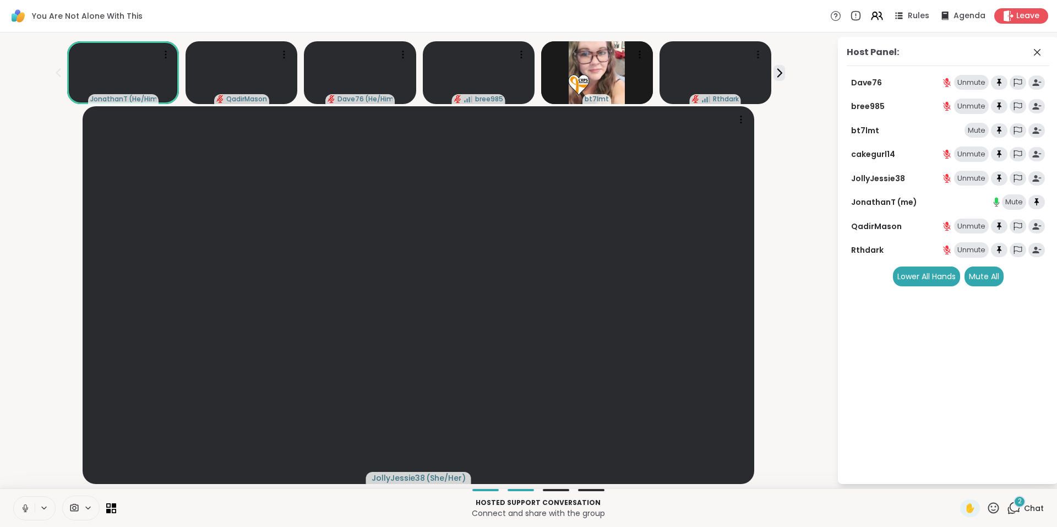
click at [1007, 509] on icon at bounding box center [1014, 508] width 14 height 14
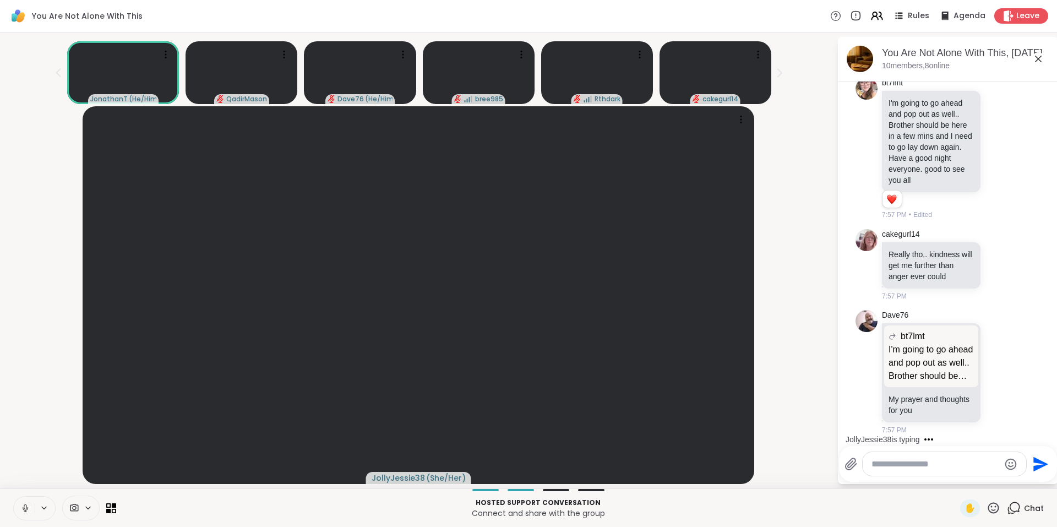
scroll to position [12641, 0]
click at [983, 148] on div at bounding box center [1000, 148] width 34 height 13
click at [995, 150] on icon at bounding box center [1000, 148] width 10 height 11
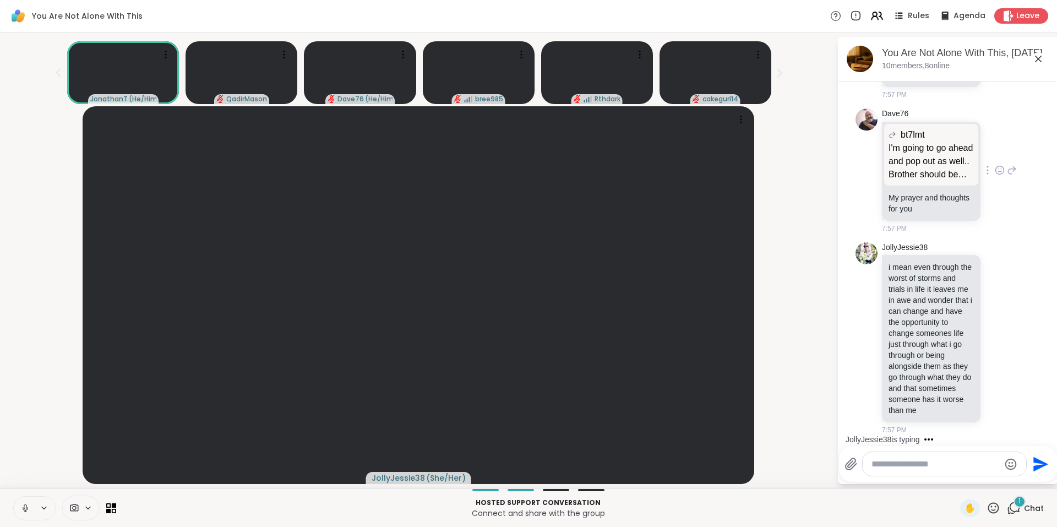
scroll to position [12854, 0]
click at [992, 128] on div "Dave76 bt7lmt I'm going to go ahead and pop out as well.. Brother should be her…" at bounding box center [949, 170] width 135 height 125
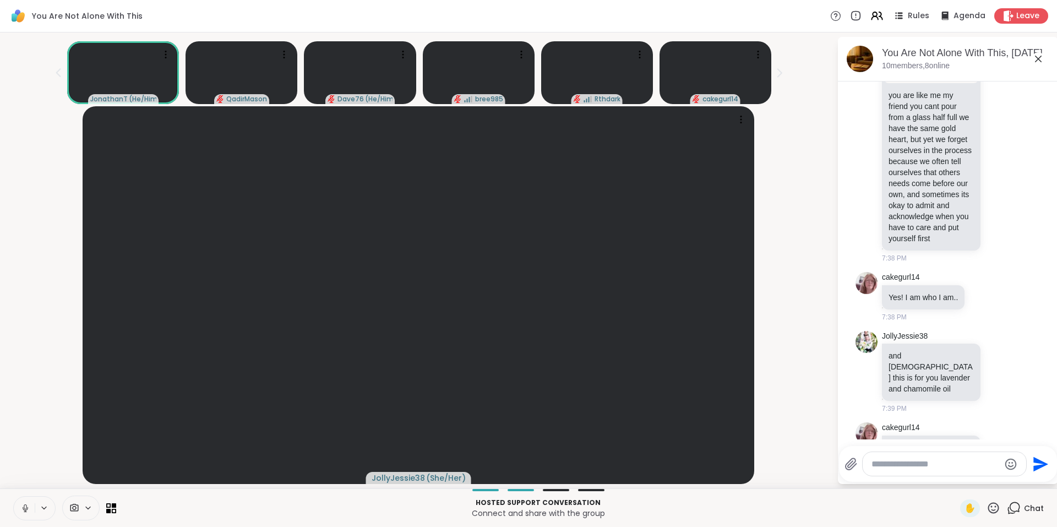
scroll to position [8440, 0]
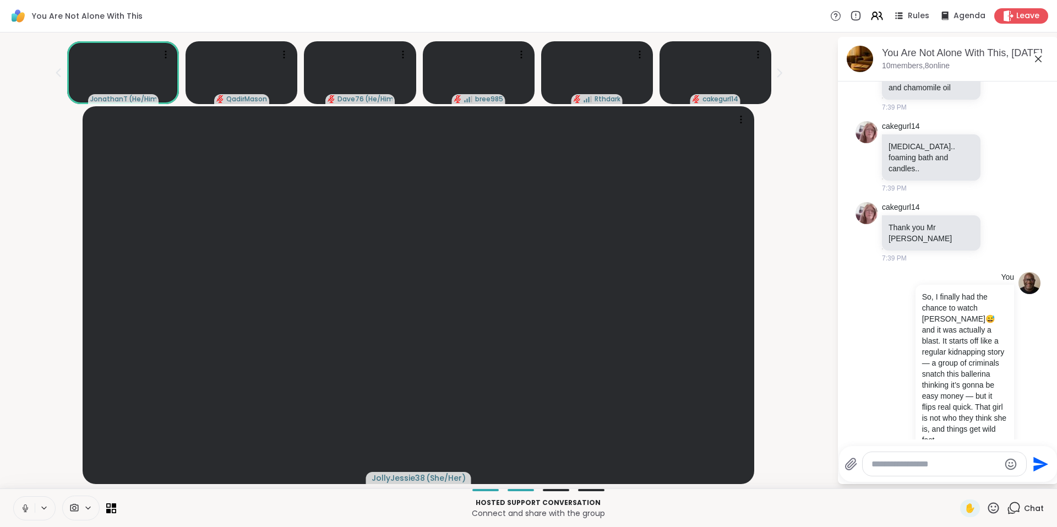
click at [1039, 61] on icon at bounding box center [1038, 58] width 13 height 13
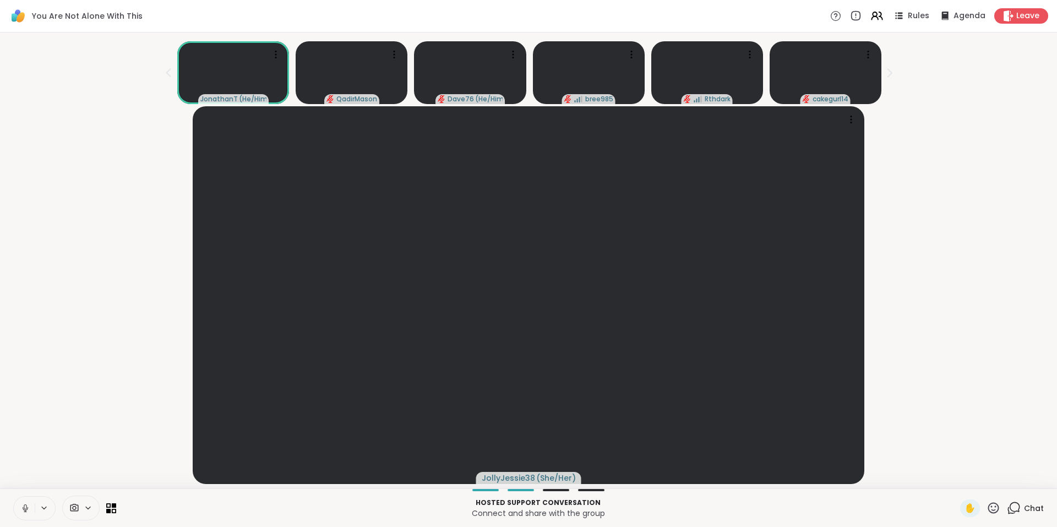
click at [1007, 508] on icon at bounding box center [1014, 508] width 14 height 14
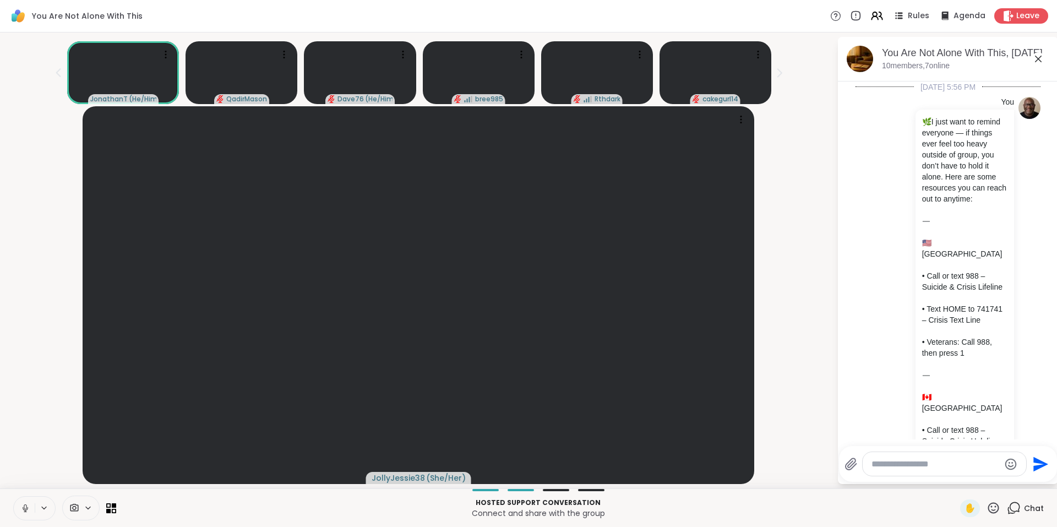
scroll to position [12859, 0]
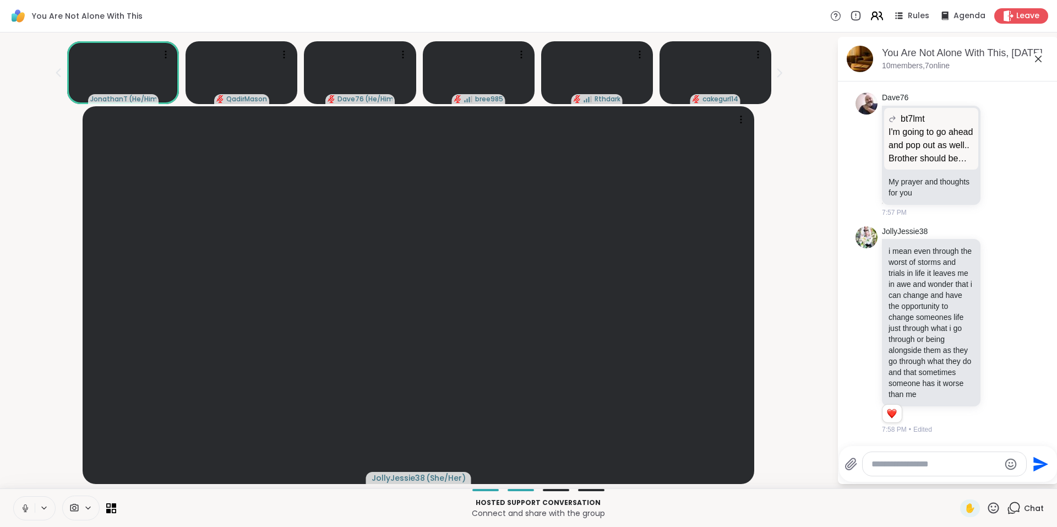
click at [879, 16] on icon at bounding box center [880, 16] width 3 height 8
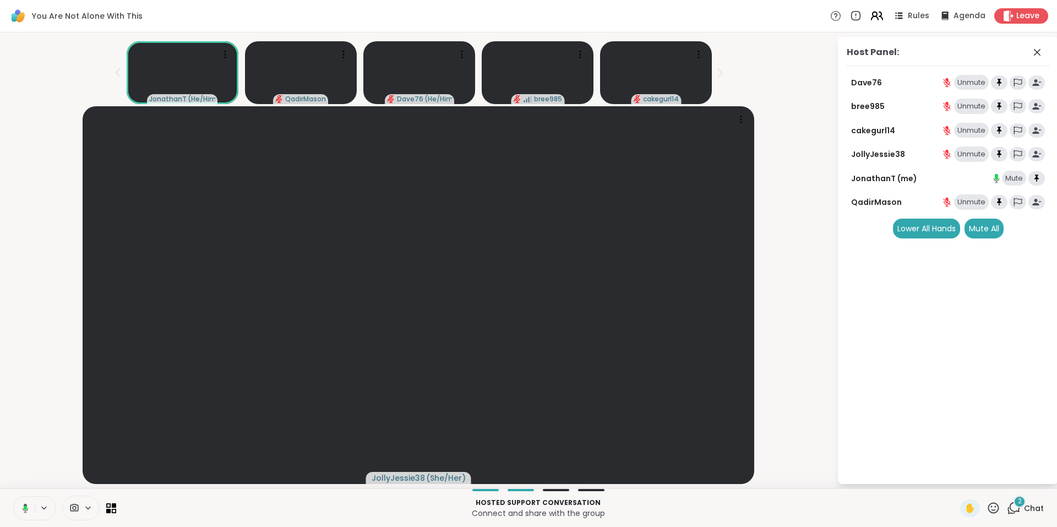
click at [873, 15] on icon at bounding box center [877, 16] width 14 height 14
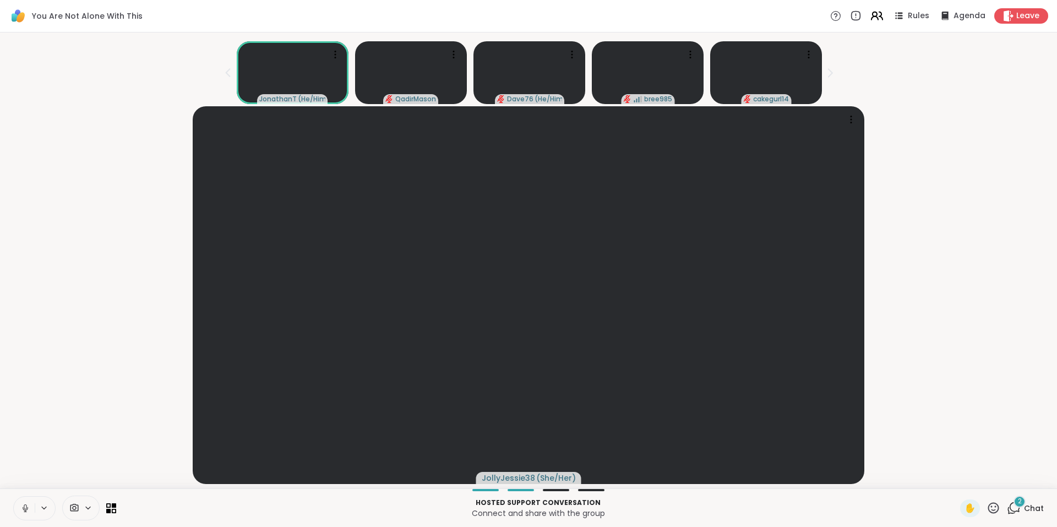
click at [873, 15] on icon at bounding box center [877, 16] width 14 height 14
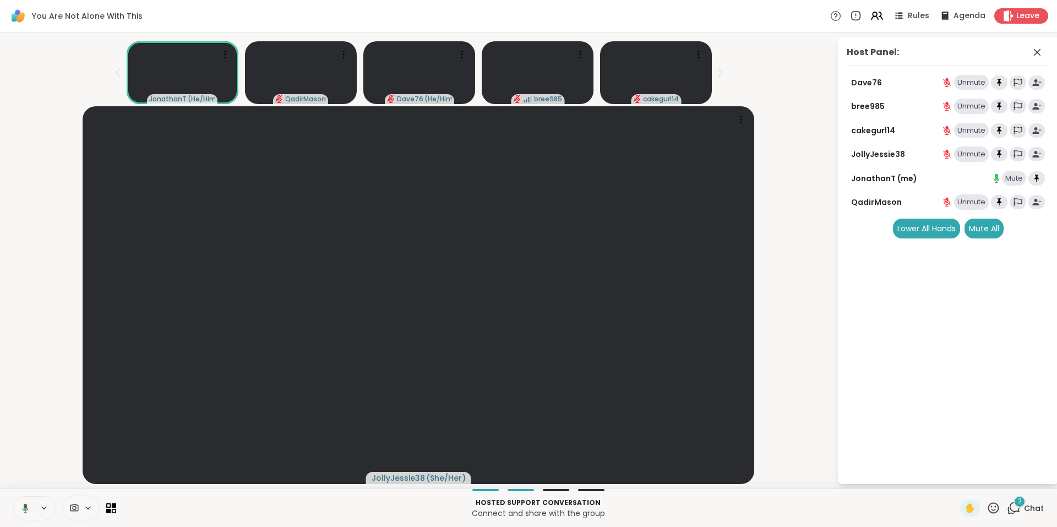
click at [1018, 502] on span "2" at bounding box center [1020, 501] width 4 height 9
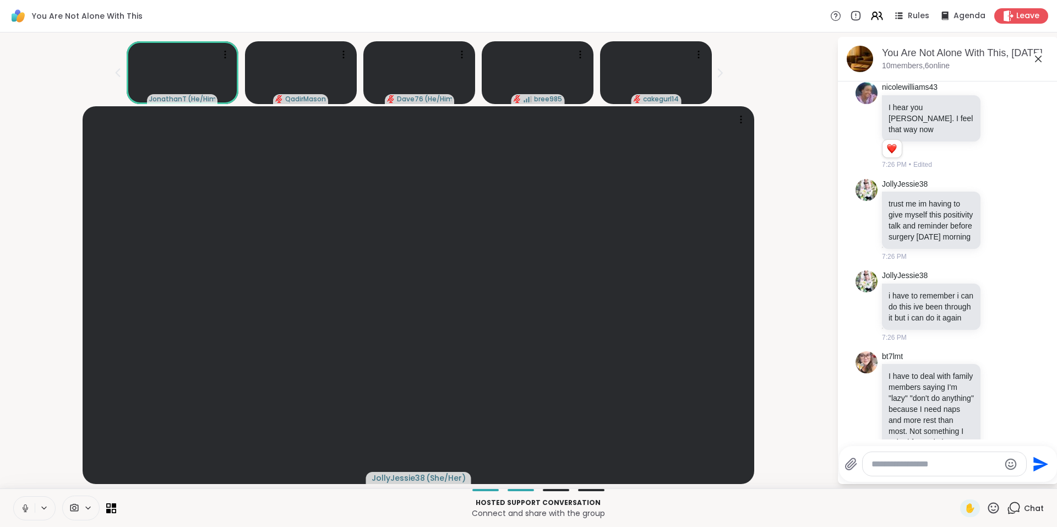
scroll to position [4839, 0]
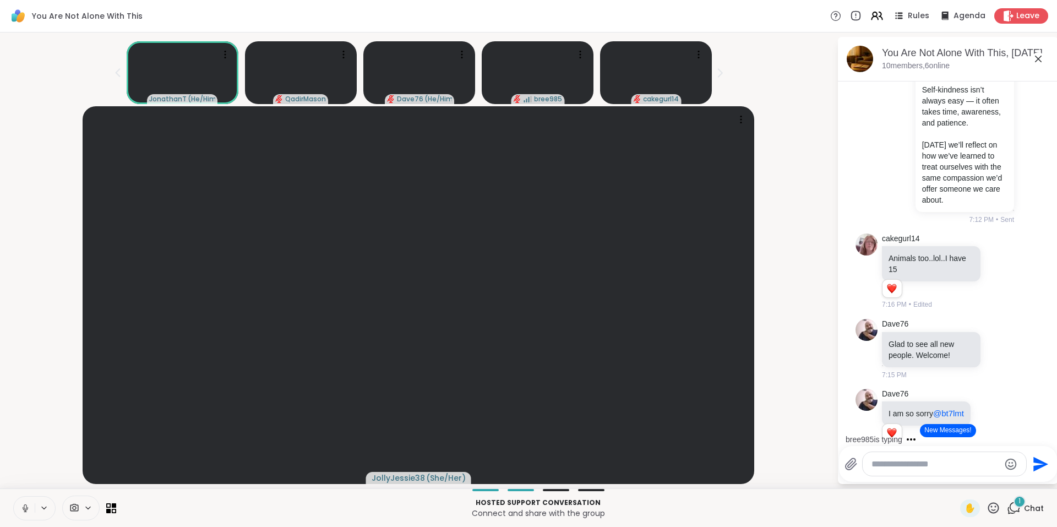
drag, startPoint x: 1050, startPoint y: 214, endPoint x: 1055, endPoint y: 159, distance: 55.8
click at [1049, 159] on html "You Are Not Alone With This Rules Agenda Leave JonathanT ( He/Him ) QadirMason …" at bounding box center [528, 263] width 1057 height 527
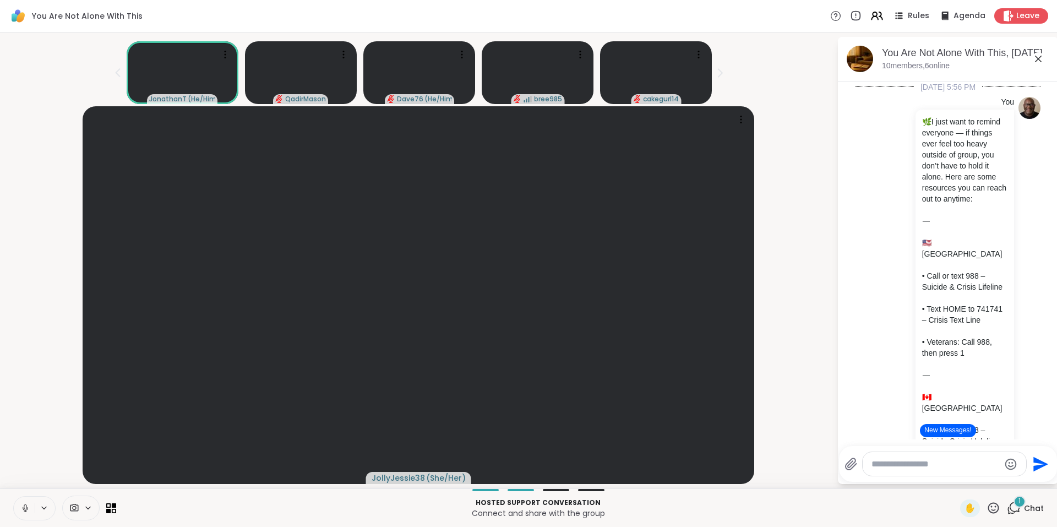
scroll to position [1636, 0]
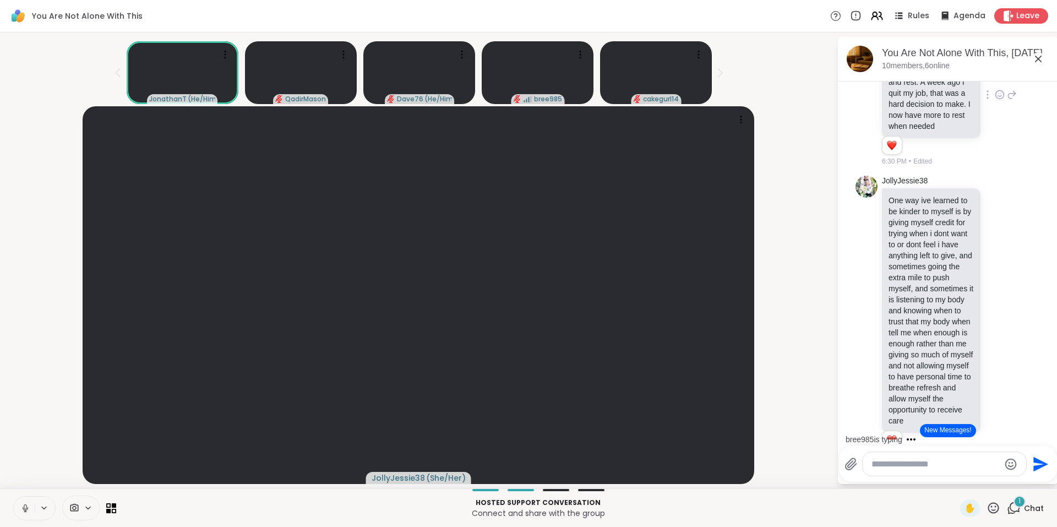
click at [996, 99] on icon at bounding box center [1000, 95] width 8 height 8
click at [995, 82] on div "Select Reaction: Heart" at bounding box center [1000, 77] width 10 height 10
click at [1038, 61] on icon at bounding box center [1038, 58] width 13 height 13
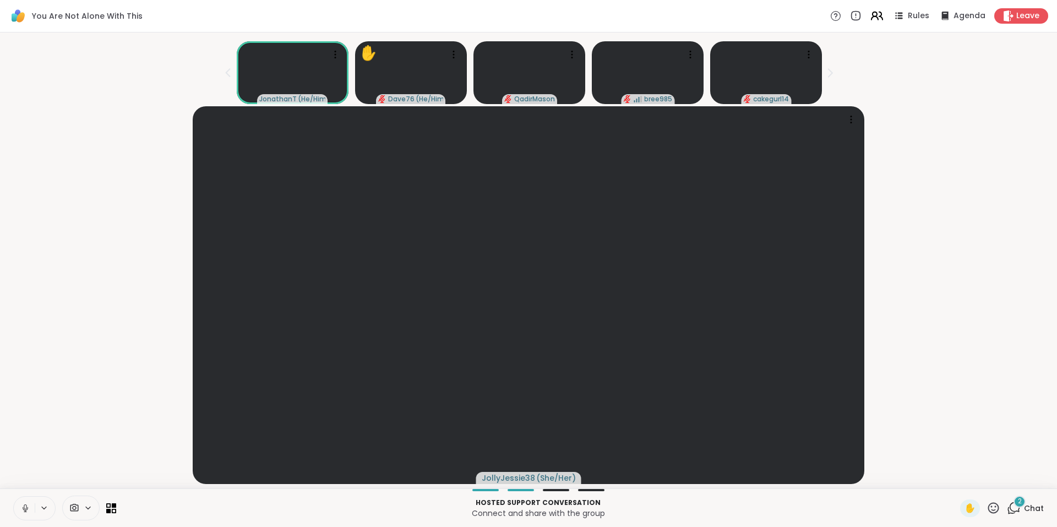
click at [873, 15] on icon at bounding box center [875, 14] width 4 height 4
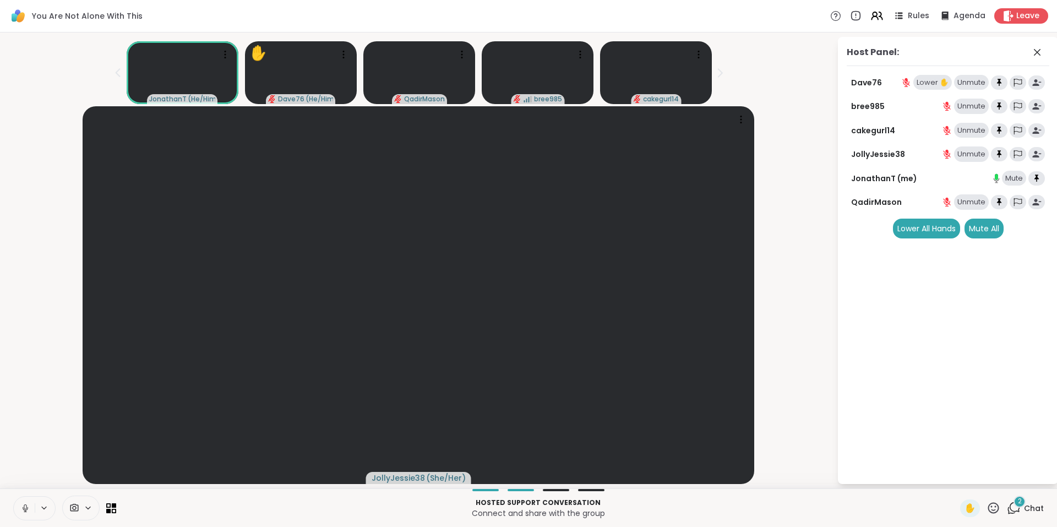
click at [924, 82] on div "Lower ✋" at bounding box center [933, 82] width 39 height 15
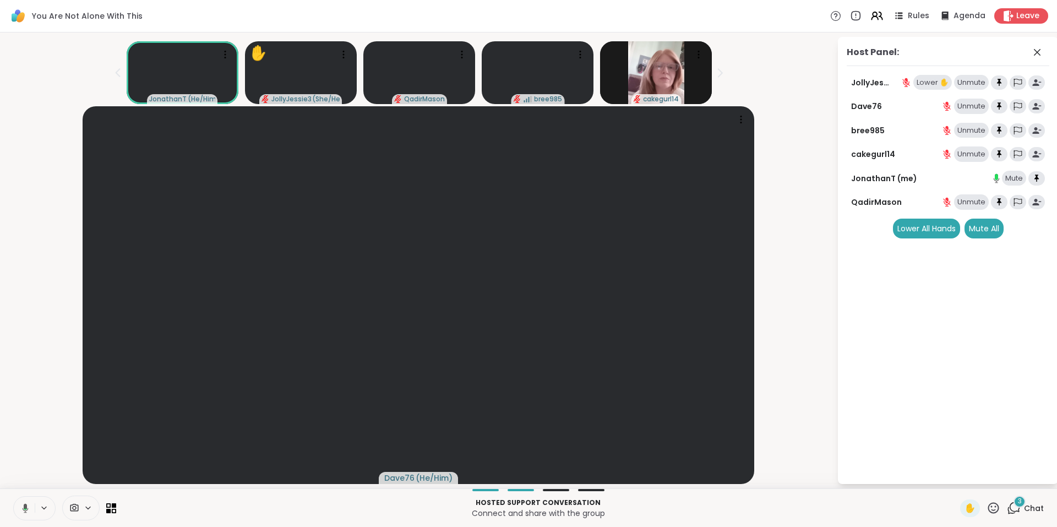
click at [925, 82] on div "Lower ✋" at bounding box center [933, 82] width 39 height 15
click at [1018, 502] on span "4" at bounding box center [1020, 501] width 4 height 9
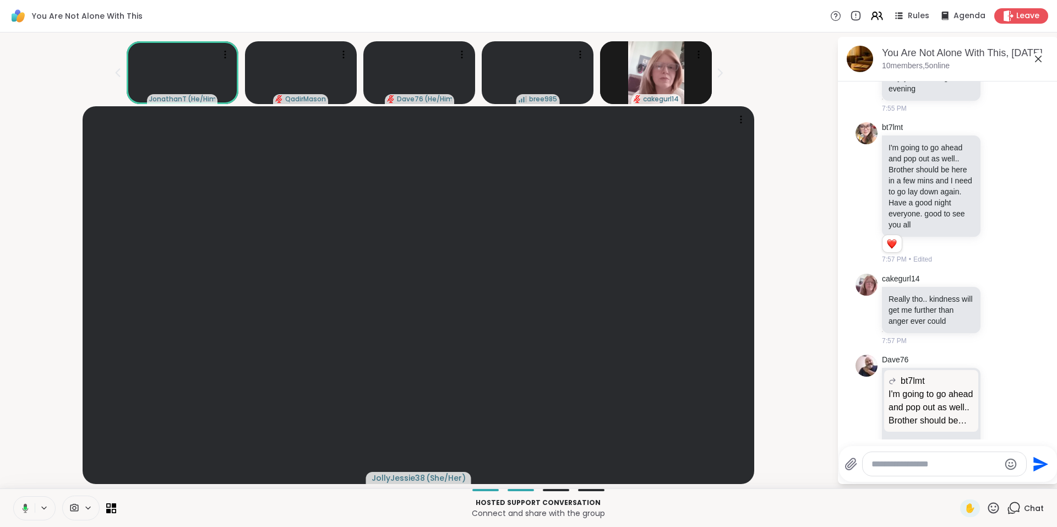
scroll to position [11934, 0]
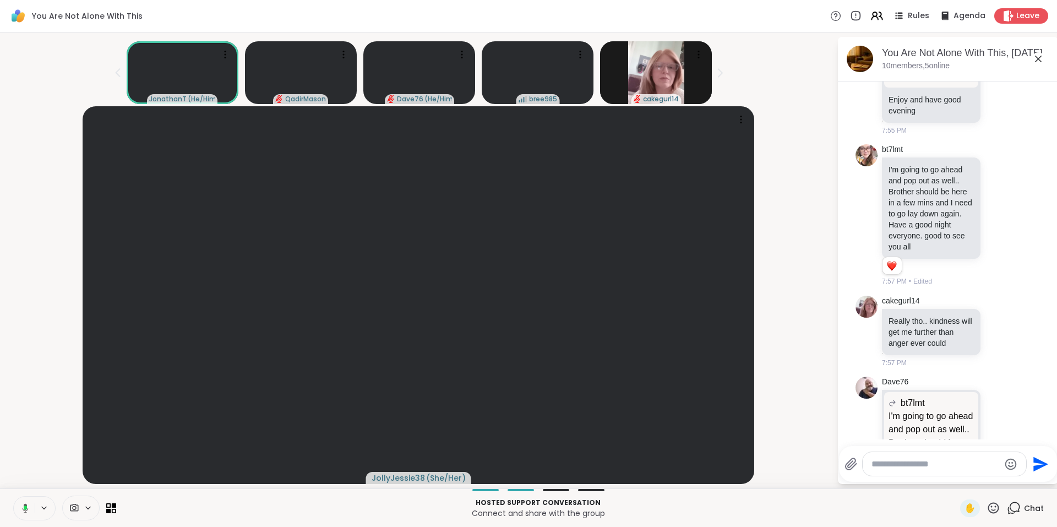
click at [1040, 61] on icon at bounding box center [1038, 58] width 13 height 13
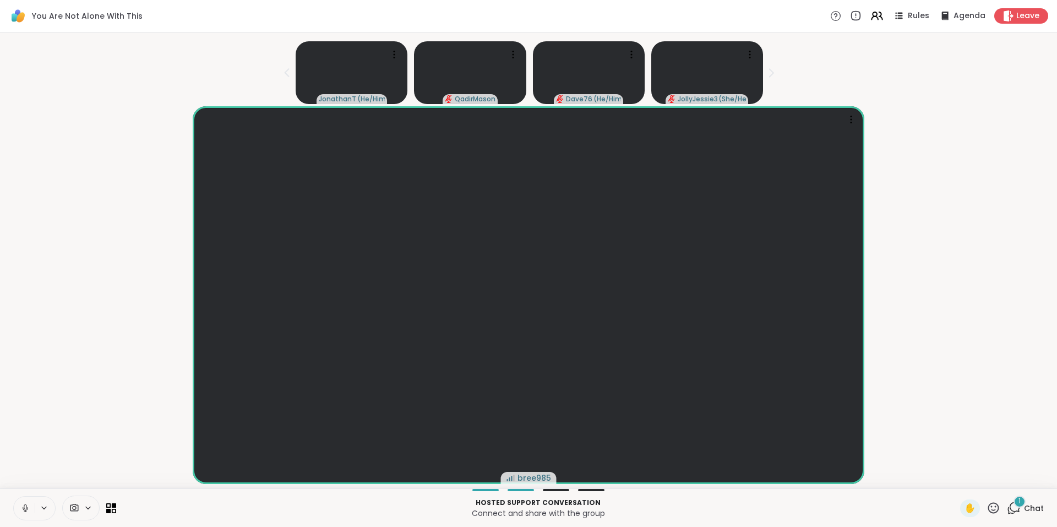
click at [1016, 507] on div "1 Chat" at bounding box center [1025, 508] width 37 height 18
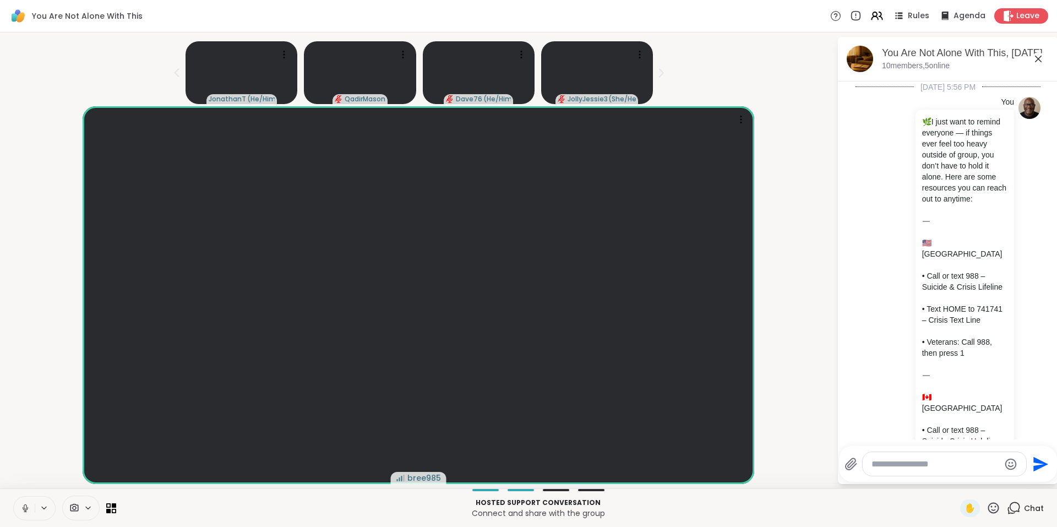
scroll to position [13400, 0]
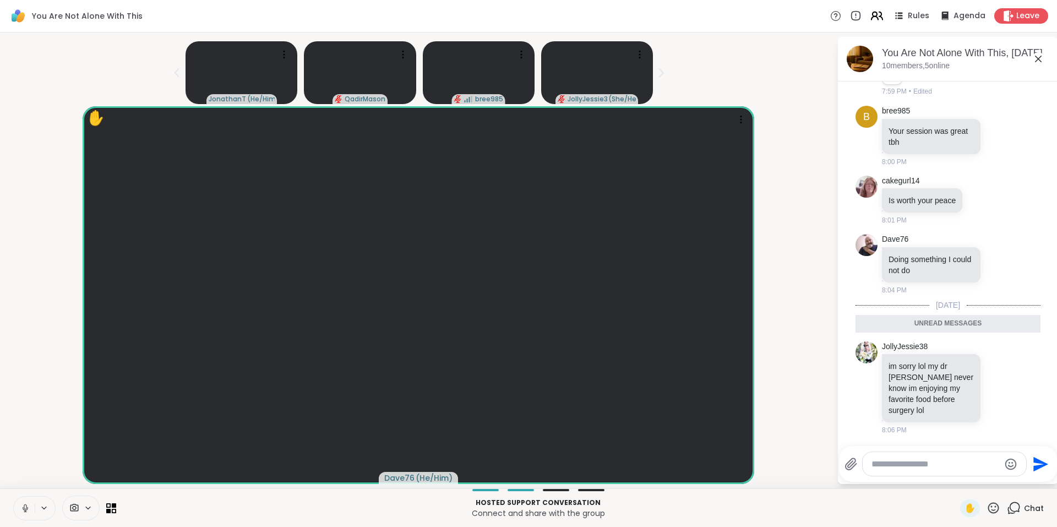
click at [870, 14] on icon at bounding box center [877, 16] width 14 height 14
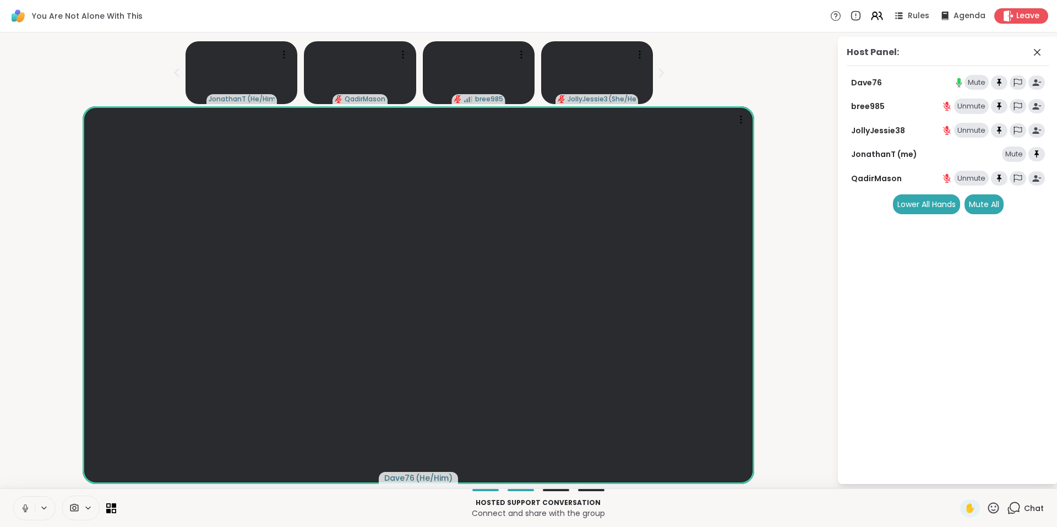
click at [1009, 507] on icon at bounding box center [1014, 508] width 14 height 14
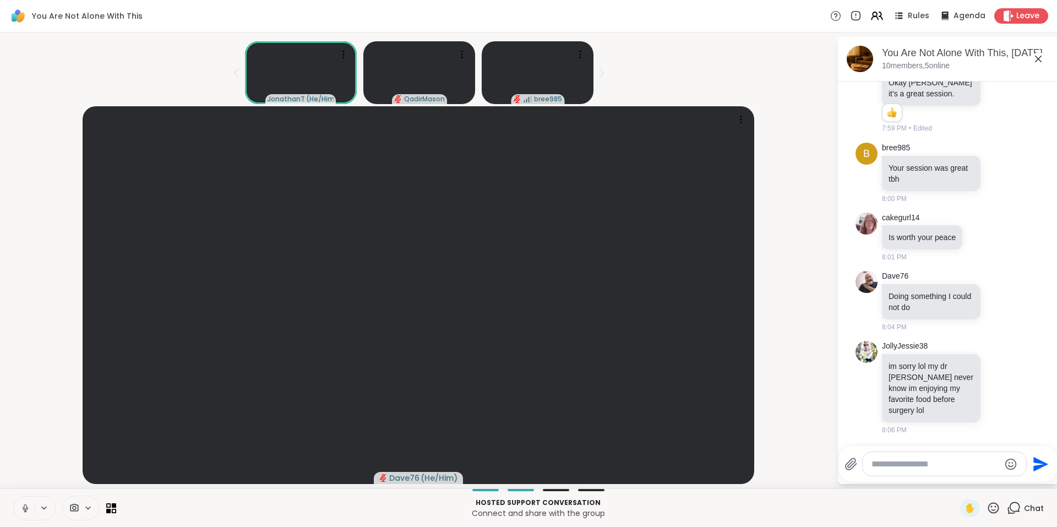
scroll to position [13297, 0]
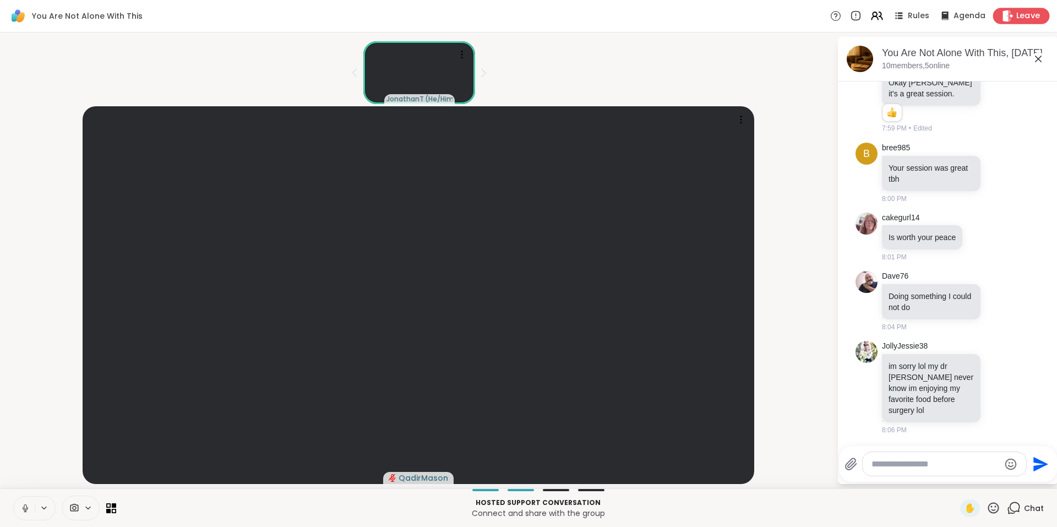
click at [1003, 17] on icon at bounding box center [1008, 16] width 10 height 12
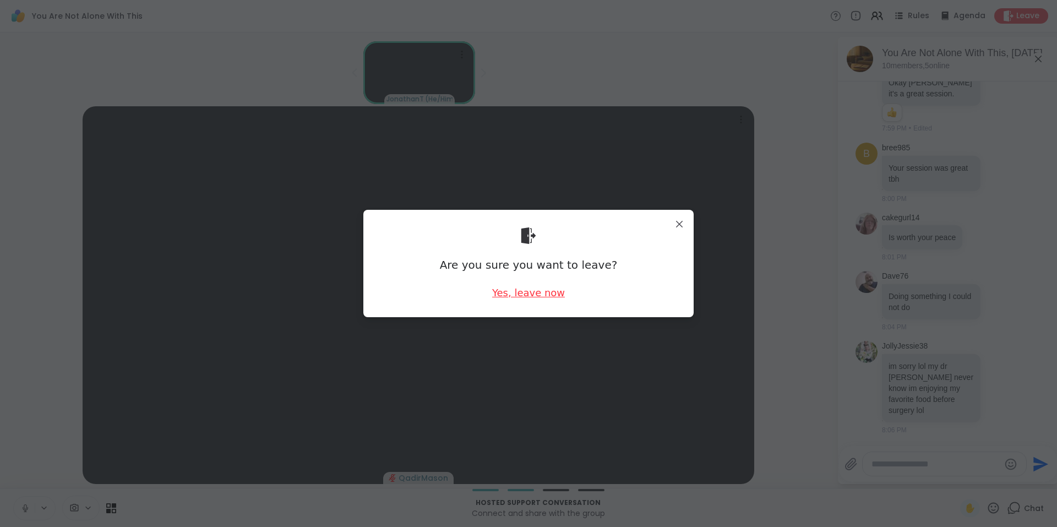
click at [537, 290] on div "Yes, leave now" at bounding box center [528, 293] width 73 height 14
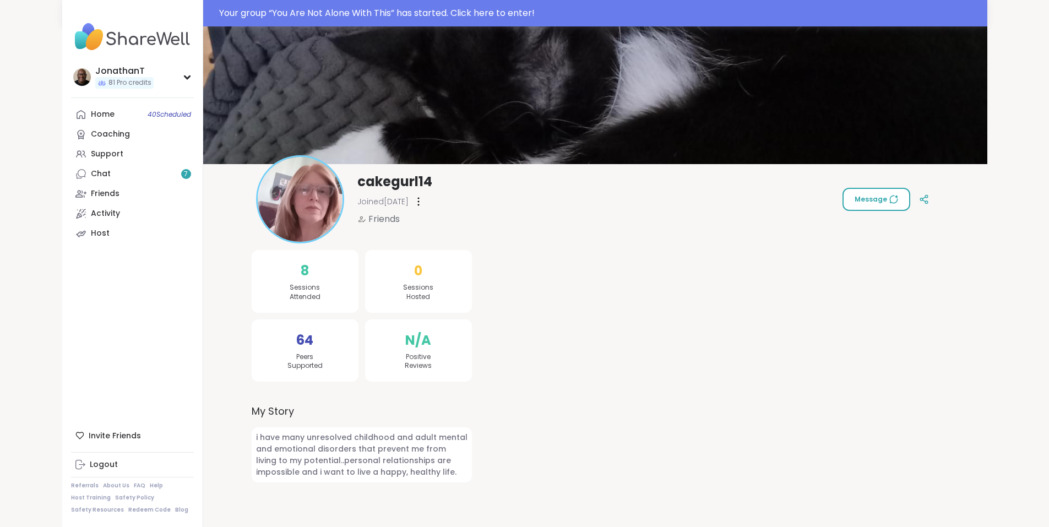
click at [898, 199] on span "Message" at bounding box center [877, 199] width 44 height 10
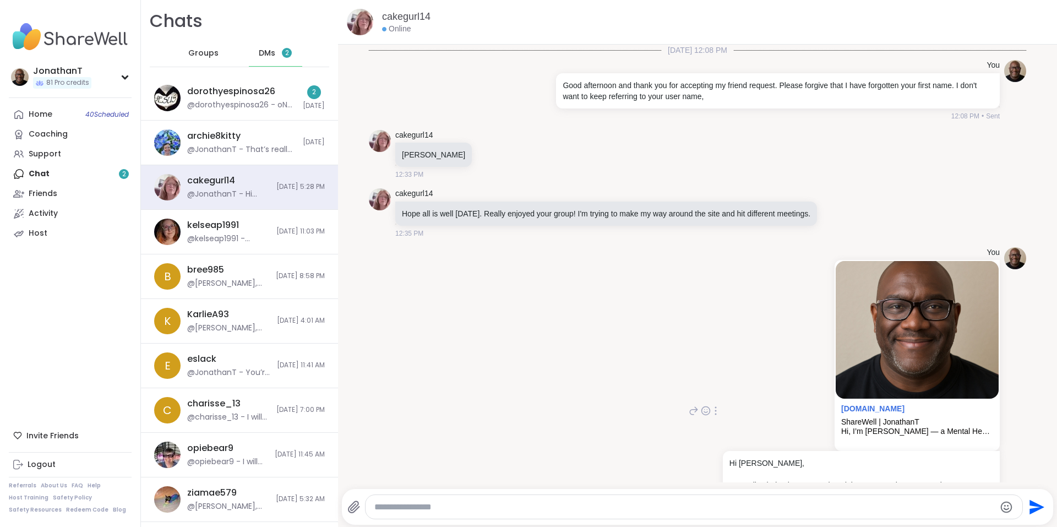
scroll to position [98, 0]
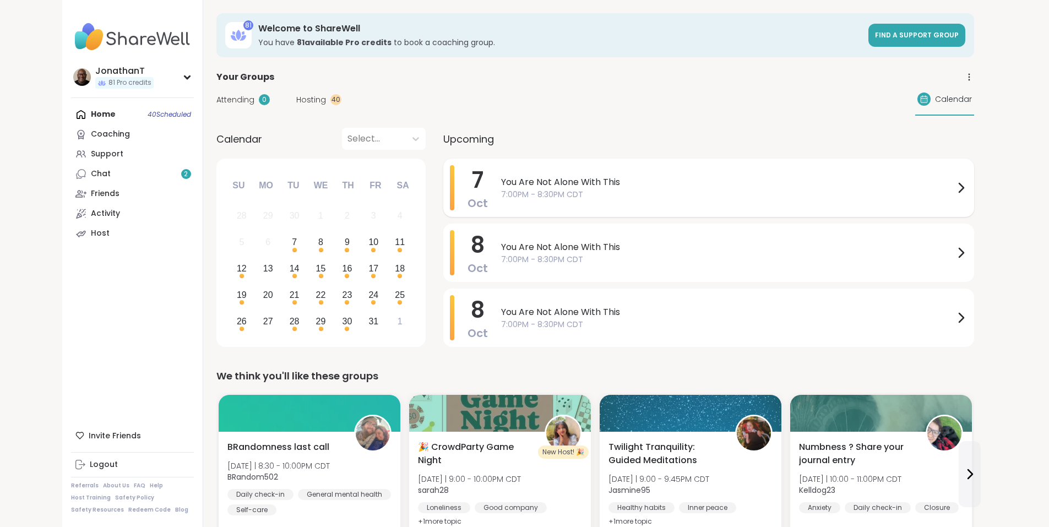
click at [550, 199] on span "7:00PM - 8:30PM CDT" at bounding box center [727, 195] width 453 height 12
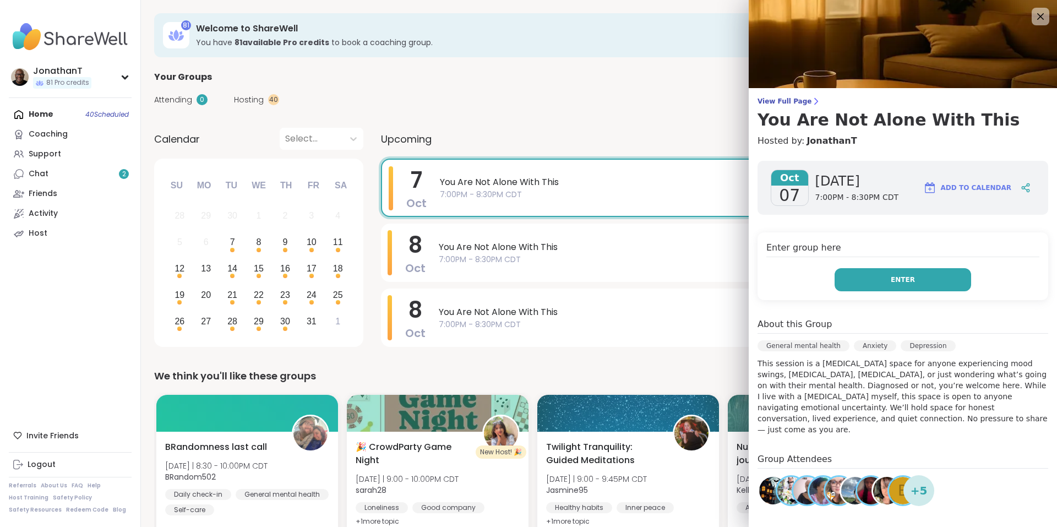
click at [873, 288] on button "Enter" at bounding box center [903, 279] width 137 height 23
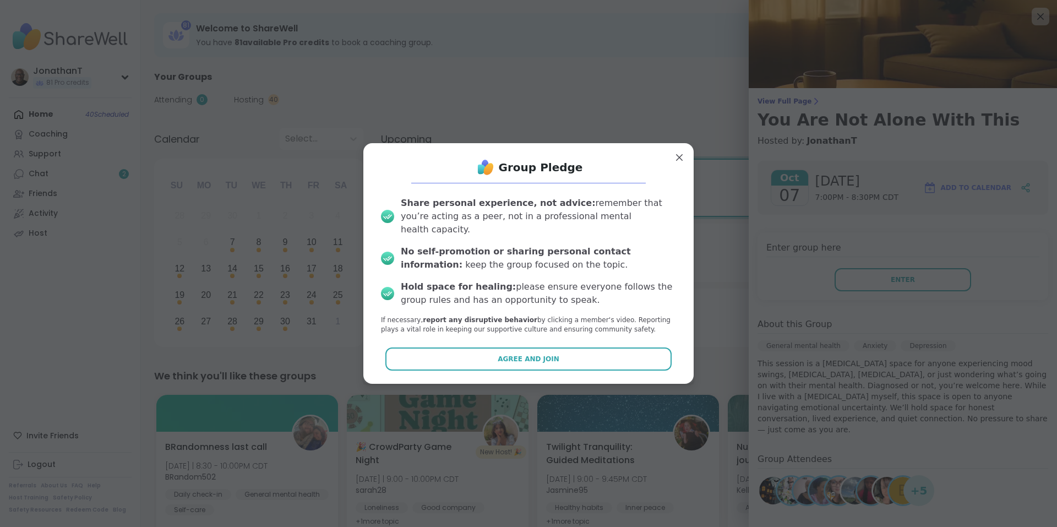
click at [617, 356] on button "Agree and Join" at bounding box center [528, 358] width 287 height 23
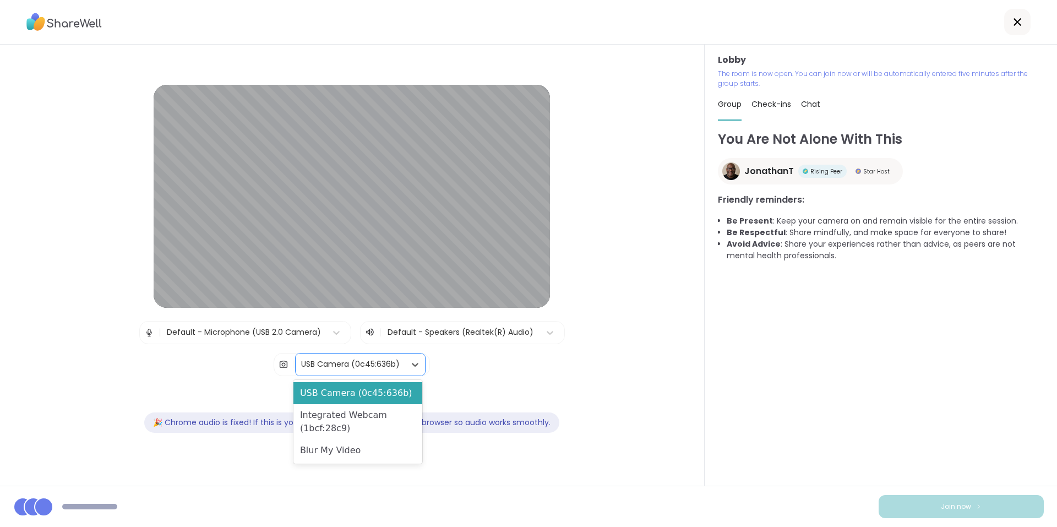
click at [379, 365] on div "USB Camera (0c45:636b)" at bounding box center [350, 365] width 99 height 12
click at [374, 447] on div "Blur My Video" at bounding box center [358, 450] width 129 height 22
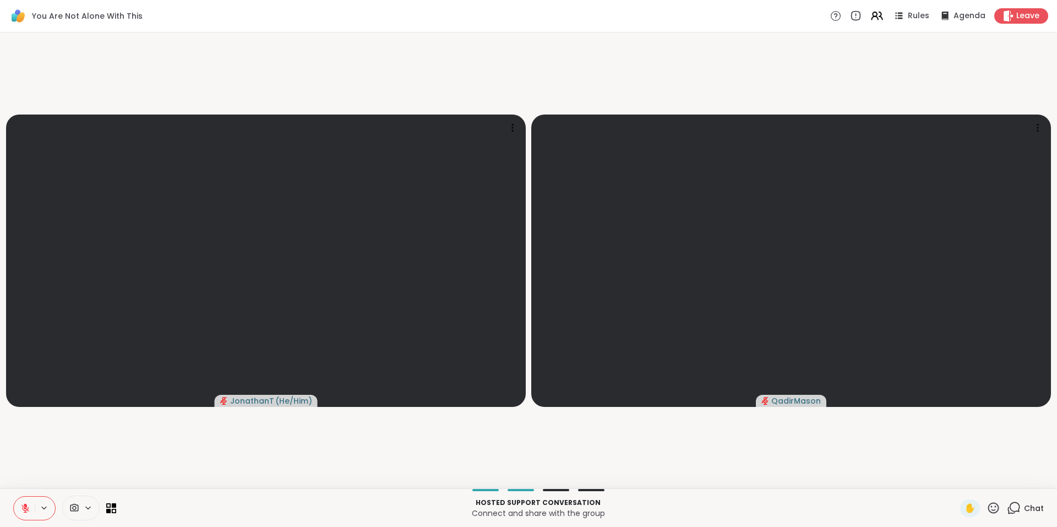
click at [21, 510] on icon at bounding box center [25, 508] width 10 height 10
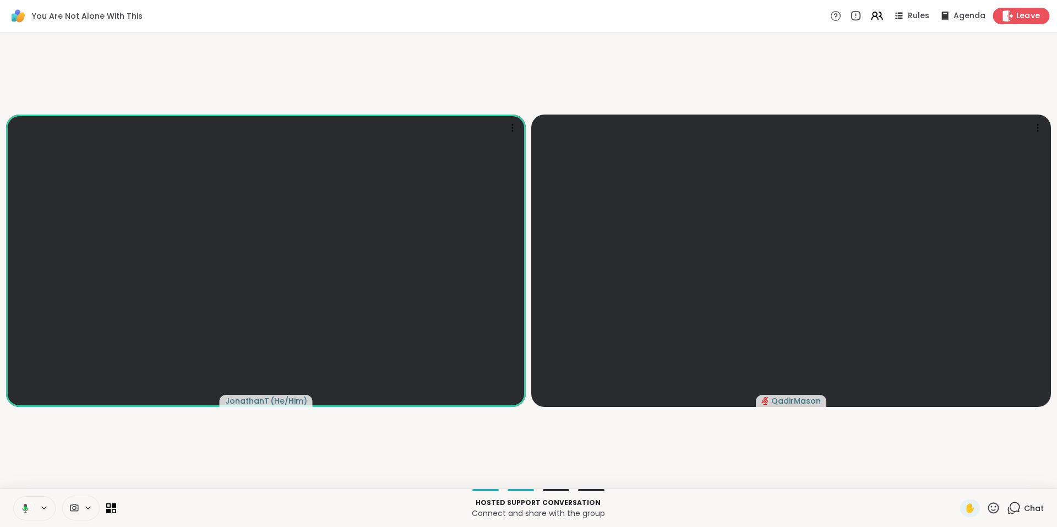
click at [1017, 13] on span "Leave" at bounding box center [1029, 16] width 24 height 12
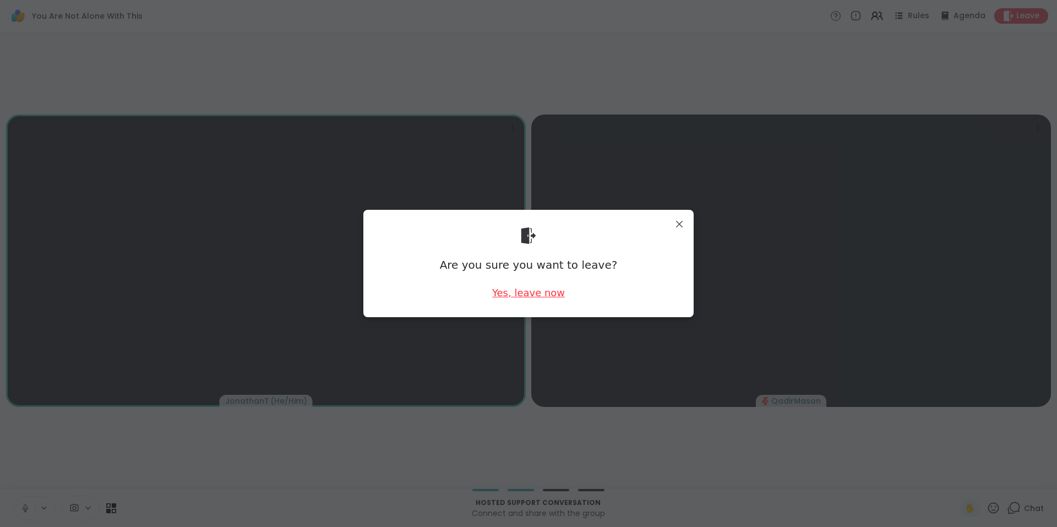
click at [544, 295] on div "Yes, leave now" at bounding box center [528, 293] width 73 height 14
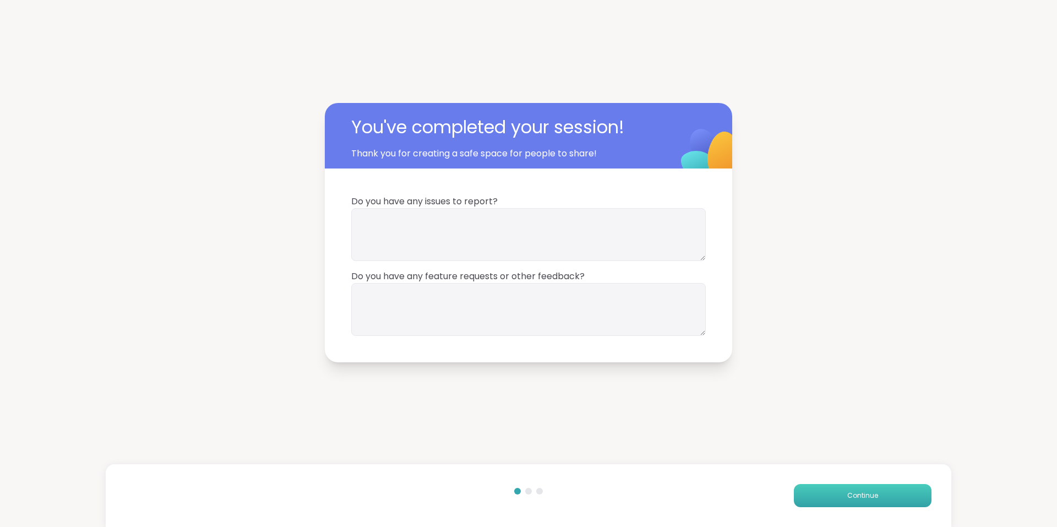
click at [884, 493] on button "Continue" at bounding box center [863, 495] width 138 height 23
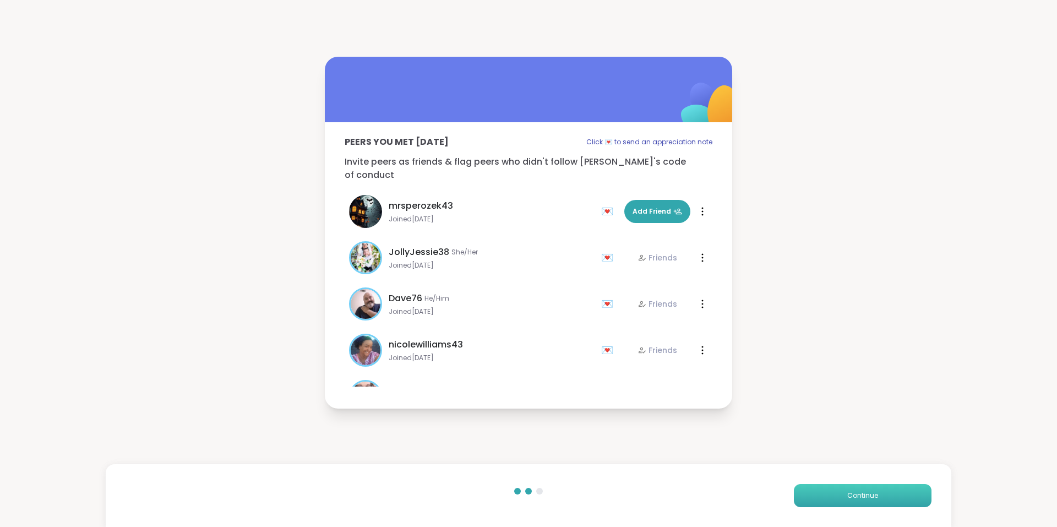
click at [836, 495] on button "Continue" at bounding box center [863, 495] width 138 height 23
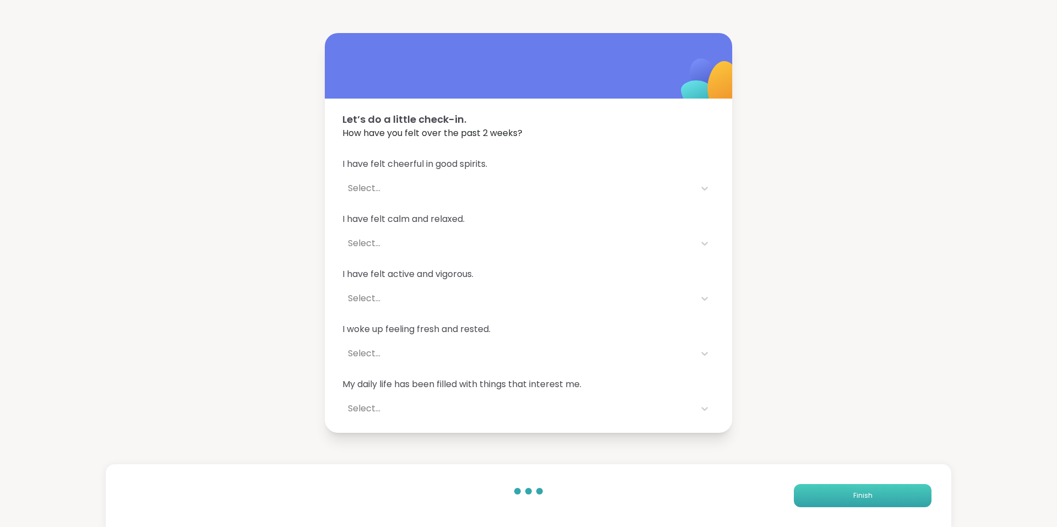
click at [836, 495] on button "Finish" at bounding box center [863, 495] width 138 height 23
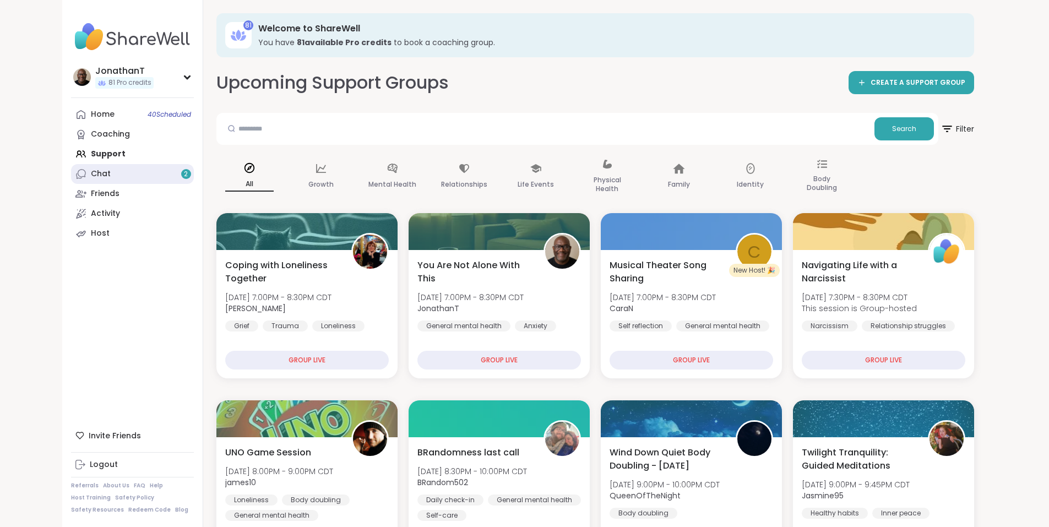
click at [71, 164] on link "Chat 2" at bounding box center [132, 174] width 123 height 20
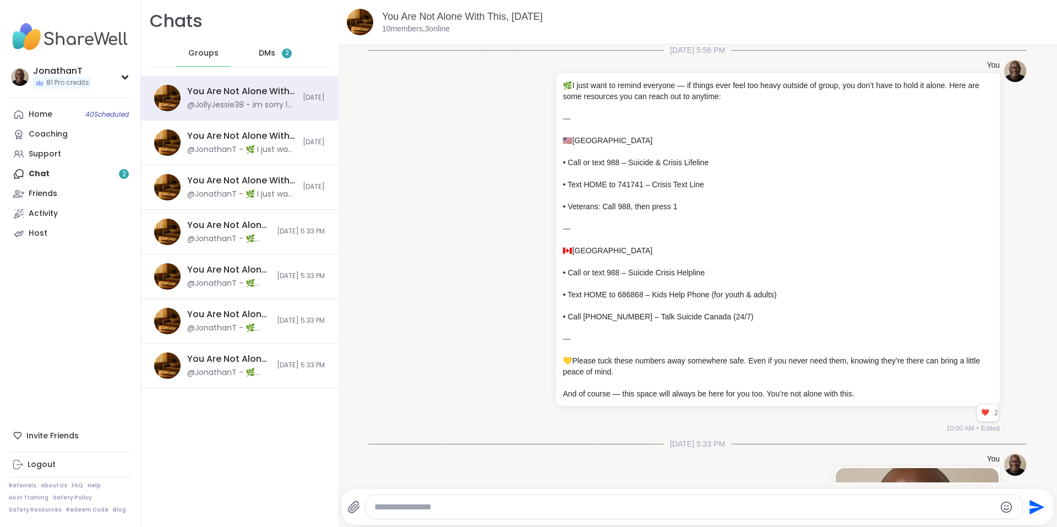
click at [57, 173] on div "Home 40 Scheduled Coaching Support Chat 2 Friends Activity Host" at bounding box center [70, 174] width 123 height 139
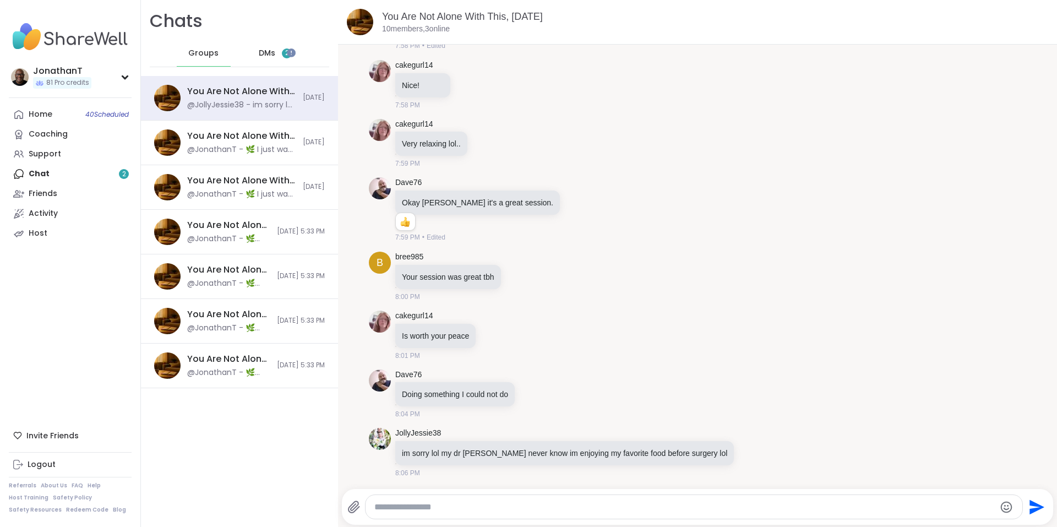
click at [34, 173] on div "Home 40 Scheduled Coaching Support Chat 2 Friends Activity Host" at bounding box center [70, 174] width 123 height 139
click at [259, 54] on span "DMs" at bounding box center [267, 53] width 17 height 11
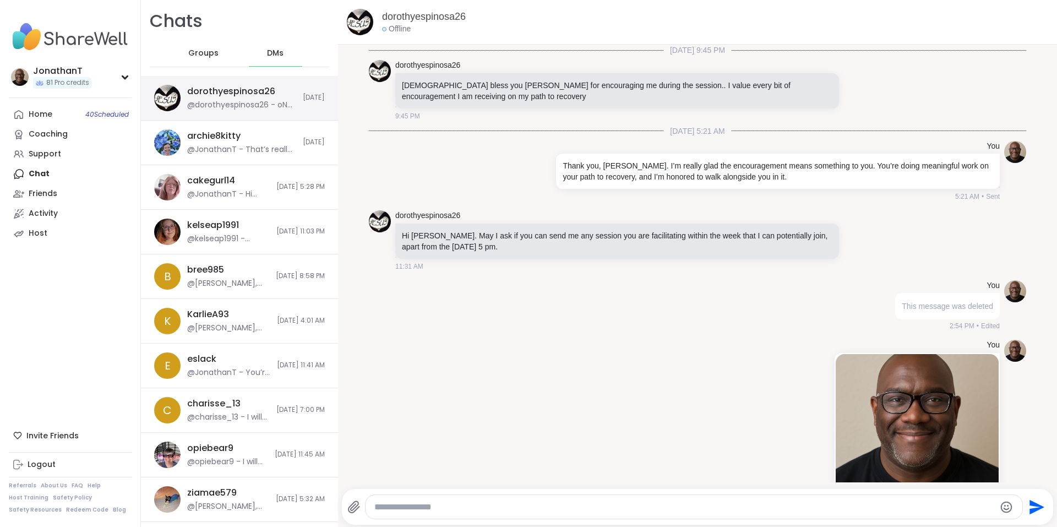
scroll to position [5421, 0]
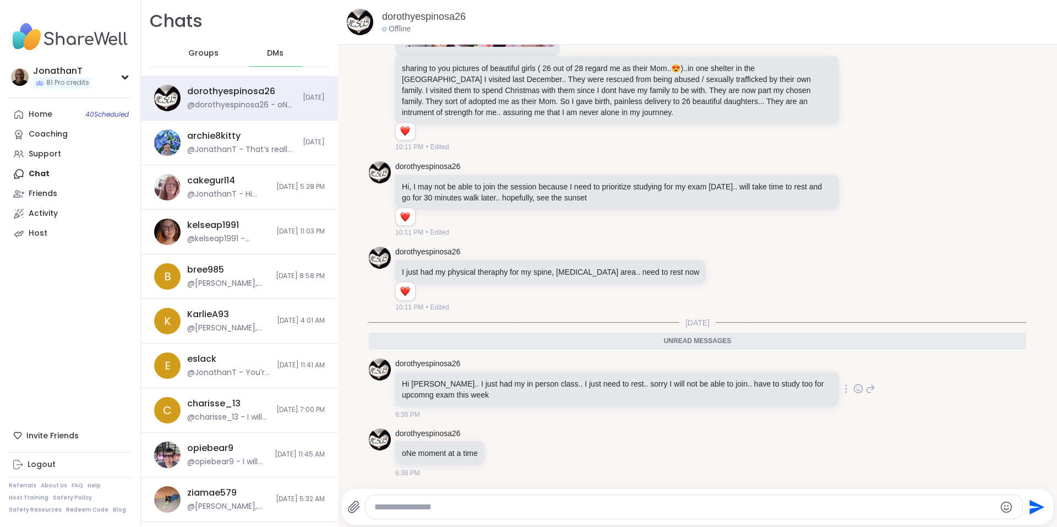
click at [854, 390] on icon at bounding box center [859, 388] width 10 height 11
click at [766, 374] on div "Select Reaction: Heart" at bounding box center [771, 371] width 10 height 10
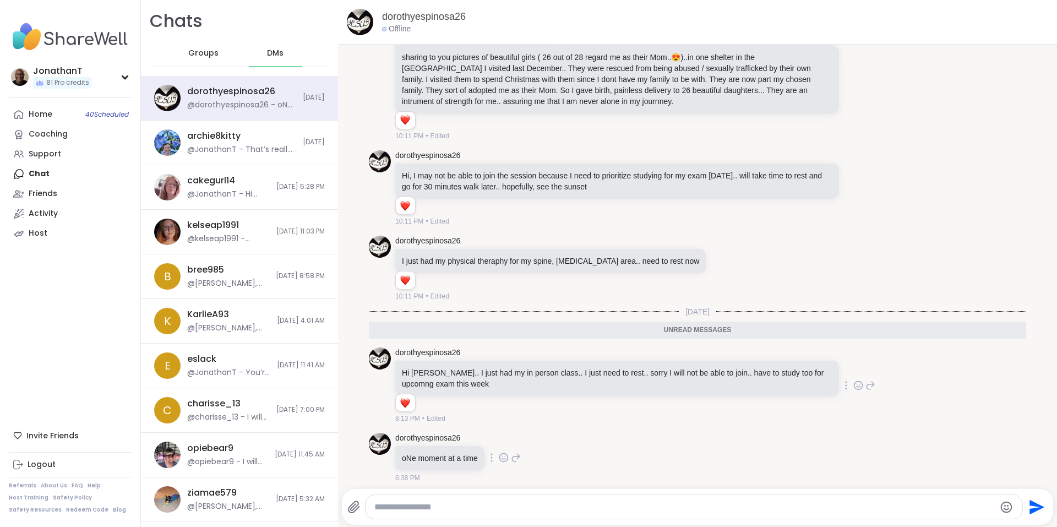
click at [502, 463] on icon at bounding box center [504, 457] width 10 height 11
click at [502, 445] on div "Select Reaction: Heart" at bounding box center [504, 440] width 10 height 10
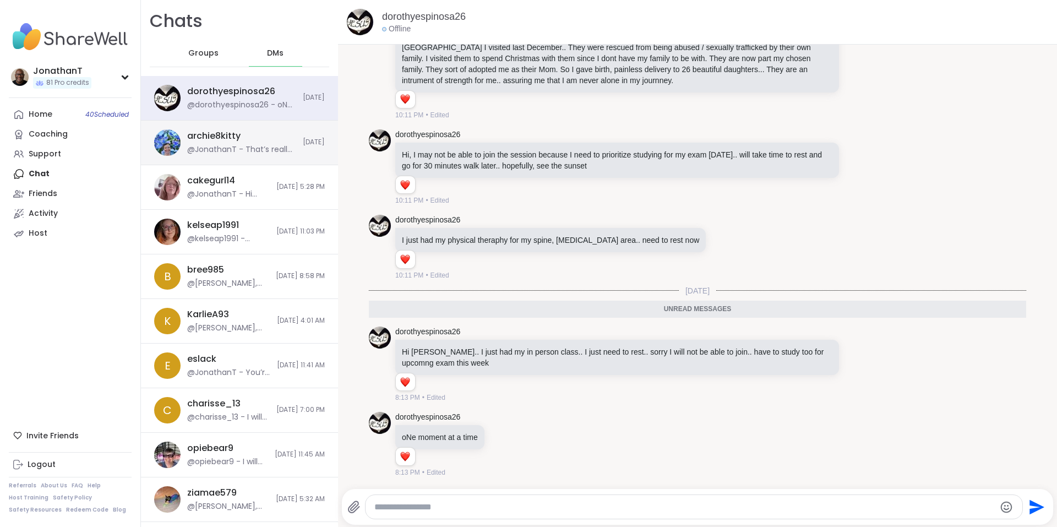
click at [243, 134] on div "archie8kitty @JonathanT - That’s really good to hear — I’m glad you’ve been fee…" at bounding box center [241, 142] width 109 height 25
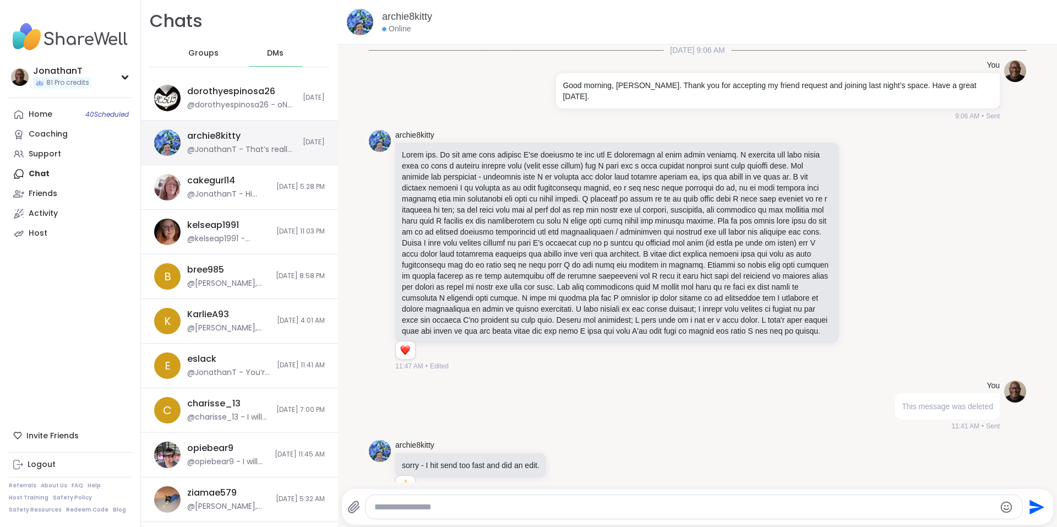
scroll to position [1570, 0]
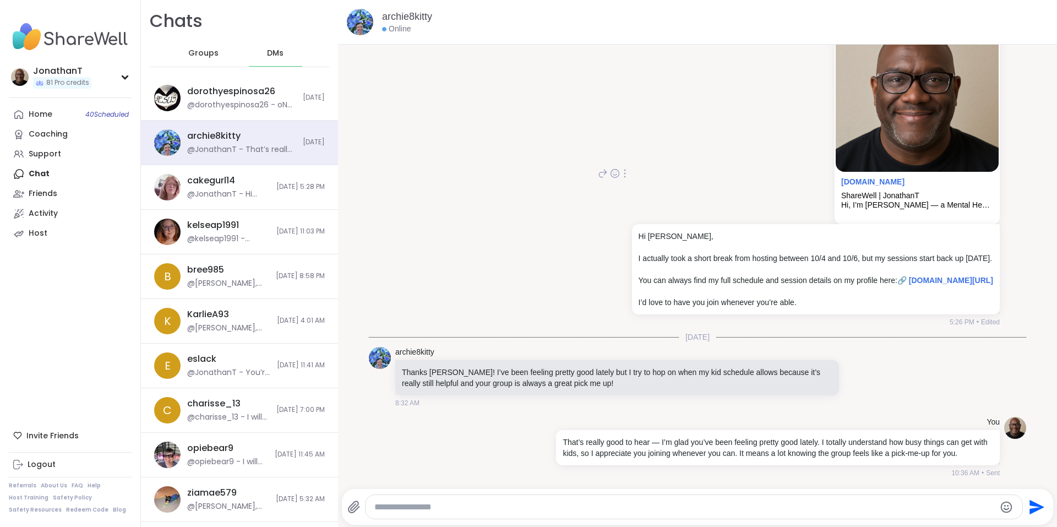
click at [669, 113] on div "You sharewellnow.com ShareWell | JonathanT Hi, I’m Jonathan — a Mental Health P…" at bounding box center [815, 173] width 370 height 307
